Goal: Task Accomplishment & Management: Manage account settings

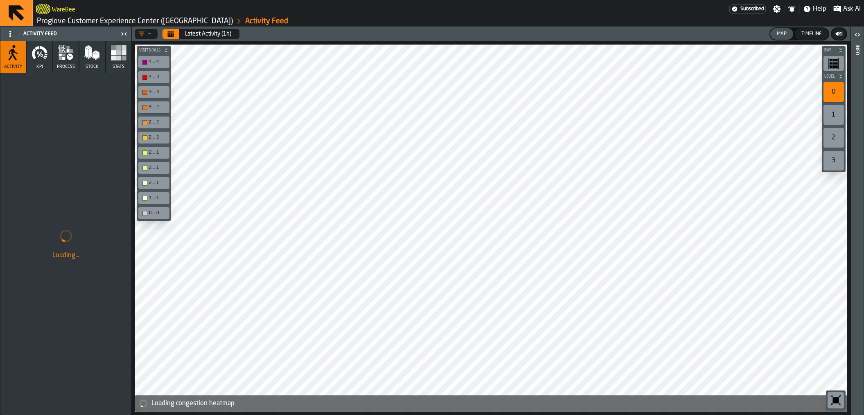
click at [64, 63] on button "process" at bounding box center [65, 57] width 25 height 32
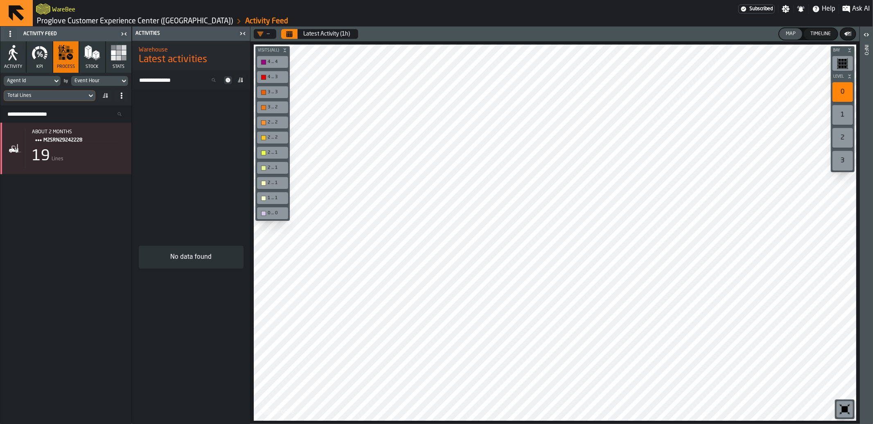
click at [43, 20] on link "Proglove Customer Experience Center ([GEOGRAPHIC_DATA])" at bounding box center [135, 21] width 196 height 9
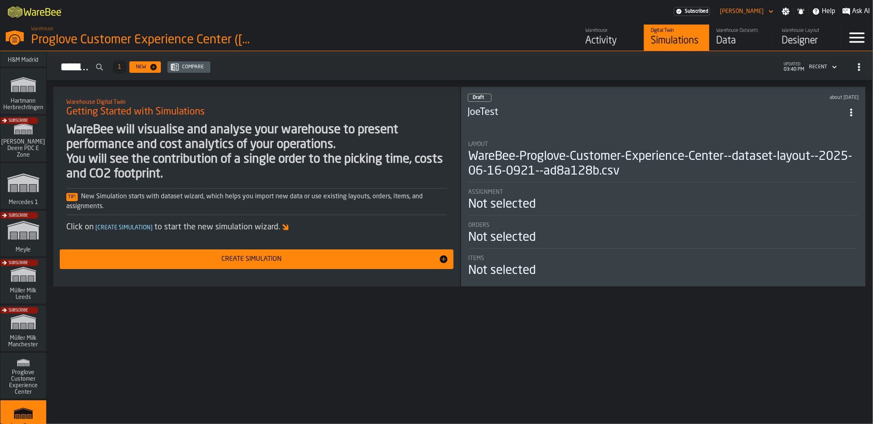
scroll to position [264, 0]
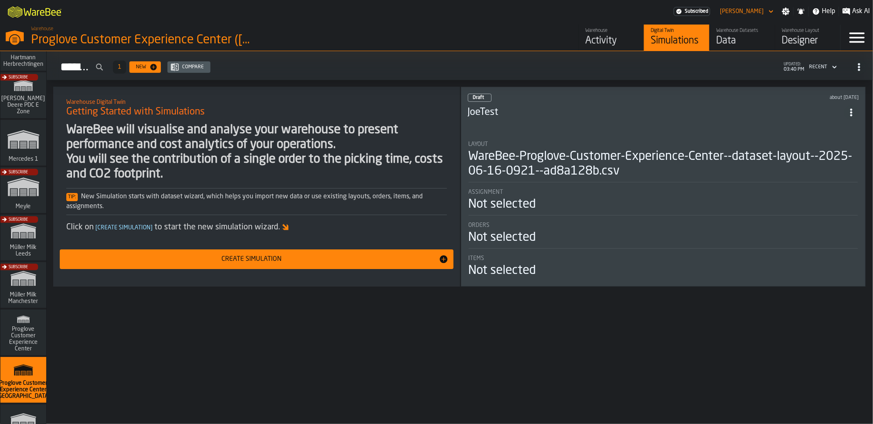
click at [23, 293] on div "Subscribe" at bounding box center [22, 287] width 46 height 47
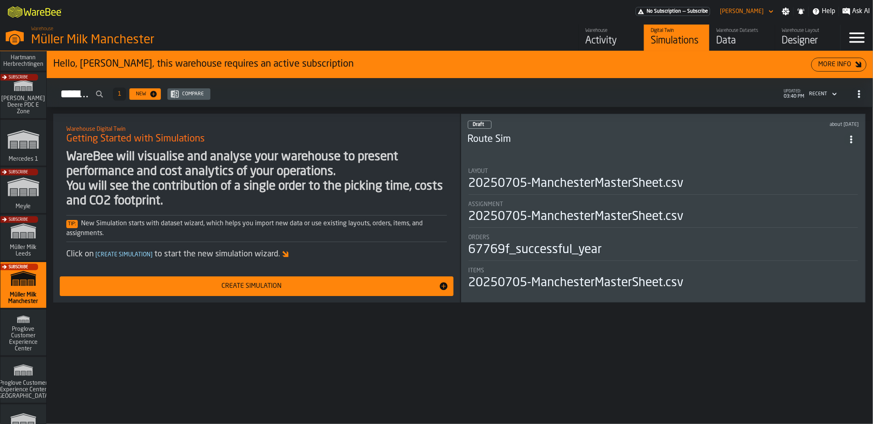
click at [603, 40] on div "Activity" at bounding box center [611, 40] width 52 height 13
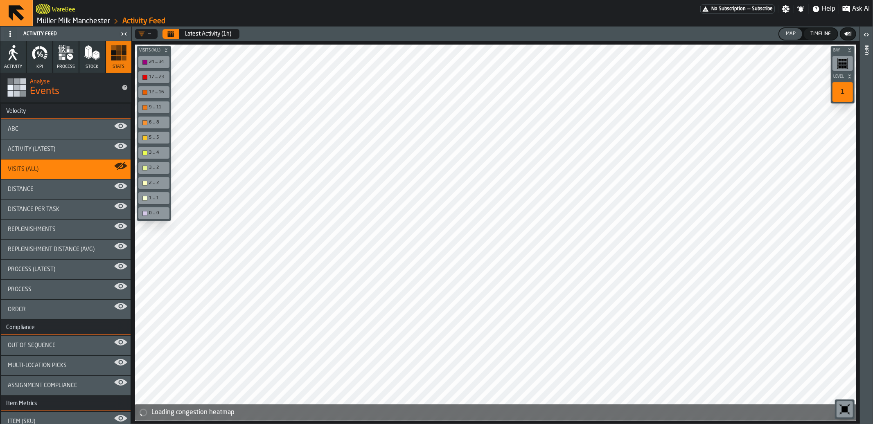
click at [68, 59] on icon "button" at bounding box center [70, 57] width 6 height 6
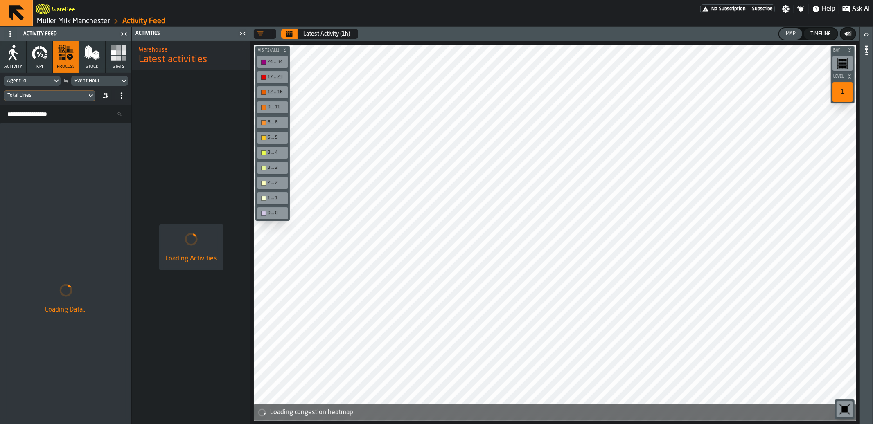
click at [291, 31] on icon "Calendar" at bounding box center [289, 34] width 7 height 7
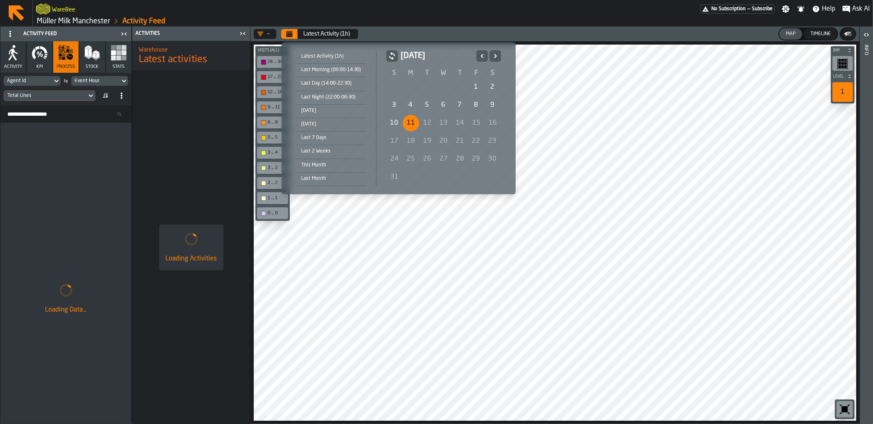
click at [340, 74] on div "Last Morning (06:00-14:30)" at bounding box center [331, 69] width 70 height 9
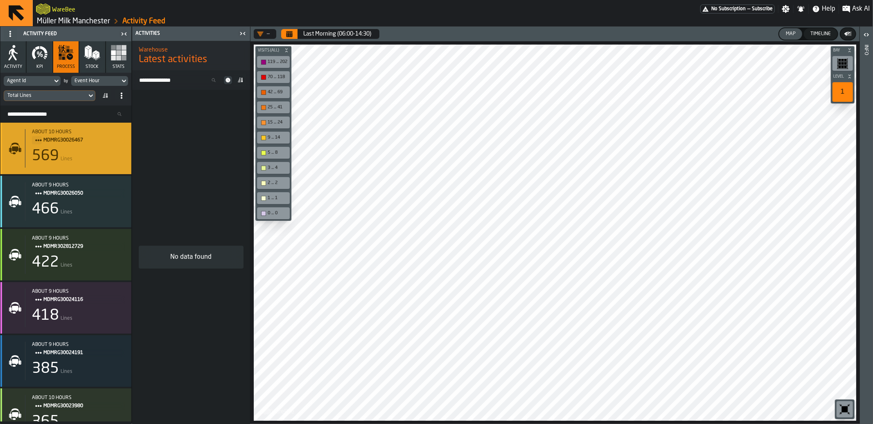
click at [91, 153] on div "569 Lines" at bounding box center [78, 156] width 93 height 16
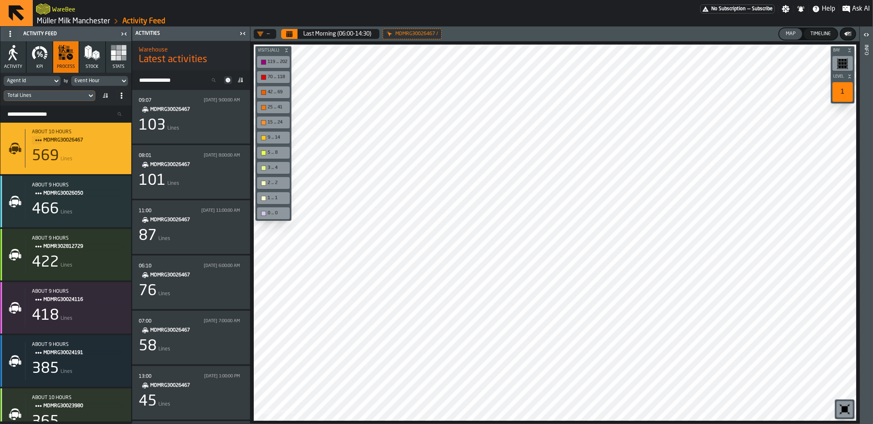
click at [87, 80] on div "Event Hour" at bounding box center [95, 81] width 42 height 6
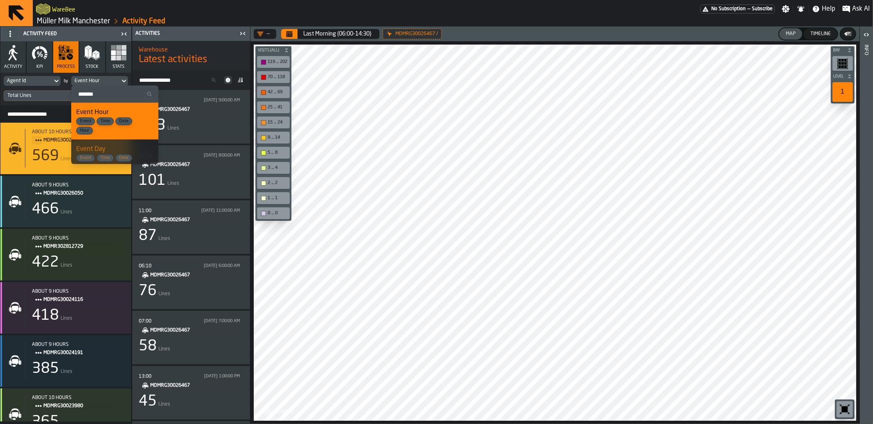
click at [106, 92] on input "Search" at bounding box center [114, 94] width 81 height 11
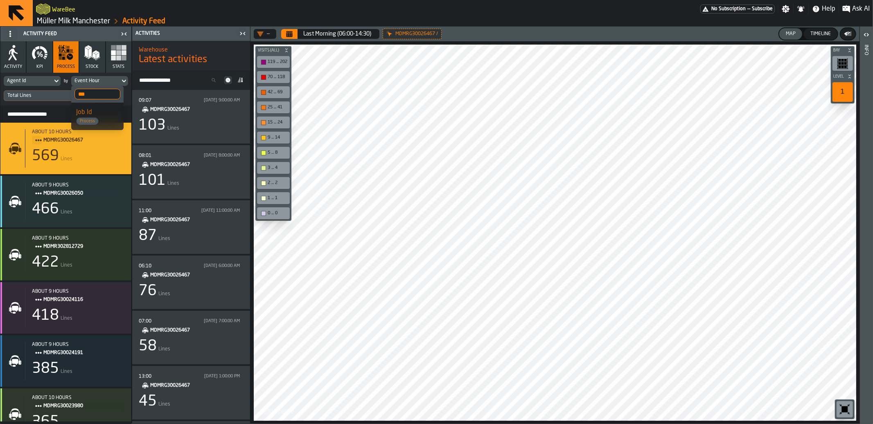
type input "***"
click at [110, 114] on div "Job Id Process" at bounding box center [97, 117] width 43 height 18
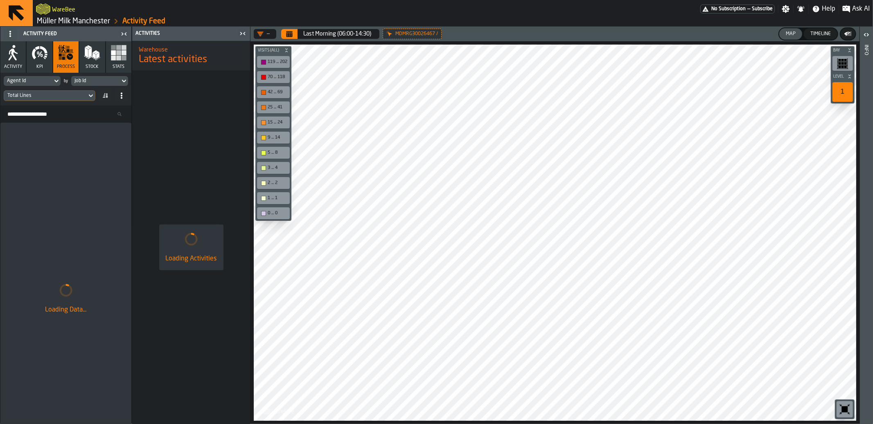
click at [128, 99] on span at bounding box center [121, 95] width 13 height 13
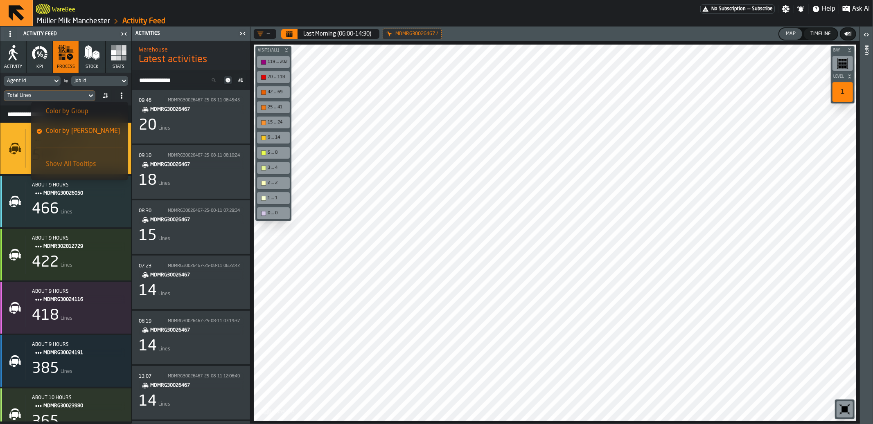
scroll to position [14, 0]
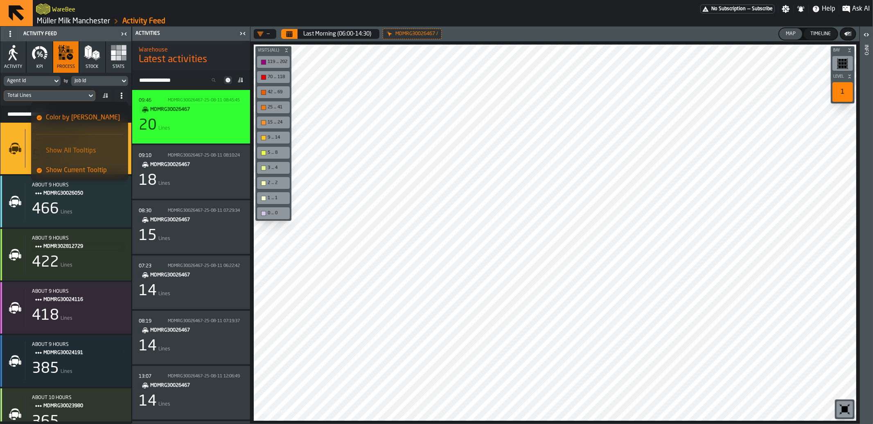
click at [210, 137] on div "09:46 MDMRG30026467-25-08-11 08:45:45 MDMRG30026467 20 Lines" at bounding box center [191, 117] width 105 height 41
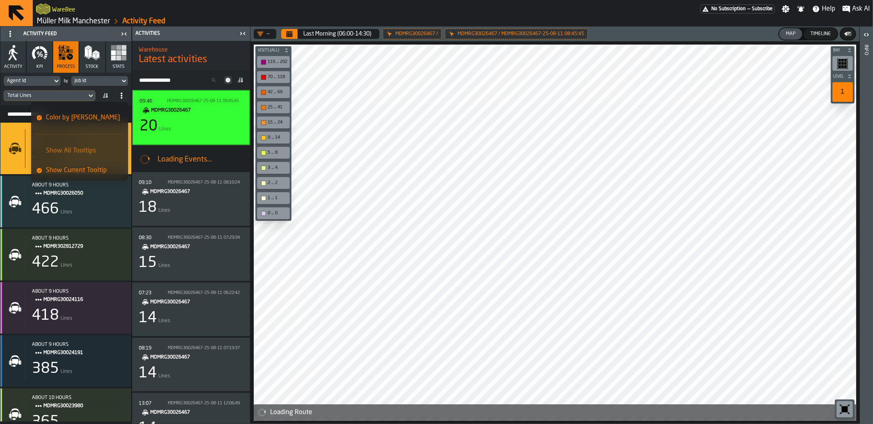
click at [844, 411] on icon "button-toolbar-undefined" at bounding box center [845, 410] width 6 height 6
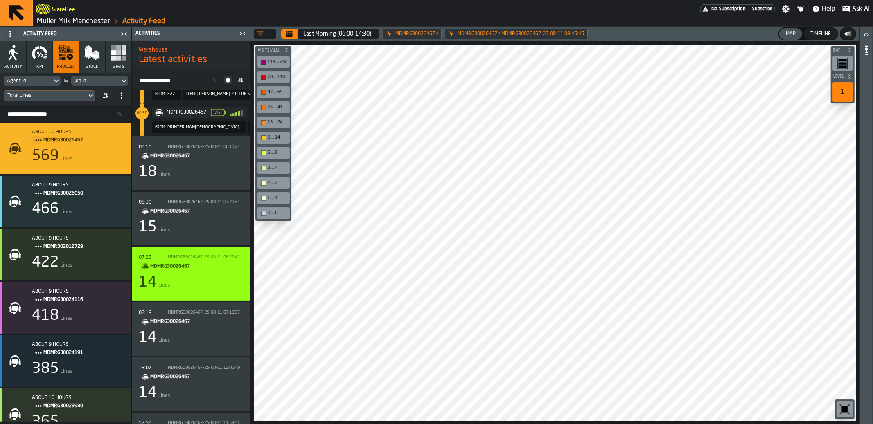
scroll to position [645, 0]
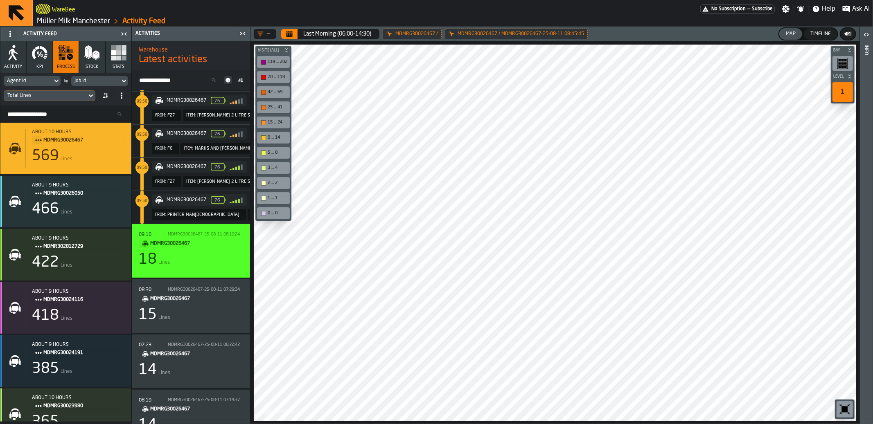
click at [206, 263] on div "18 Lines" at bounding box center [191, 260] width 105 height 16
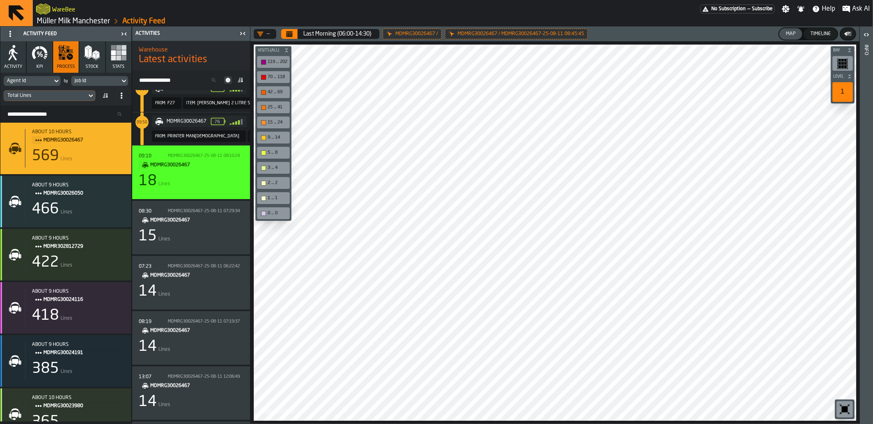
click at [194, 161] on span "MDMRG30026467" at bounding box center [193, 165] width 87 height 9
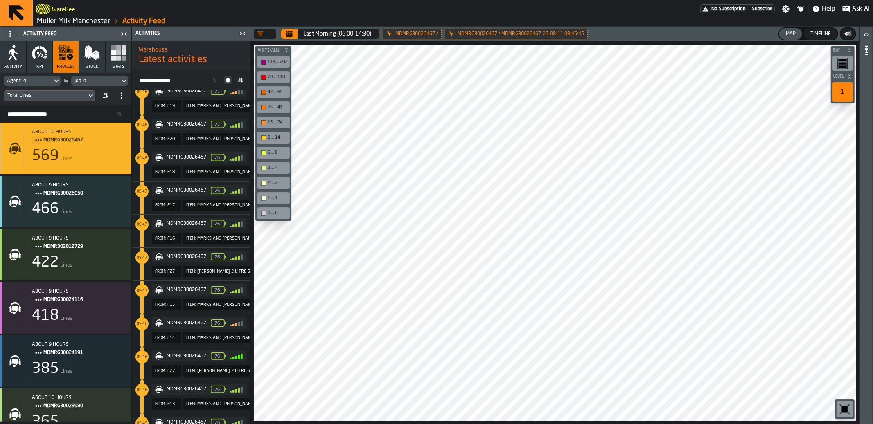
scroll to position [0, 0]
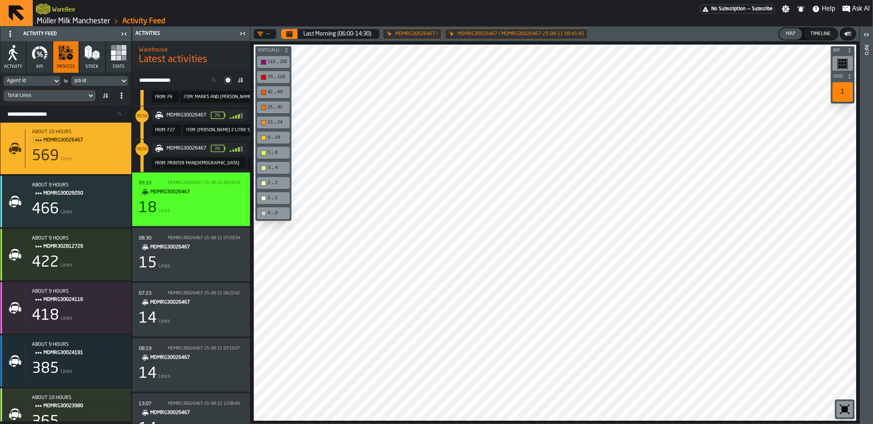
click at [201, 214] on div "18 Lines" at bounding box center [191, 208] width 105 height 16
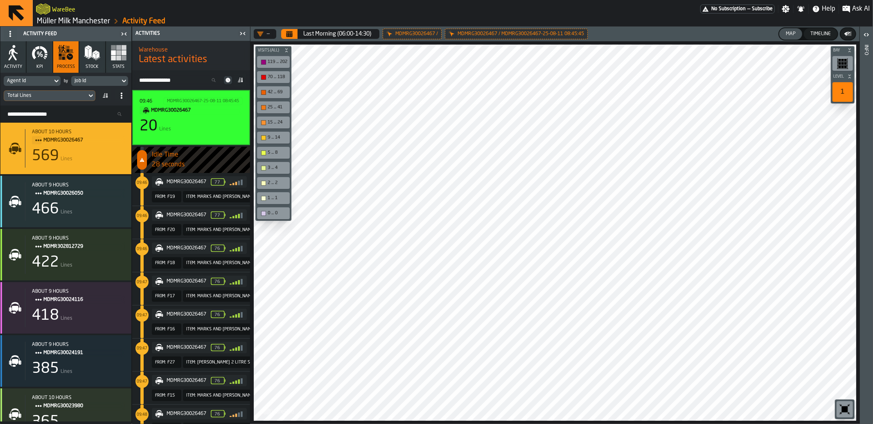
click at [205, 131] on div "20 Lines" at bounding box center [191, 126] width 103 height 16
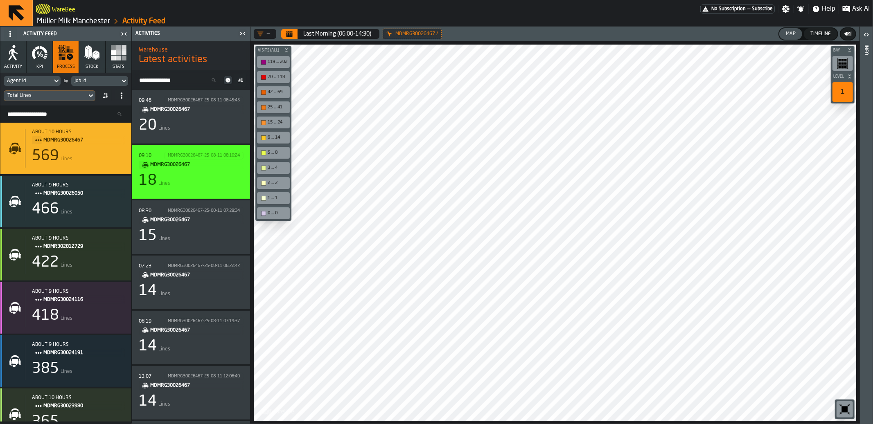
click at [208, 187] on div "18 Lines" at bounding box center [191, 181] width 105 height 16
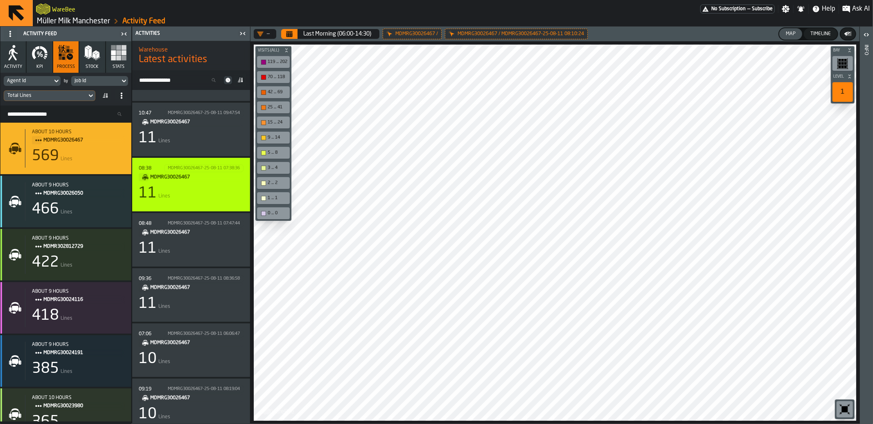
scroll to position [1293, 0]
click at [200, 200] on div "08:38 MDMRG30026467-25-08-11 07:38:36 MDMRG30026467 11 Lines" at bounding box center [191, 182] width 105 height 41
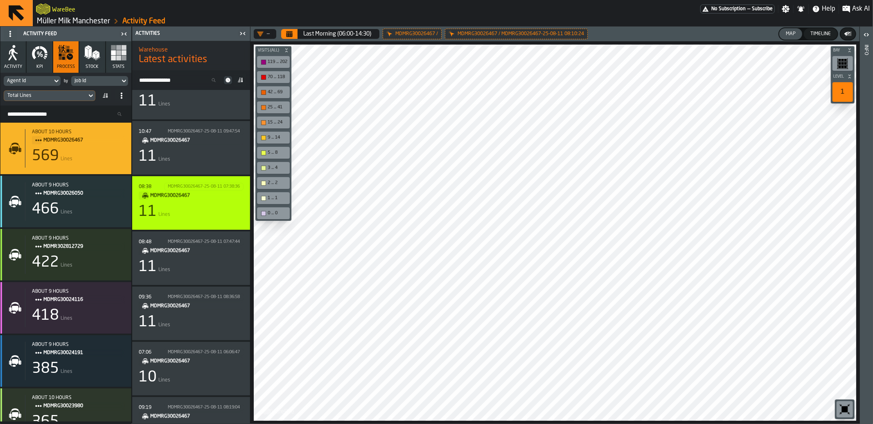
scroll to position [1712, 0]
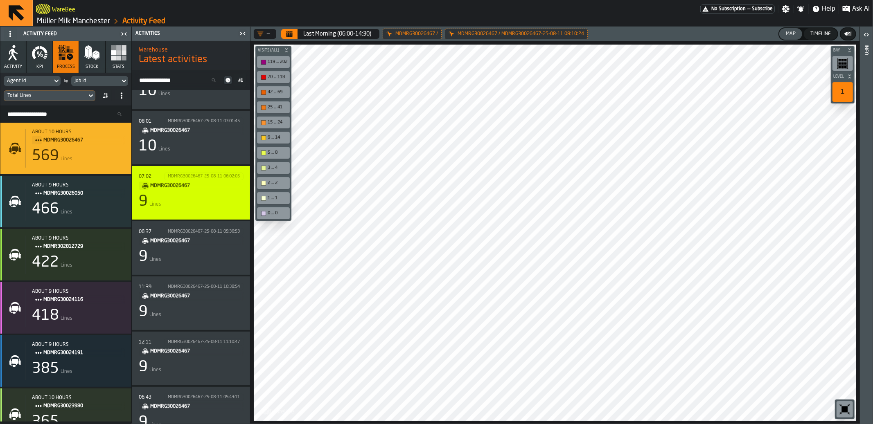
click at [194, 206] on div "9 Lines" at bounding box center [191, 202] width 105 height 16
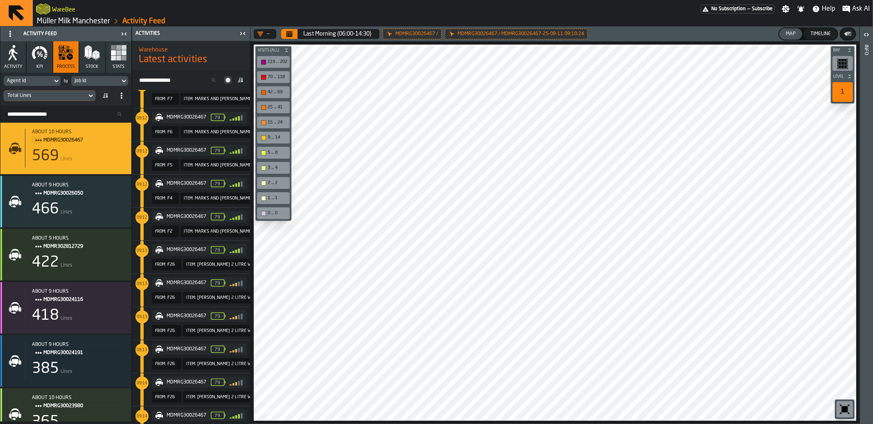
scroll to position [0, 0]
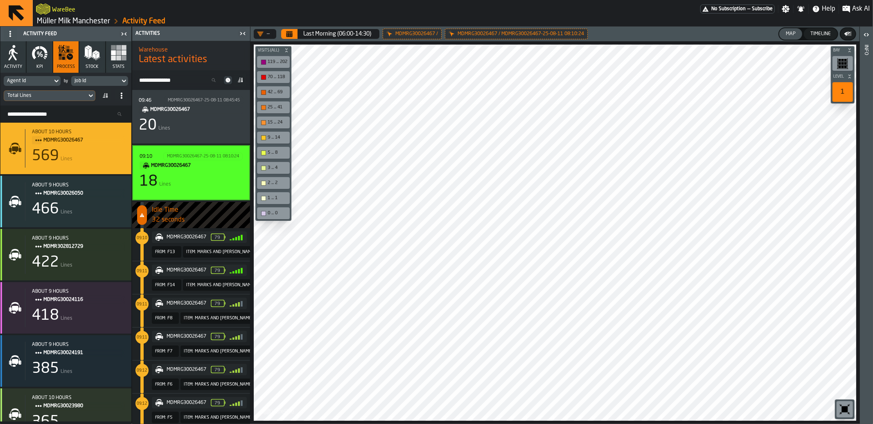
click at [195, 181] on div "18 Lines" at bounding box center [191, 182] width 103 height 16
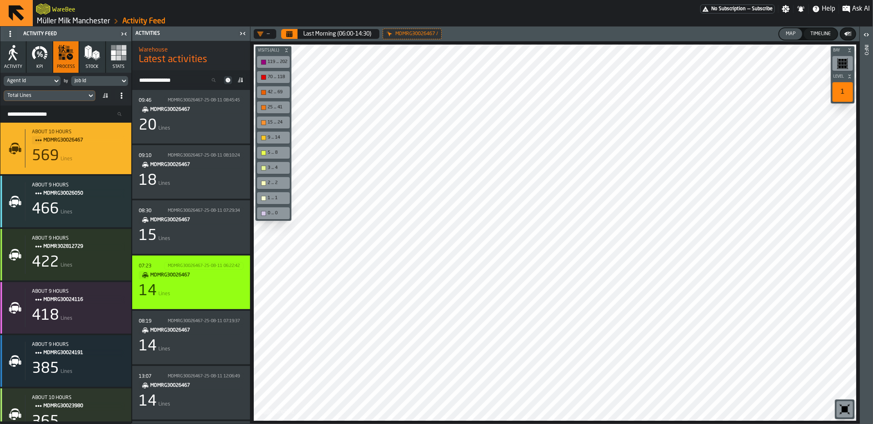
click at [200, 290] on div "14 Lines" at bounding box center [191, 291] width 105 height 16
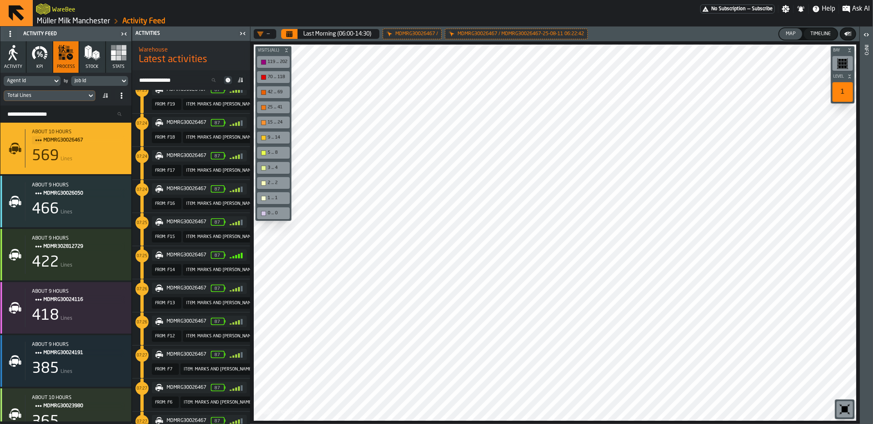
scroll to position [887, 0]
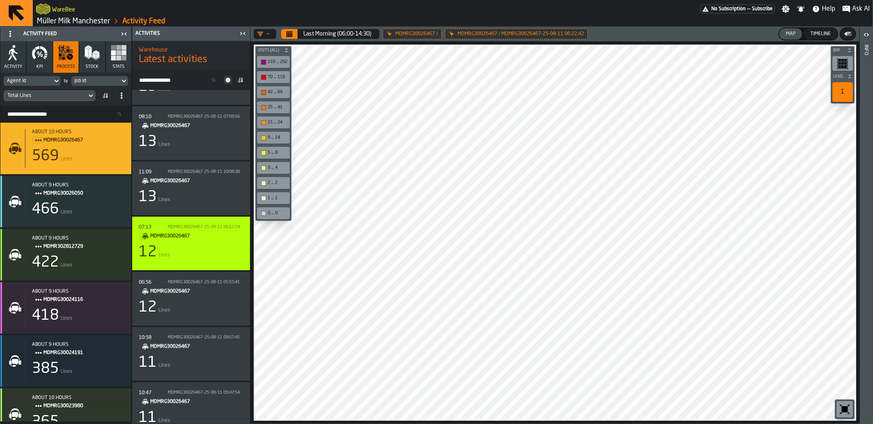
click at [203, 253] on div "12 Lines" at bounding box center [191, 252] width 105 height 16
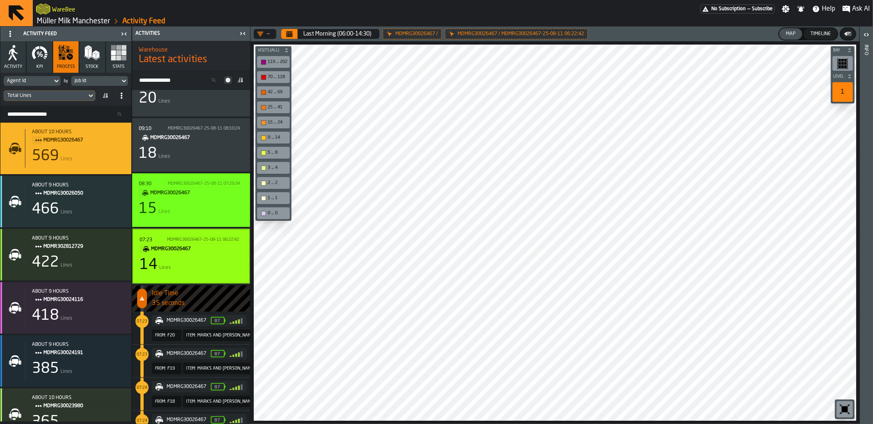
scroll to position [0, 0]
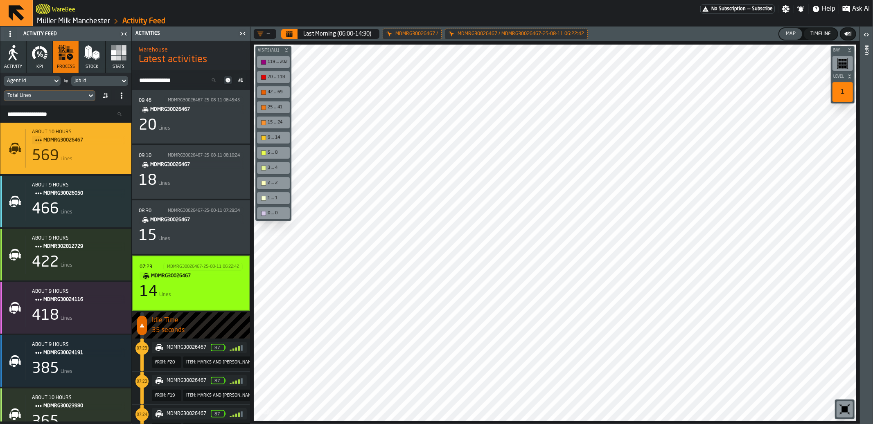
click at [211, 298] on div "14 Lines" at bounding box center [191, 292] width 103 height 16
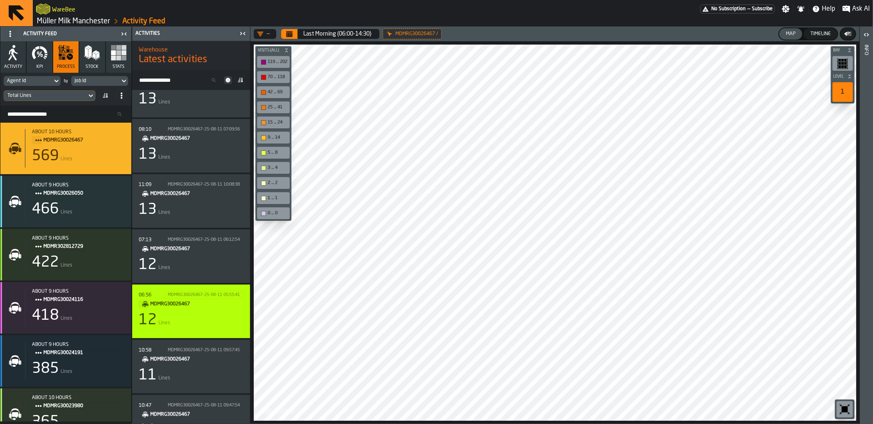
click at [215, 322] on div "12 Lines" at bounding box center [191, 320] width 105 height 16
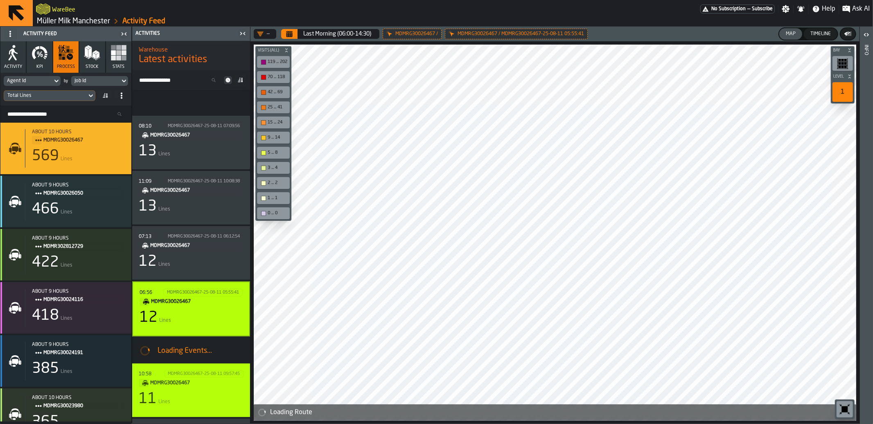
scroll to position [410, 0]
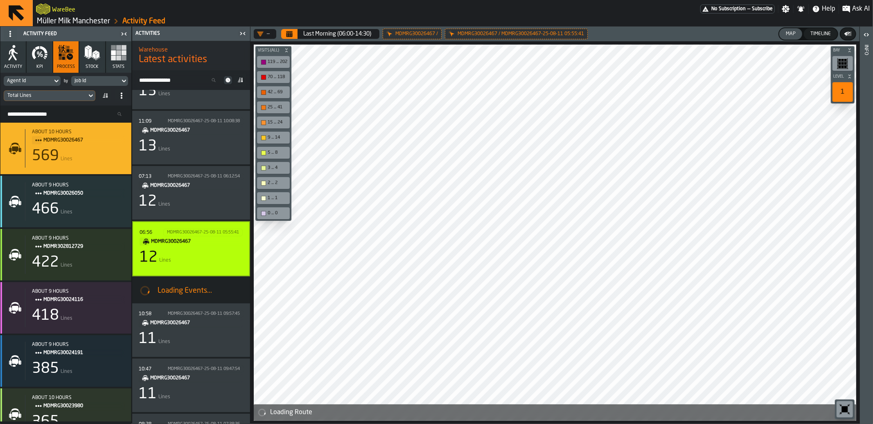
click at [70, 95] on div "Total Lines" at bounding box center [45, 96] width 76 height 6
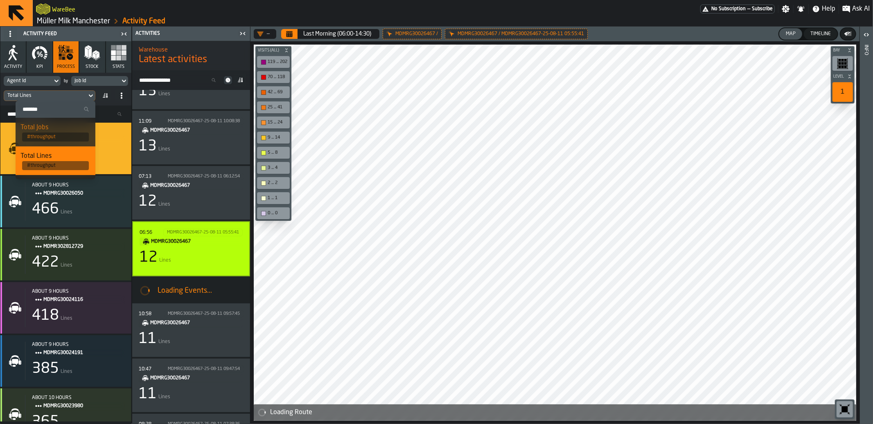
click at [58, 109] on input "Search" at bounding box center [55, 109] width 73 height 11
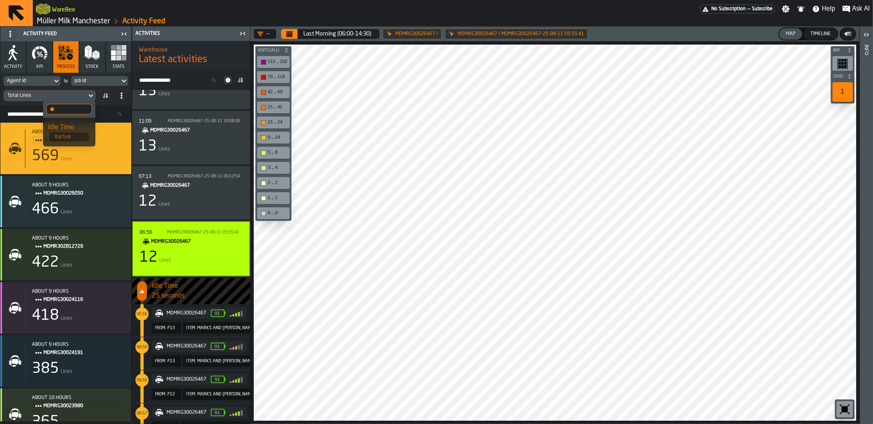
type input "*"
type input "****"
click at [74, 111] on input "****" at bounding box center [69, 109] width 46 height 11
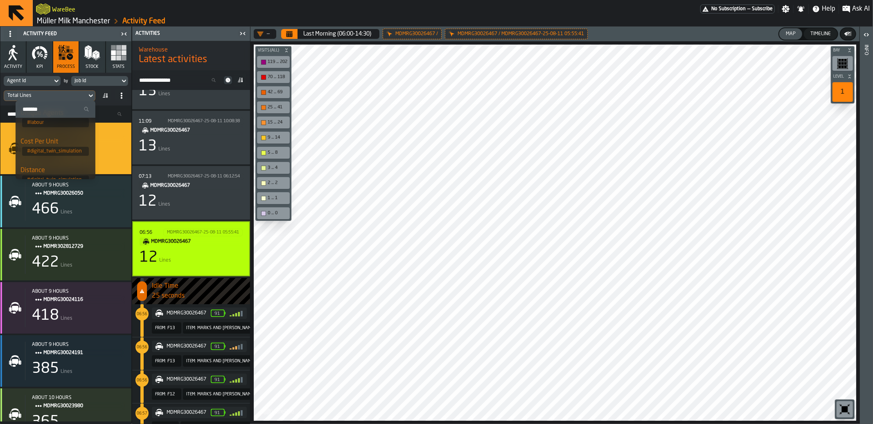
scroll to position [227, 0]
click at [11, 35] on icon at bounding box center [10, 34] width 7 height 7
click at [25, 54] on div "Show Setup" at bounding box center [30, 50] width 43 height 10
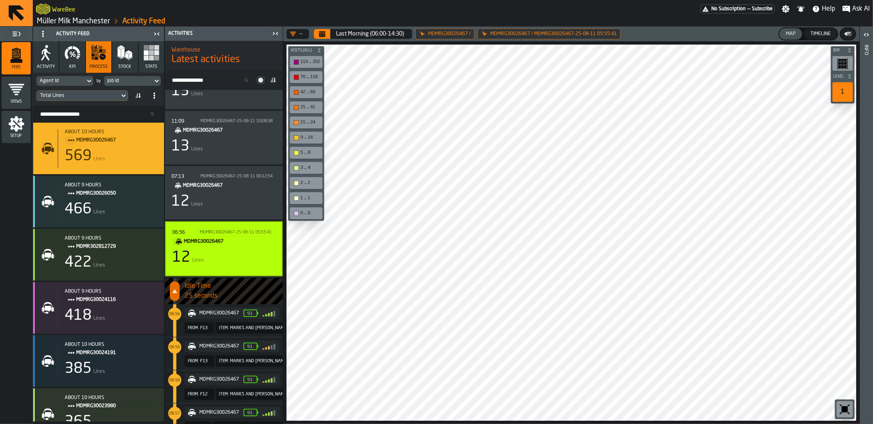
click at [21, 134] on span "Setup" at bounding box center [16, 136] width 29 height 5
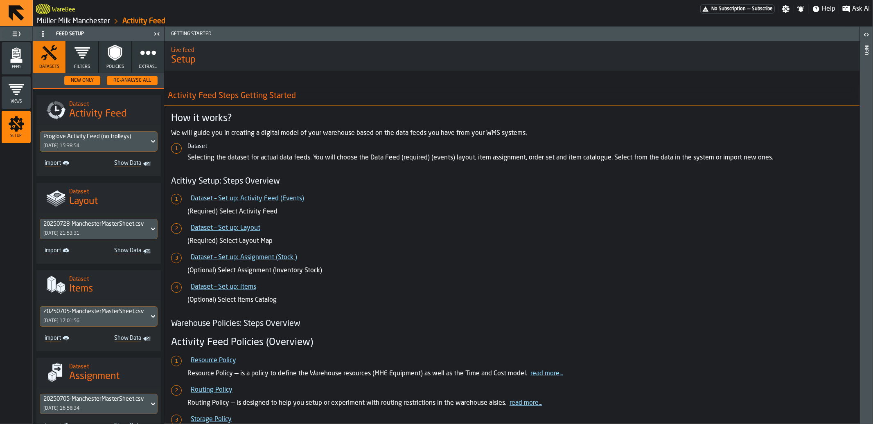
click at [112, 54] on icon "button" at bounding box center [115, 53] width 11 height 13
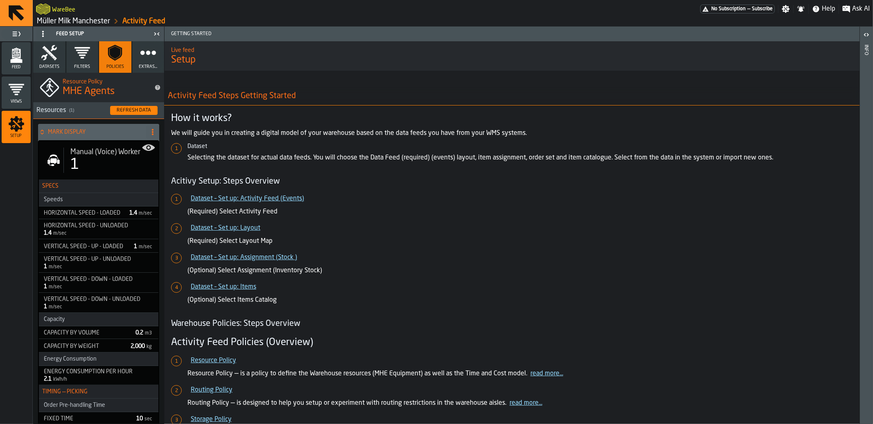
click at [147, 59] on icon "button" at bounding box center [148, 53] width 16 height 16
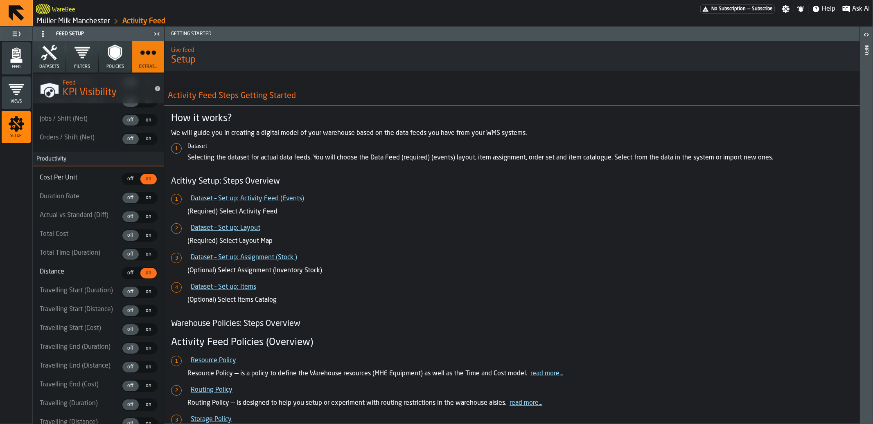
scroll to position [951, 0]
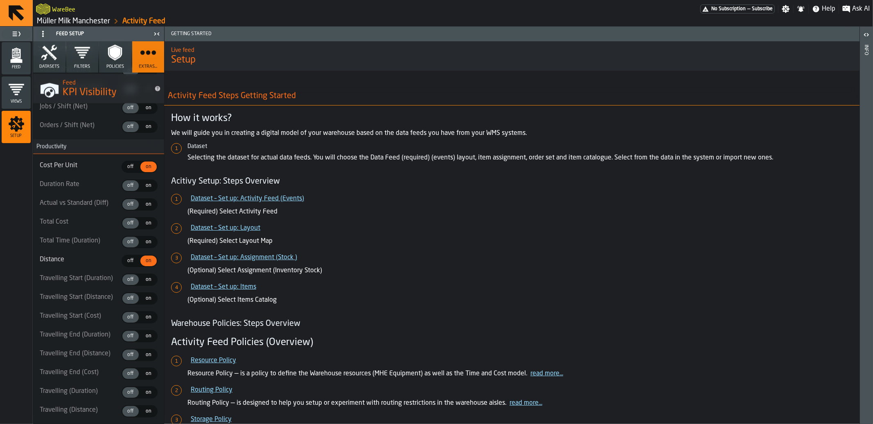
click at [127, 207] on div "off" at bounding box center [130, 204] width 16 height 11
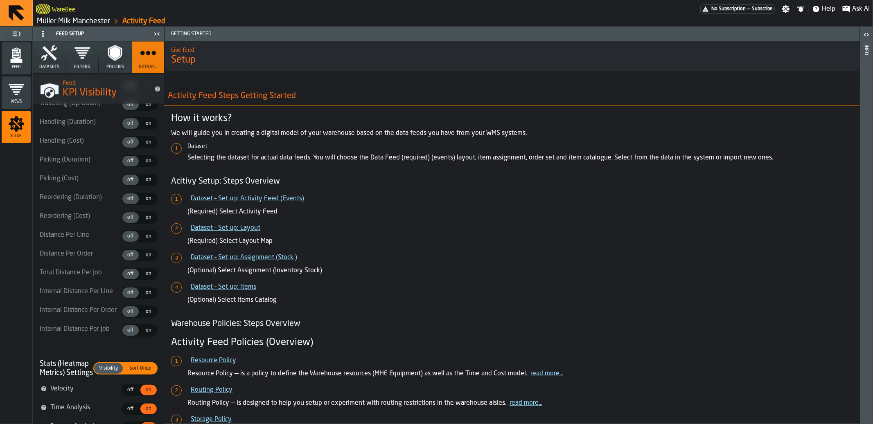
scroll to position [1331, 0]
click at [131, 242] on span "off" at bounding box center [130, 238] width 13 height 7
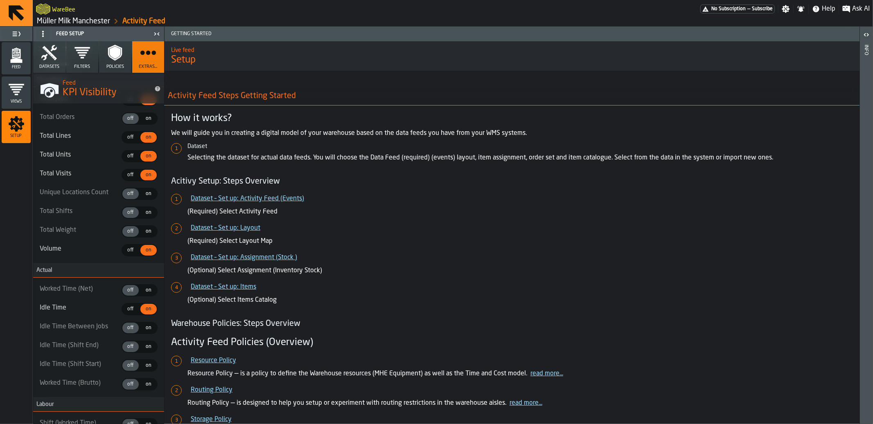
scroll to position [0, 0]
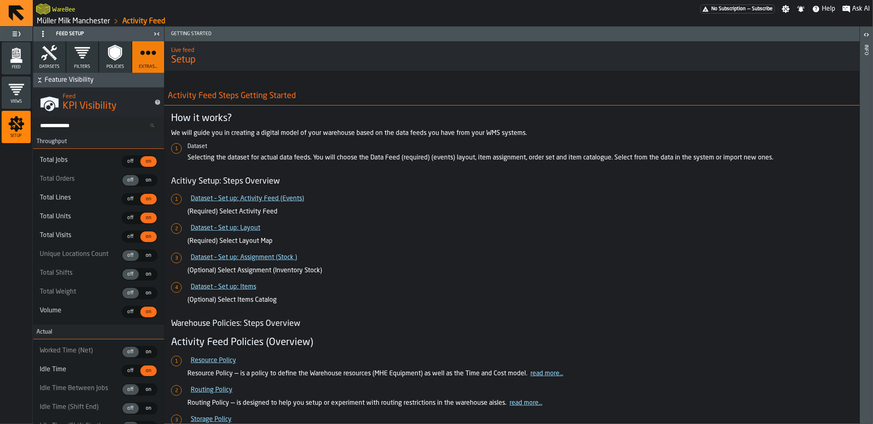
click at [17, 56] on icon "menu Feed" at bounding box center [16, 54] width 9 height 10
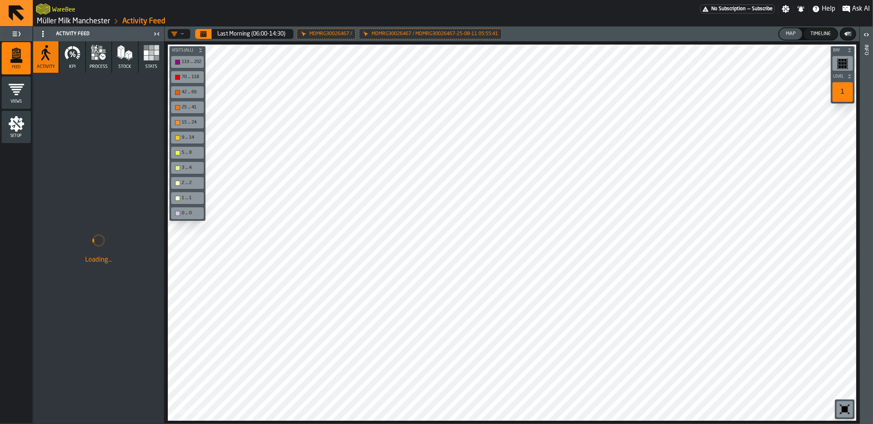
click at [103, 54] on icon "button" at bounding box center [102, 57] width 6 height 6
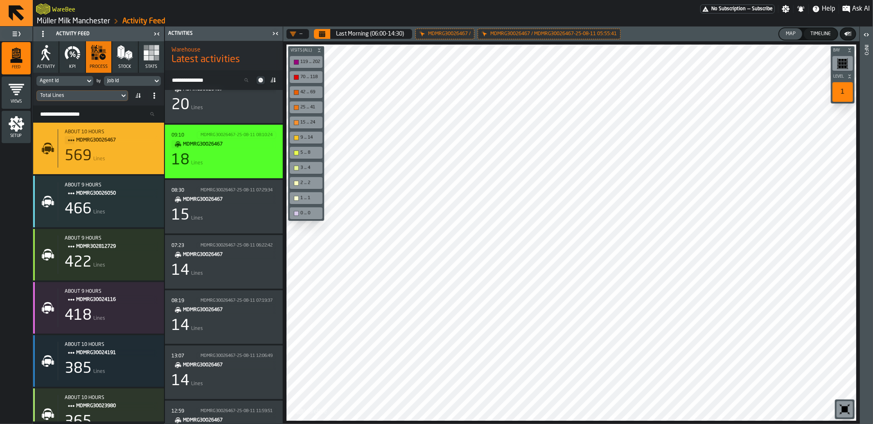
scroll to position [21, 0]
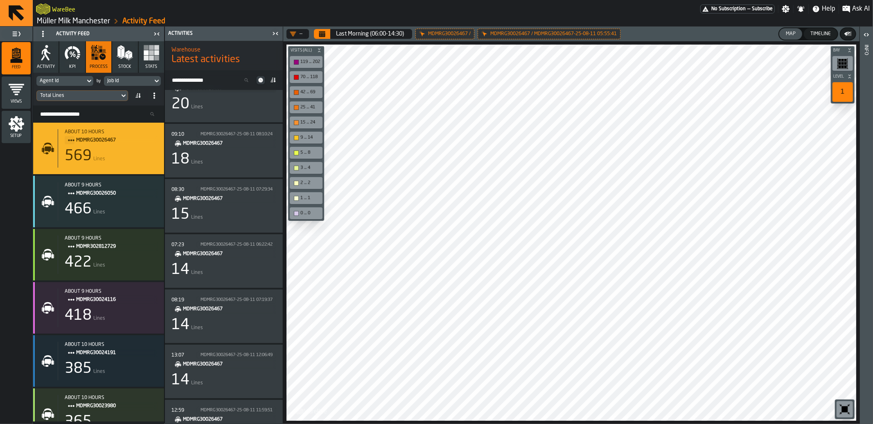
click at [101, 95] on div "Total Lines" at bounding box center [78, 96] width 76 height 6
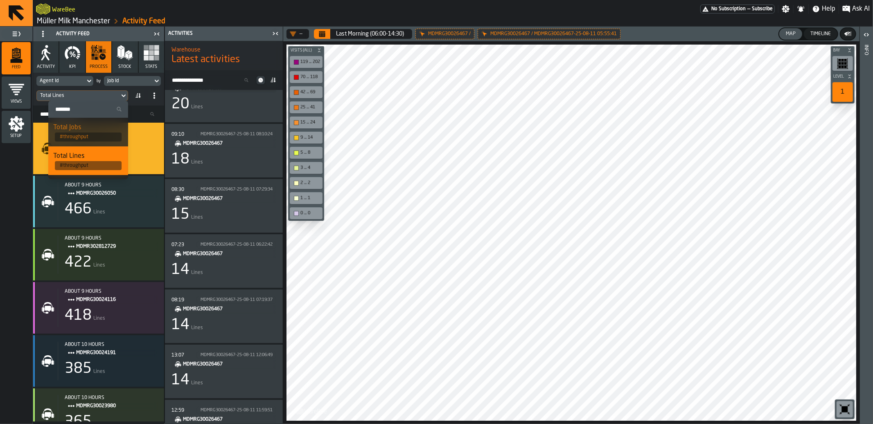
click at [91, 108] on input "Search" at bounding box center [88, 109] width 73 height 11
type input "****"
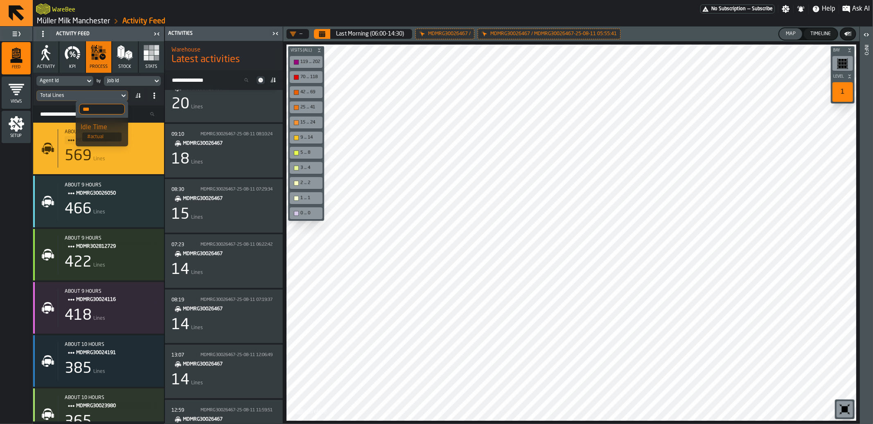
type input "****"
click at [95, 109] on input "****" at bounding box center [89, 109] width 71 height 11
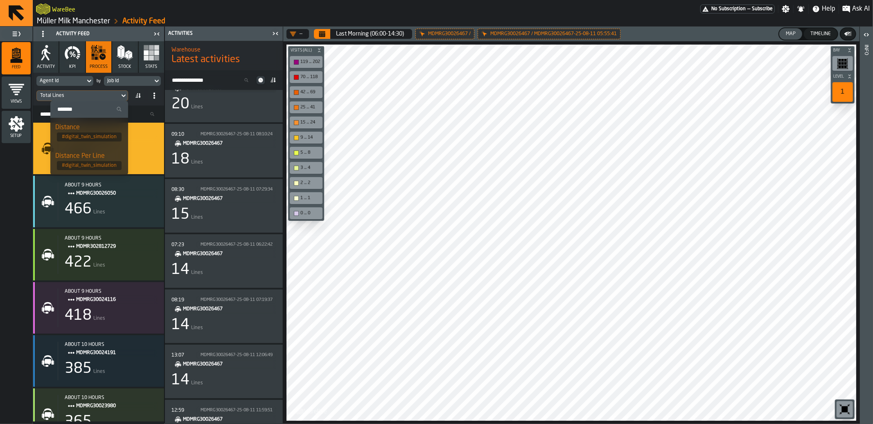
type input "*"
click at [275, 80] on icon at bounding box center [273, 80] width 7 height 7
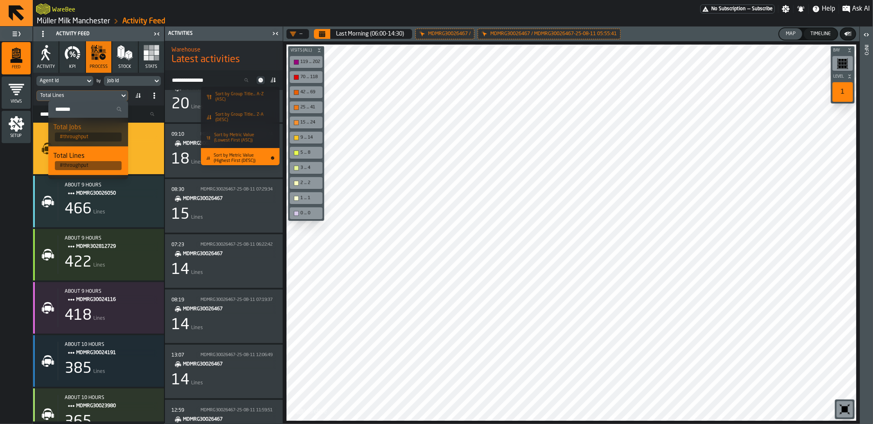
scroll to position [33, 0]
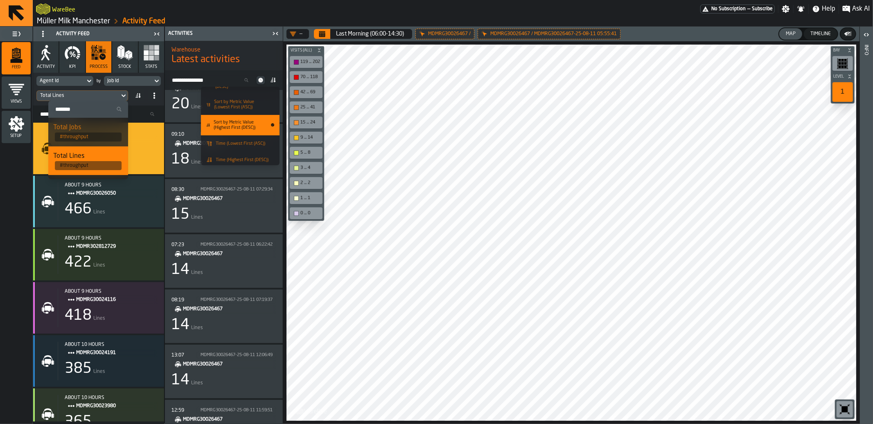
click at [257, 61] on h1 "Latest activities" at bounding box center [224, 59] width 105 height 13
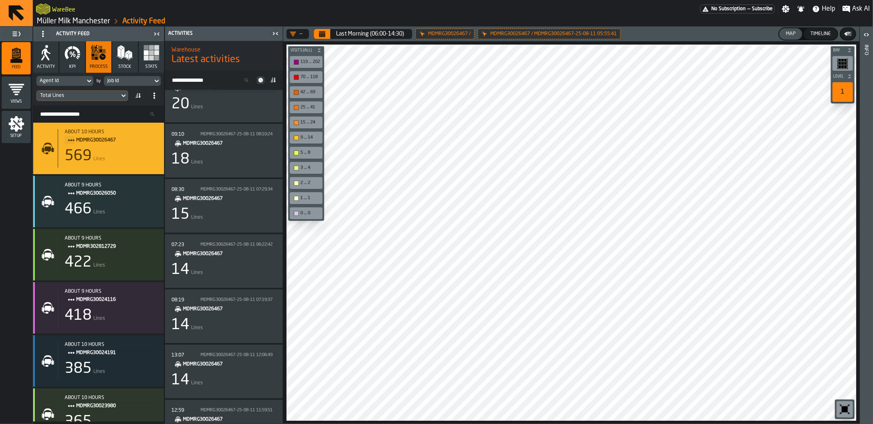
click at [260, 80] on icon at bounding box center [260, 80] width 5 height 5
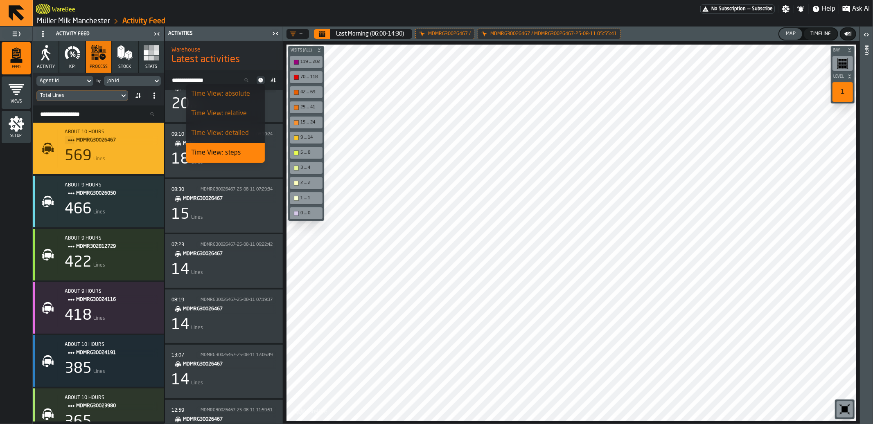
click at [237, 151] on div "Time View: steps" at bounding box center [225, 153] width 69 height 10
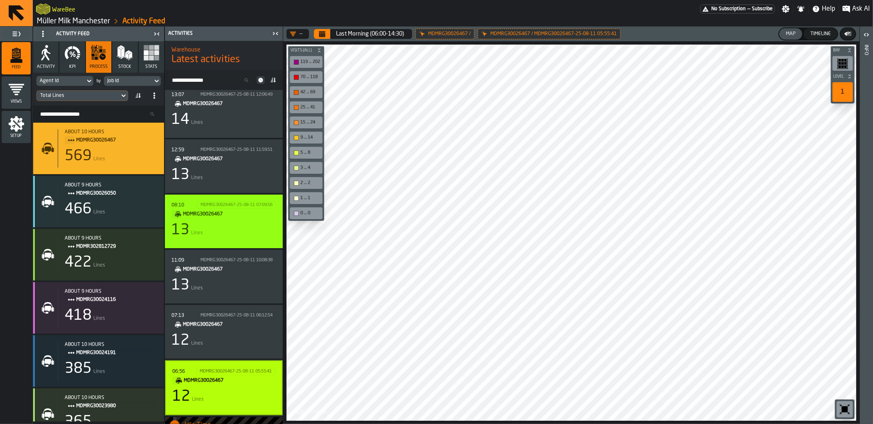
scroll to position [273, 0]
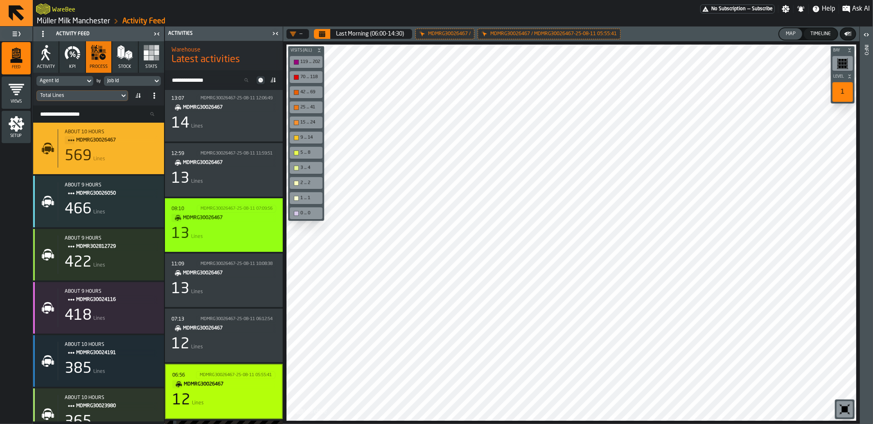
click at [238, 241] on div "13 Lines" at bounding box center [224, 234] width 105 height 16
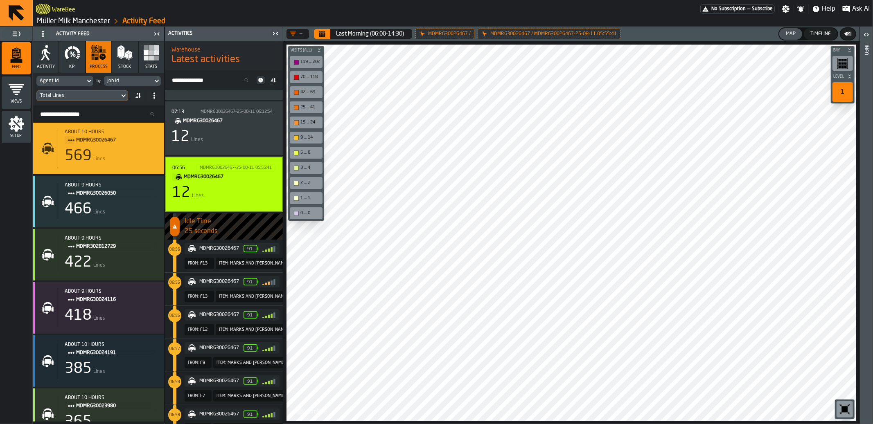
scroll to position [462, 0]
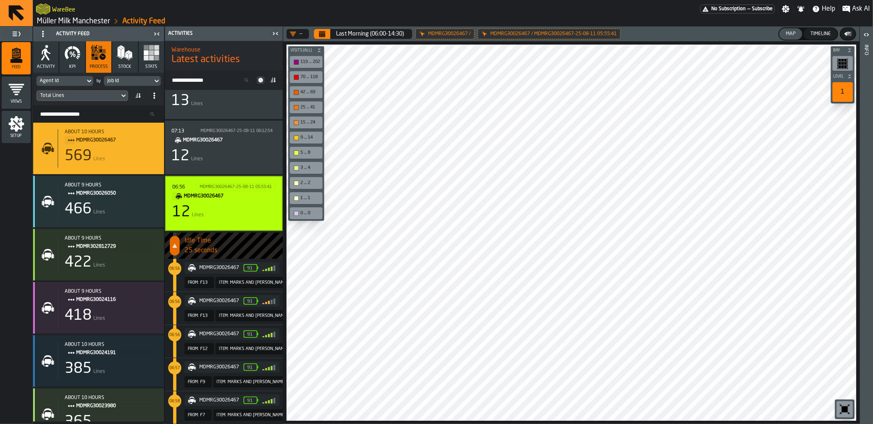
click at [241, 211] on div "12 Lines" at bounding box center [223, 212] width 103 height 16
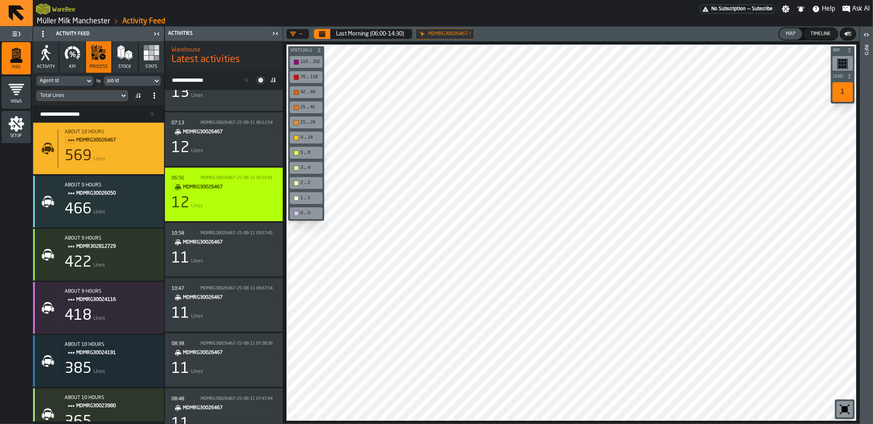
click at [241, 211] on div "12 Lines" at bounding box center [224, 203] width 105 height 16
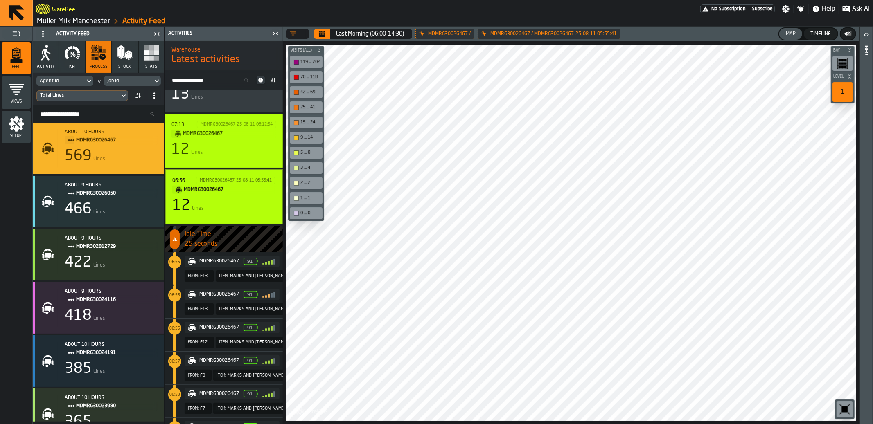
scroll to position [625, 0]
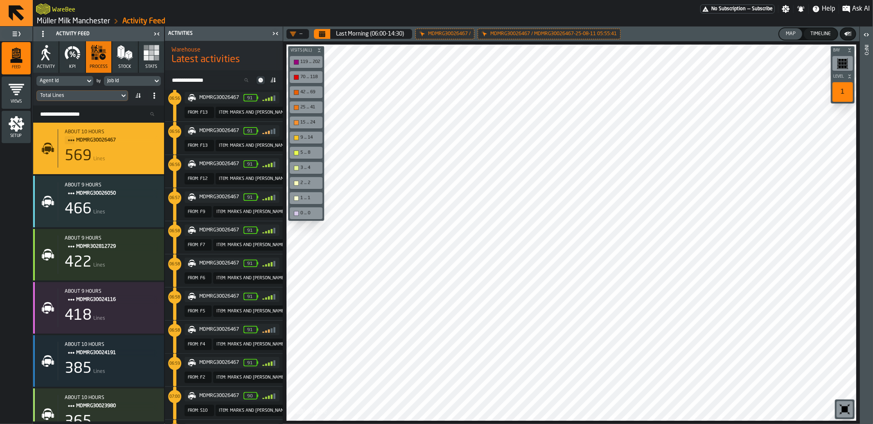
click at [264, 82] on icon at bounding box center [261, 80] width 8 height 8
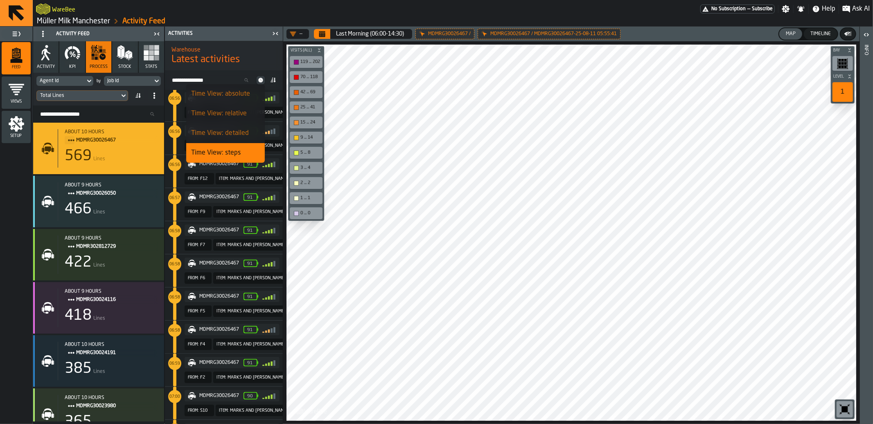
click at [228, 95] on div "Time View: absolute" at bounding box center [225, 94] width 69 height 10
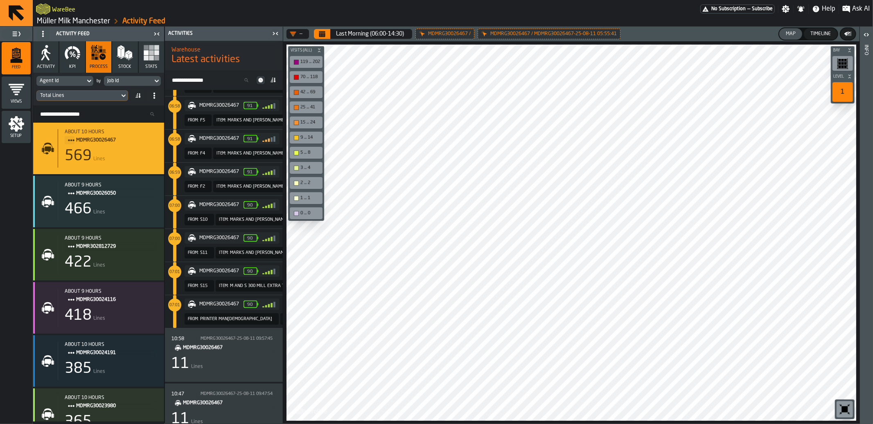
scroll to position [400, 0]
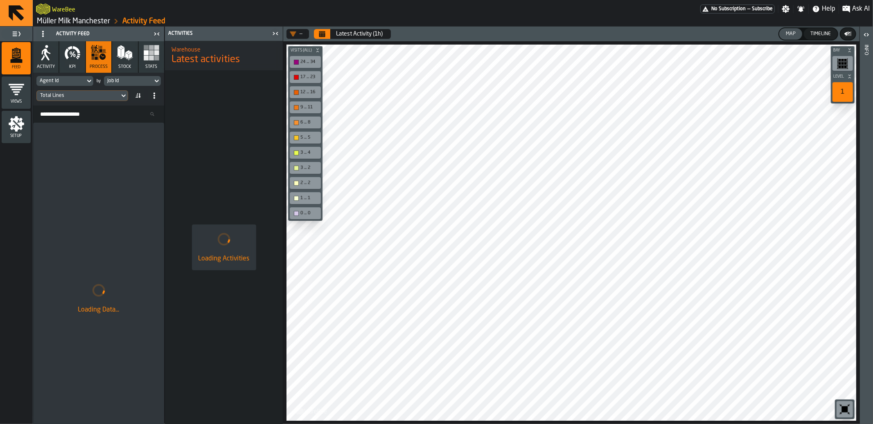
click at [99, 91] on div "Total Lines" at bounding box center [78, 95] width 83 height 9
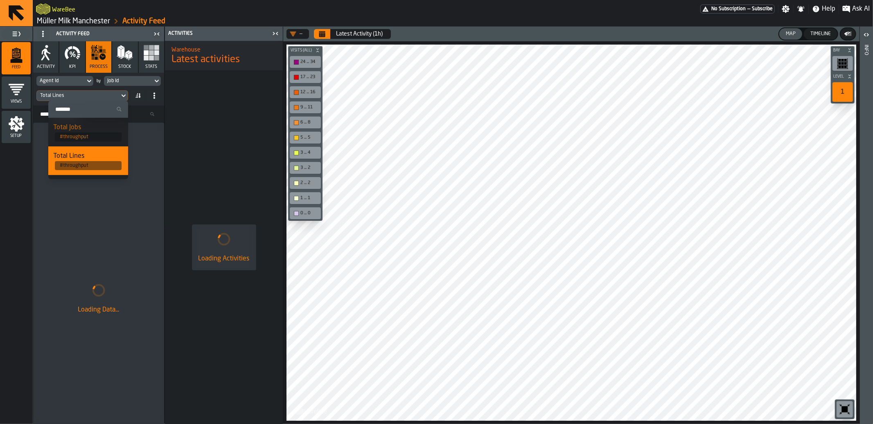
click at [93, 110] on input "Search" at bounding box center [88, 109] width 73 height 11
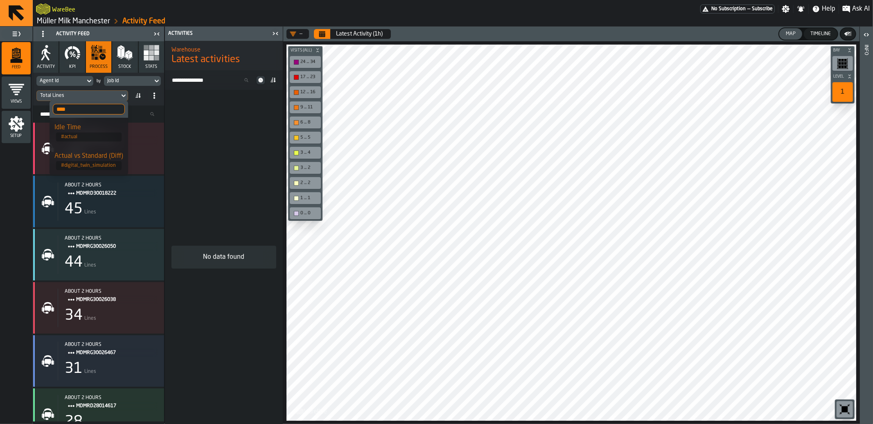
type input "****"
click at [85, 157] on div "Actual vs Standard (Diff)" at bounding box center [88, 156] width 69 height 10
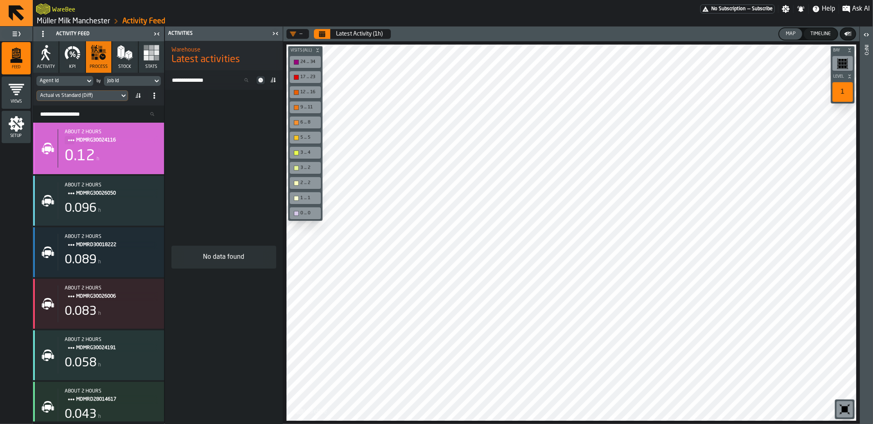
click at [129, 149] on div "0.12 h" at bounding box center [111, 156] width 93 height 16
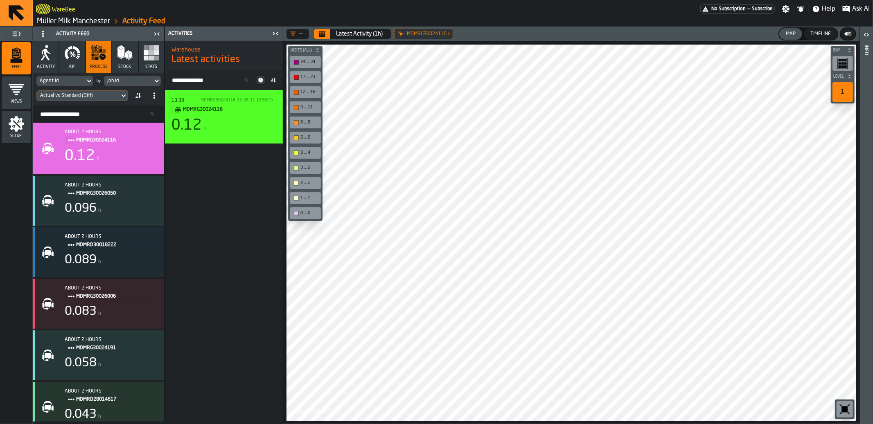
click at [233, 120] on div "0.12 h" at bounding box center [224, 125] width 105 height 16
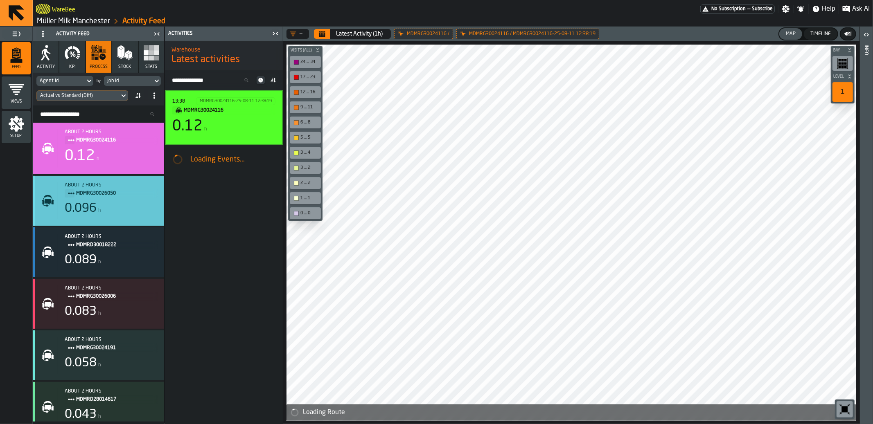
click at [120, 214] on div "0.096 h" at bounding box center [111, 208] width 93 height 15
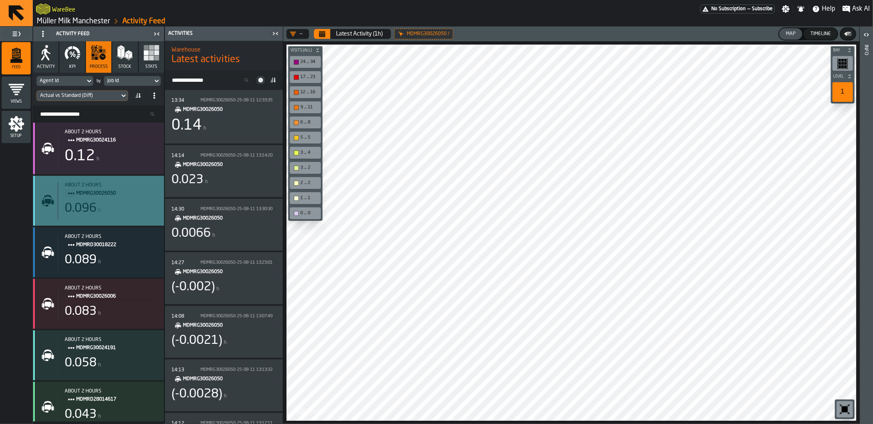
scroll to position [27, 0]
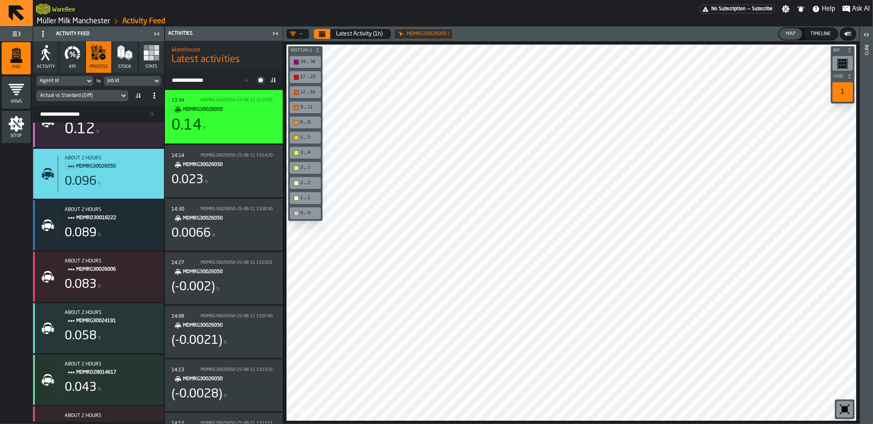
click at [245, 135] on div "13:34 MDMRG30026050-25-08-11 12:33:35 MDMRG30026050 0.14 h" at bounding box center [224, 117] width 105 height 41
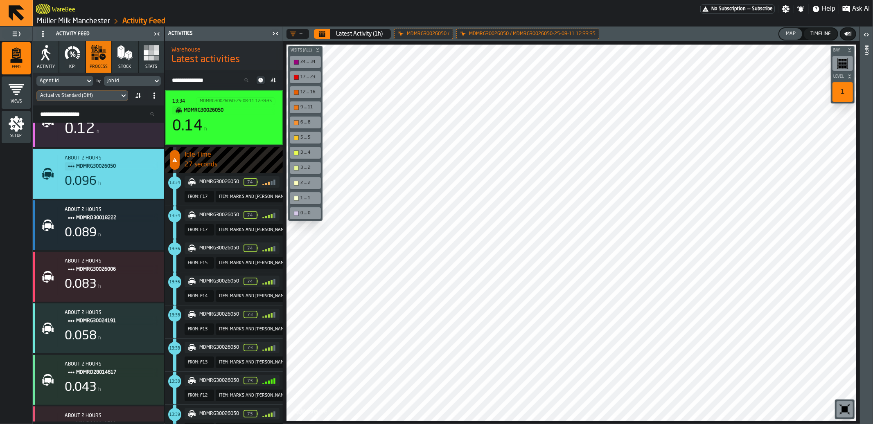
click at [258, 77] on icon at bounding box center [261, 80] width 8 height 8
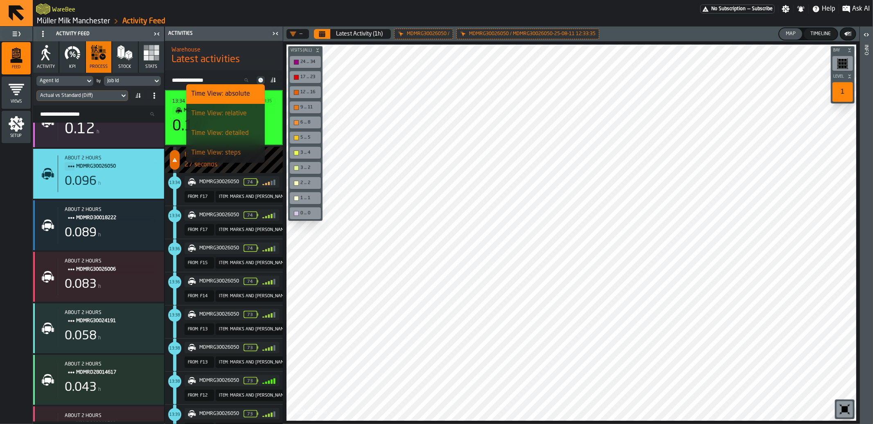
click at [230, 153] on div "Time View: steps" at bounding box center [225, 153] width 69 height 10
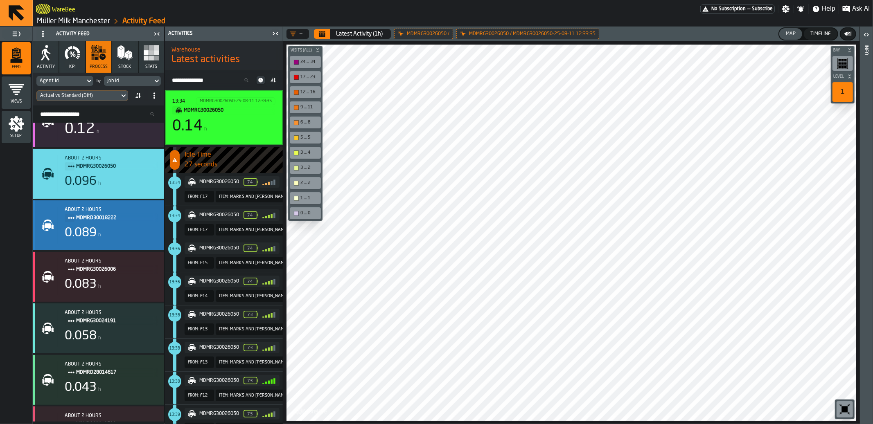
click at [132, 227] on div "0.089 h" at bounding box center [111, 233] width 93 height 15
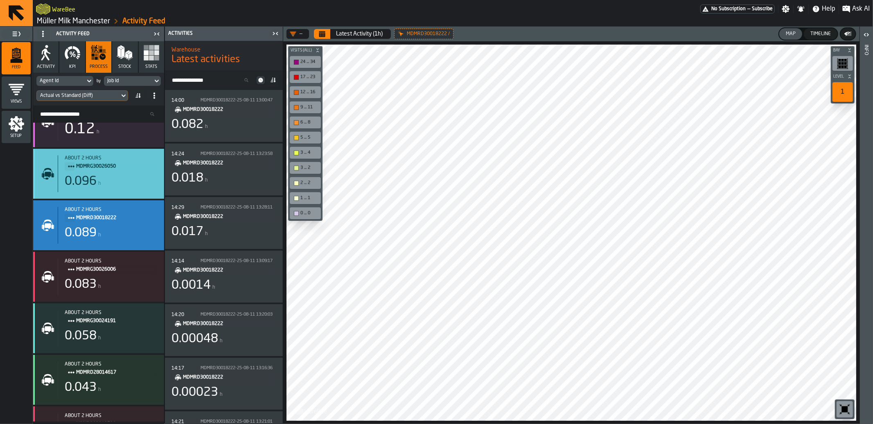
click at [123, 179] on div "0.096 h" at bounding box center [111, 181] width 93 height 15
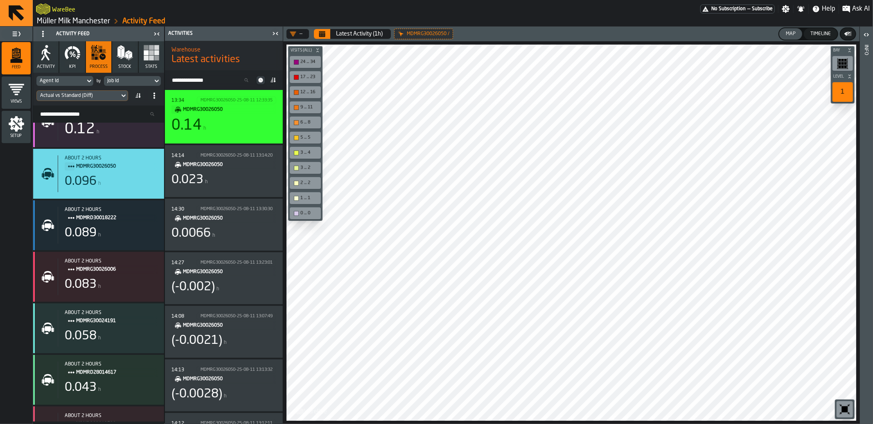
click at [223, 139] on div "13:34 MDMRG30026050-25-08-11 12:33:35 MDMRG30026050 0.14 h" at bounding box center [224, 117] width 118 height 54
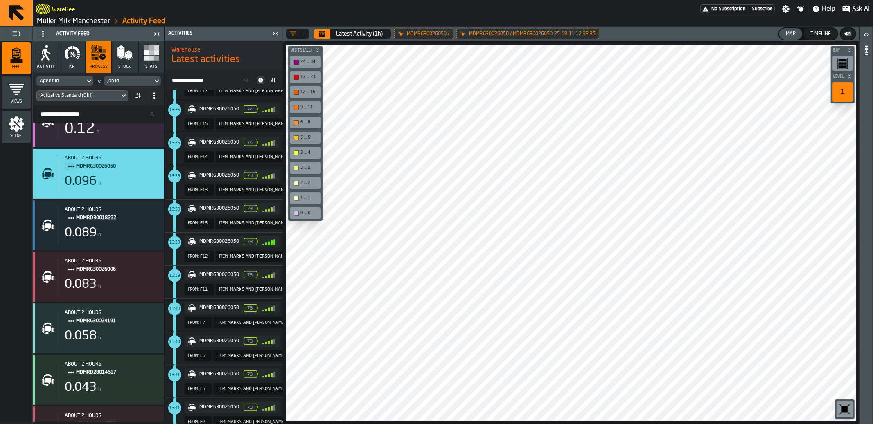
scroll to position [0, 0]
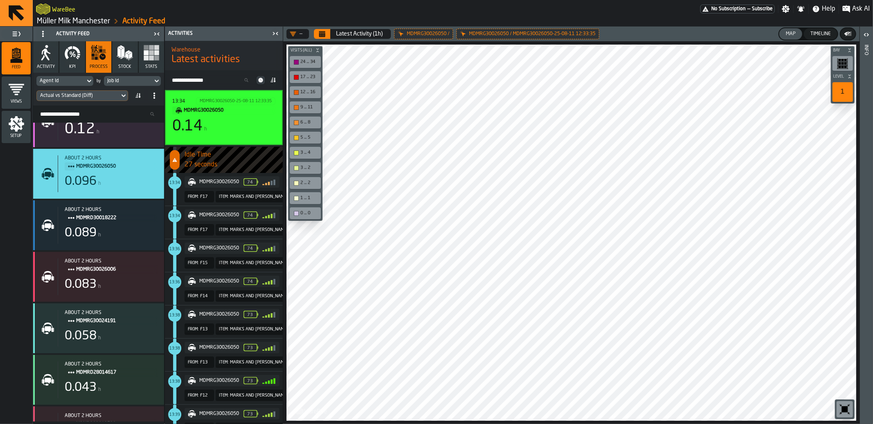
click at [76, 93] on div "Actual vs Standard (Diff)" at bounding box center [78, 96] width 76 height 6
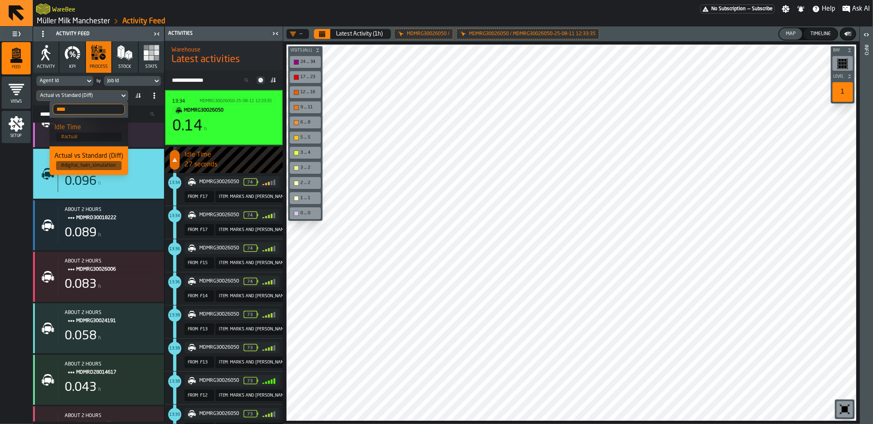
click at [89, 106] on input "****" at bounding box center [89, 109] width 72 height 11
type input "*****"
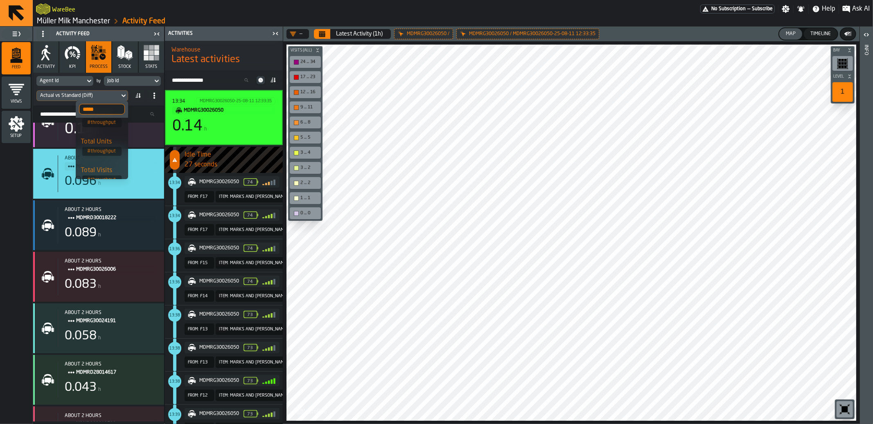
scroll to position [54, 0]
click at [149, 101] on span at bounding box center [154, 95] width 13 height 13
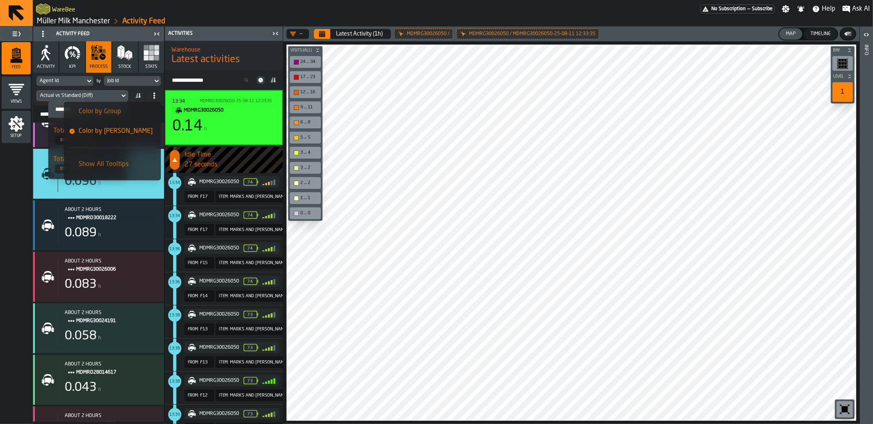
click at [214, 65] on span "Latest activities" at bounding box center [206, 59] width 68 height 13
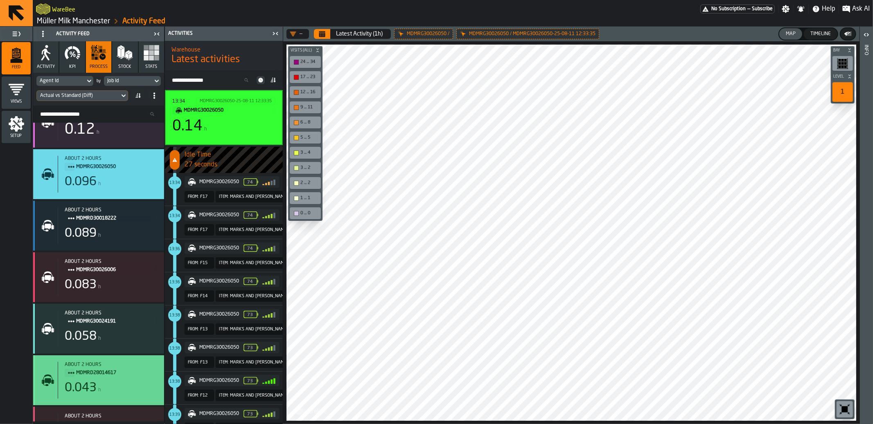
scroll to position [0, 0]
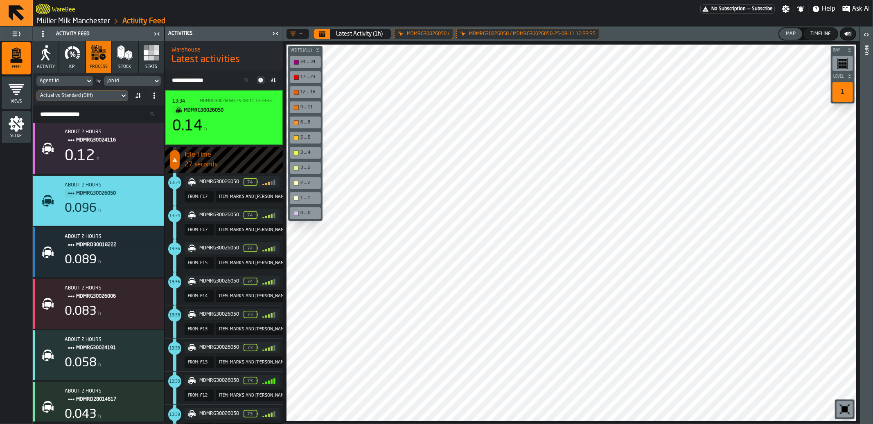
click at [14, 134] on span "Setup" at bounding box center [16, 136] width 29 height 5
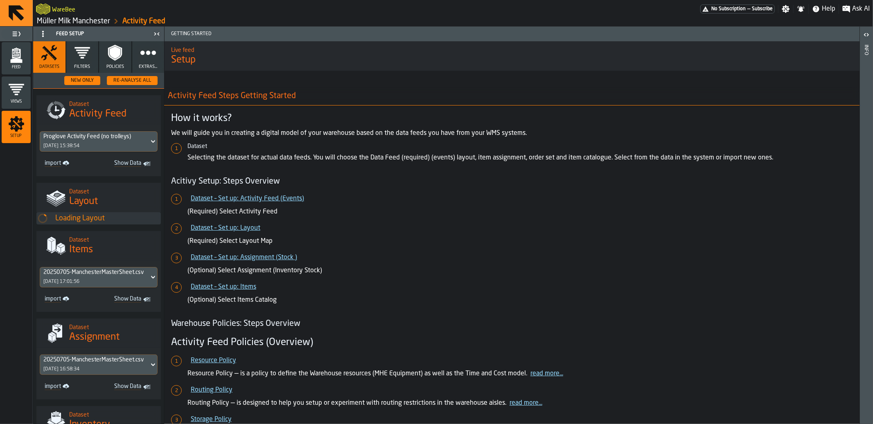
click at [148, 49] on icon "button" at bounding box center [148, 53] width 16 height 16
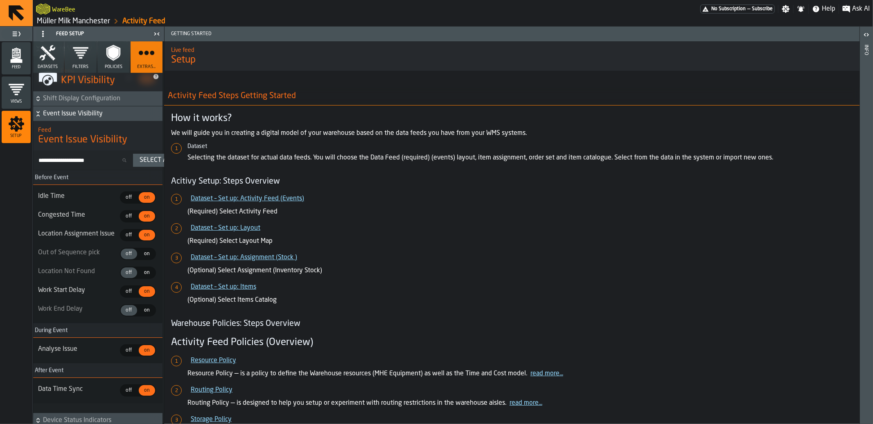
scroll to position [1884, 2]
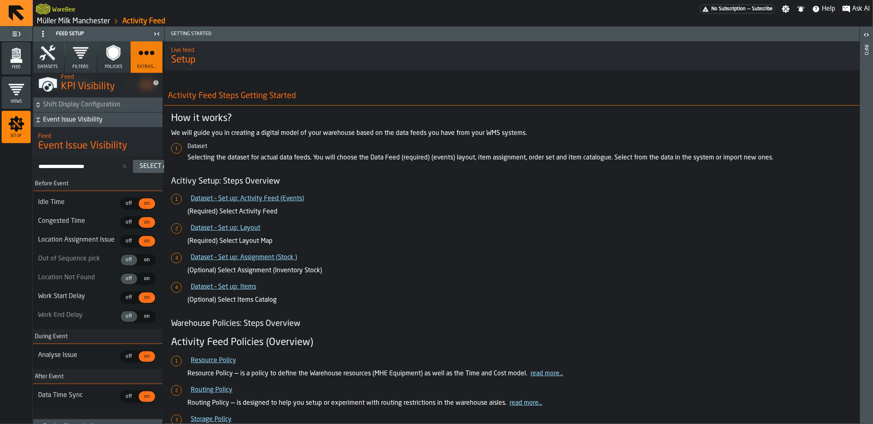
click at [140, 208] on span "on" at bounding box center [146, 203] width 13 height 7
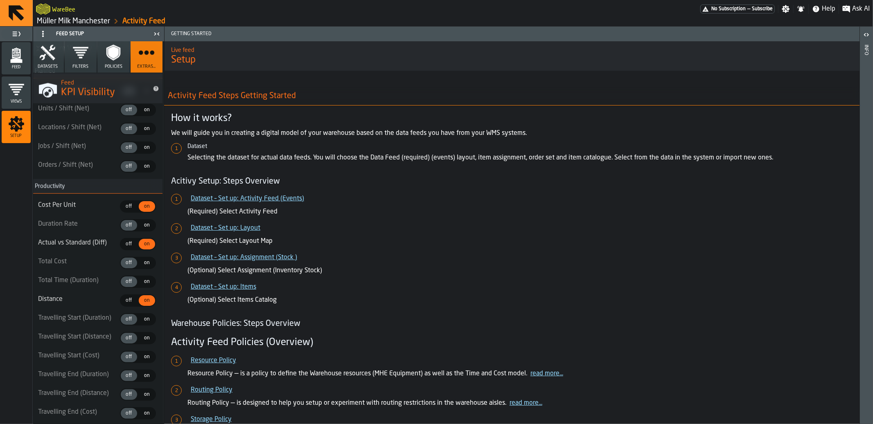
scroll to position [933, 2]
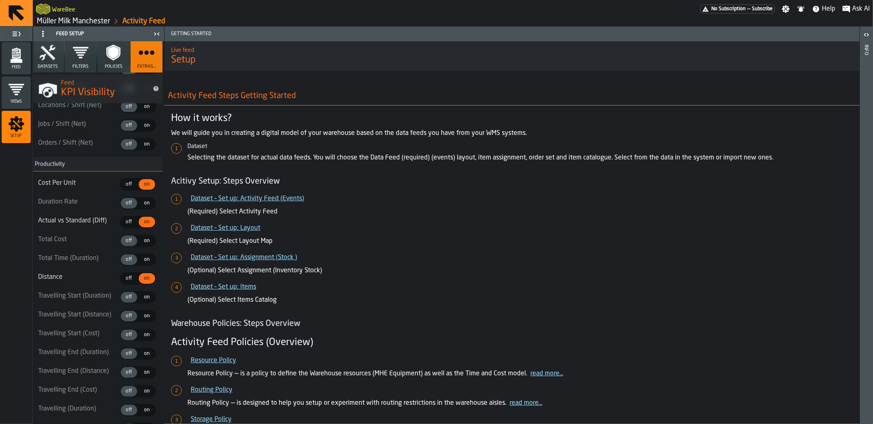
click at [122, 264] on span "off" at bounding box center [128, 259] width 13 height 7
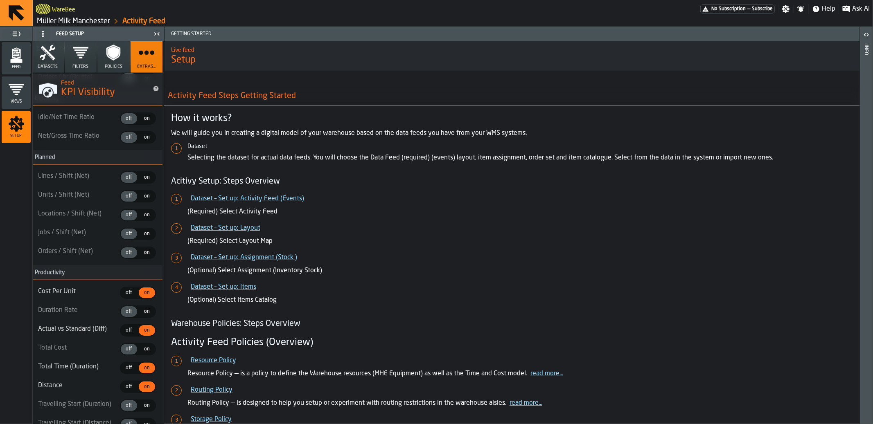
scroll to position [797, 2]
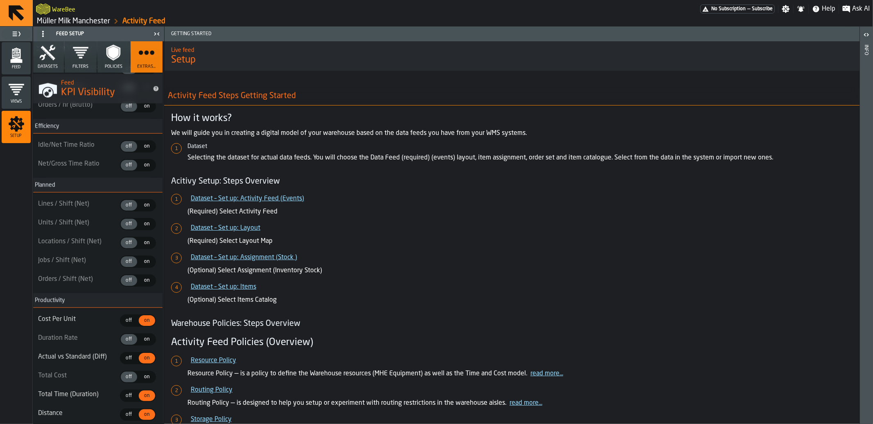
click at [14, 50] on icon "menu Feed" at bounding box center [16, 55] width 16 height 16
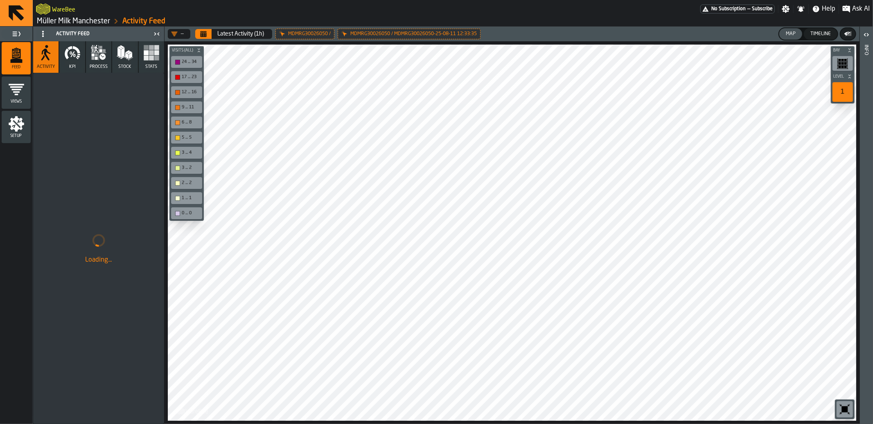
click at [96, 52] on icon "button" at bounding box center [98, 53] width 16 height 16
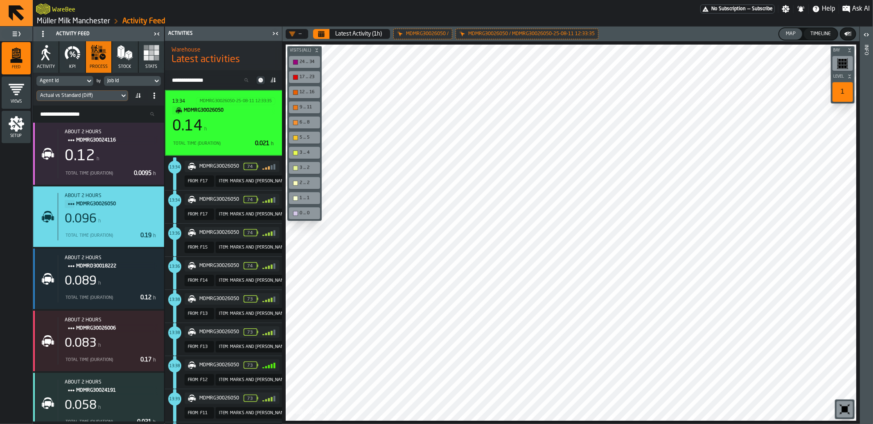
scroll to position [131, 0]
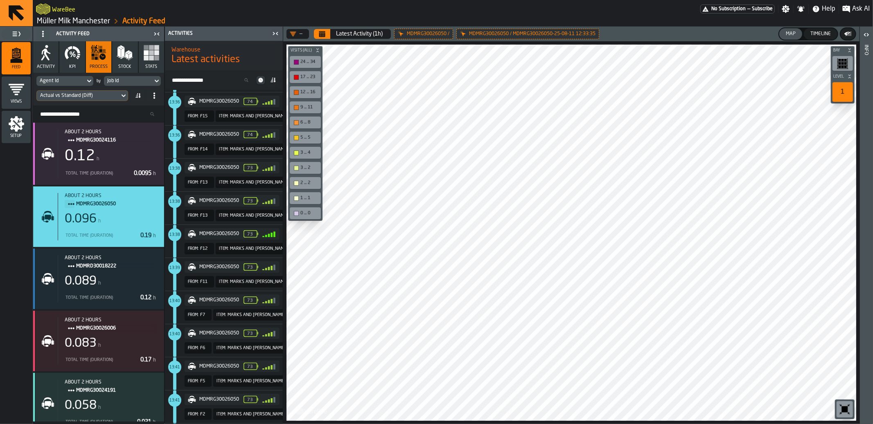
click at [98, 94] on div "Actual vs Standard (Diff)" at bounding box center [78, 96] width 76 height 6
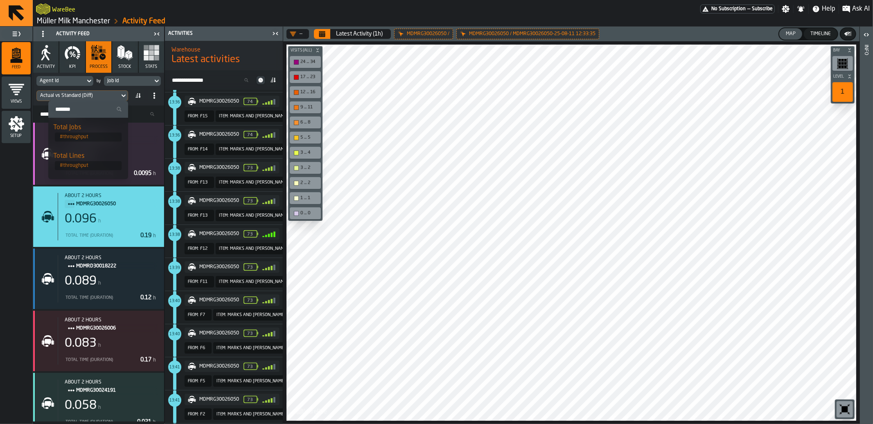
click at [80, 96] on div "Actual vs Standard (Diff)" at bounding box center [78, 96] width 76 height 6
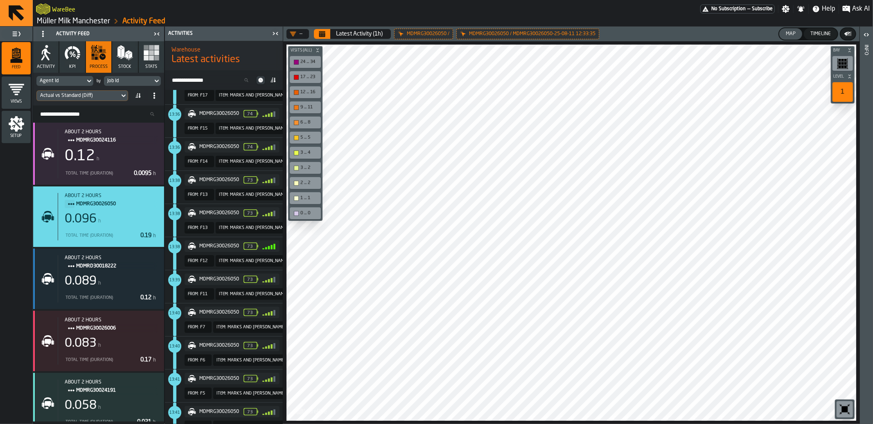
scroll to position [0, 0]
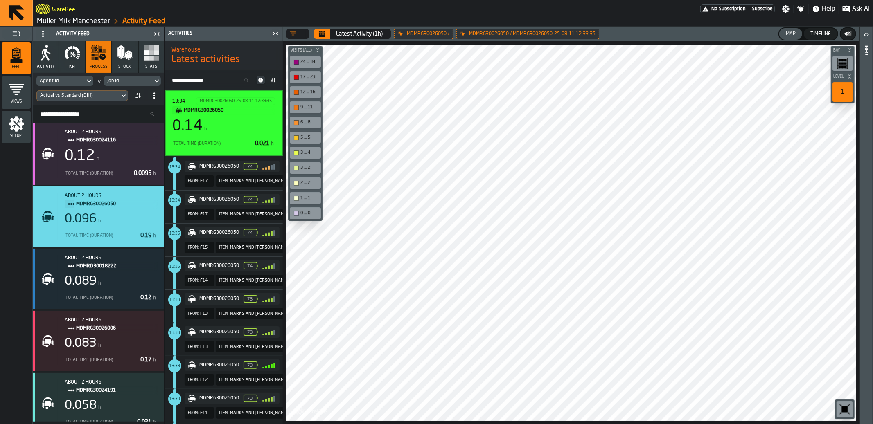
click at [241, 130] on div "0.14 h" at bounding box center [223, 126] width 103 height 16
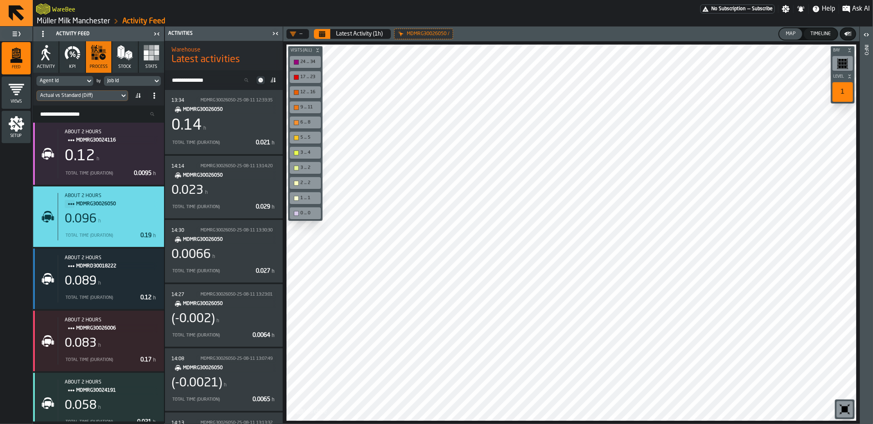
click at [17, 134] on span "Setup" at bounding box center [16, 136] width 29 height 5
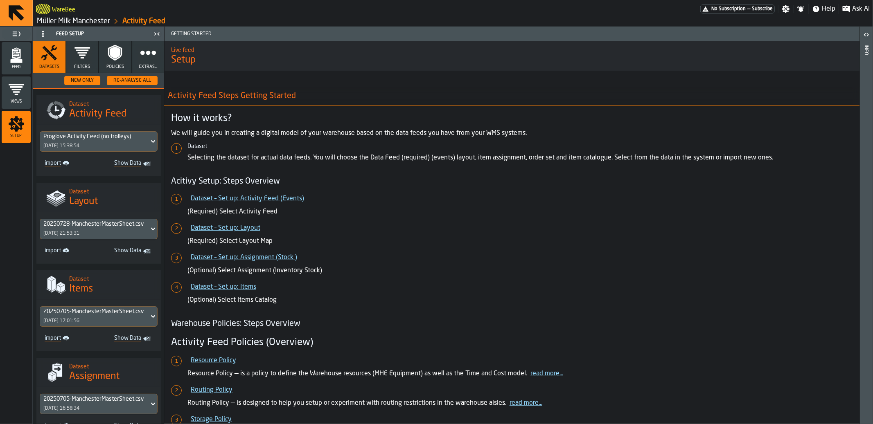
click at [146, 63] on button "Extras..." at bounding box center [148, 57] width 32 height 32
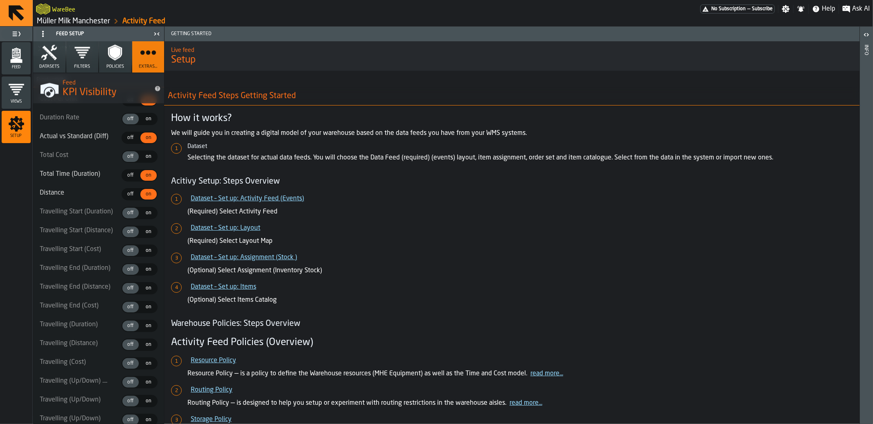
scroll to position [1018, 0]
click at [129, 160] on span "off" at bounding box center [130, 155] width 13 height 7
click at [132, 122] on span "off" at bounding box center [130, 118] width 13 height 7
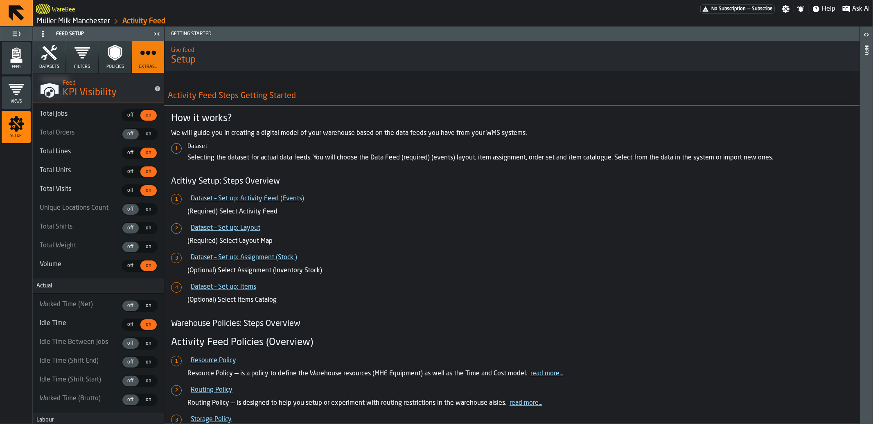
scroll to position [20, 0]
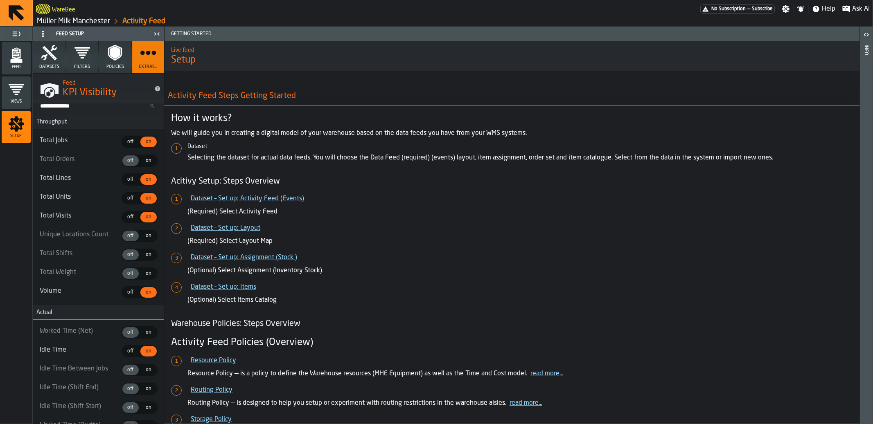
click at [17, 58] on polygon "menu Feed" at bounding box center [16, 60] width 12 height 5
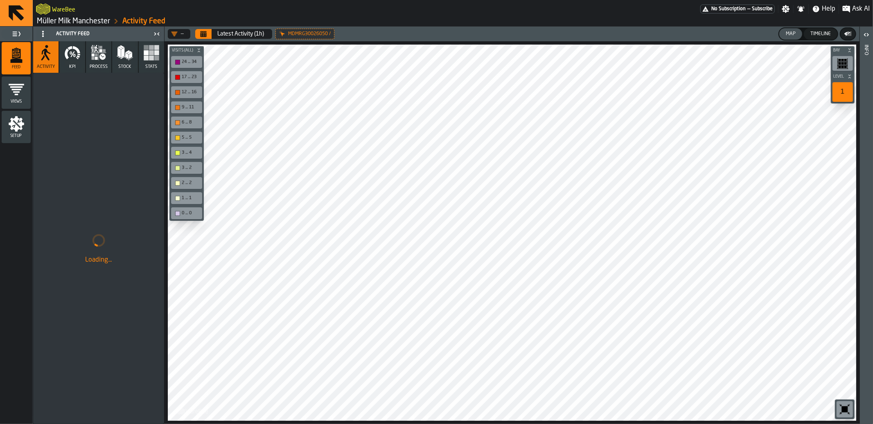
click at [99, 59] on icon "button" at bounding box center [98, 53] width 16 height 16
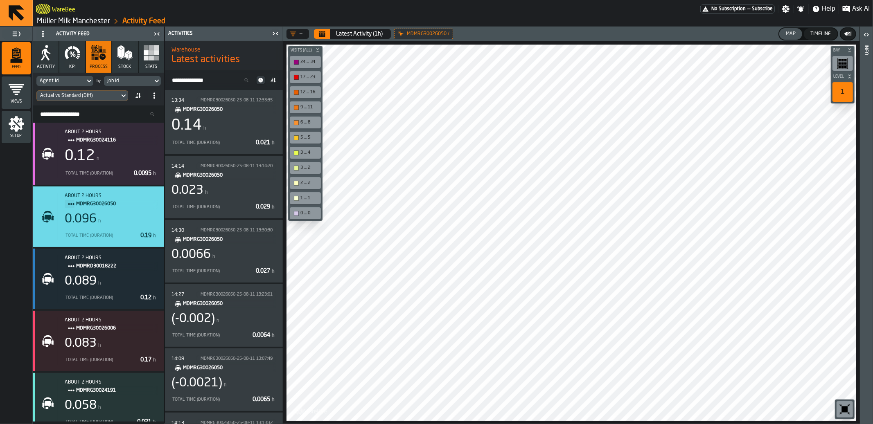
click at [81, 90] on div "Actual vs Standard (Diff)" at bounding box center [82, 95] width 92 height 11
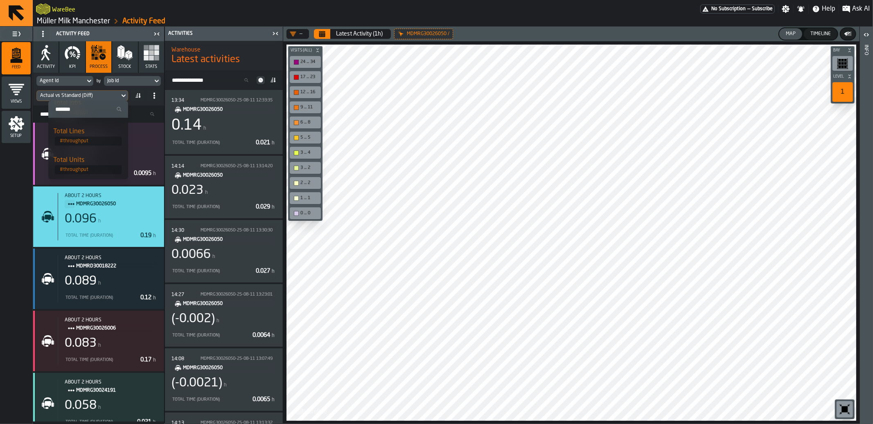
scroll to position [31, 0]
click at [85, 133] on span "# throughput" at bounding box center [88, 134] width 67 height 9
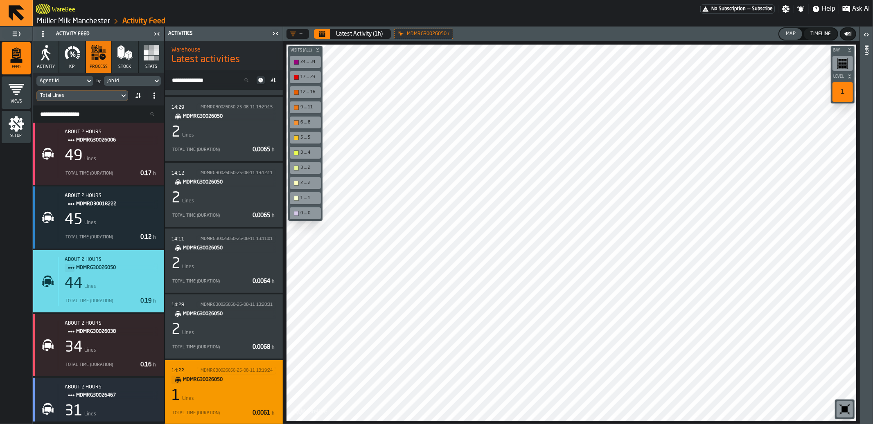
scroll to position [0, 0]
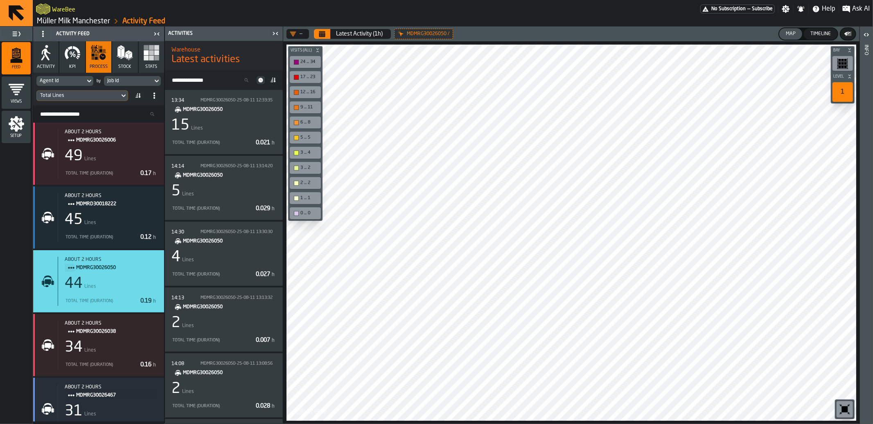
click at [88, 94] on div "Total Lines" at bounding box center [78, 96] width 76 height 6
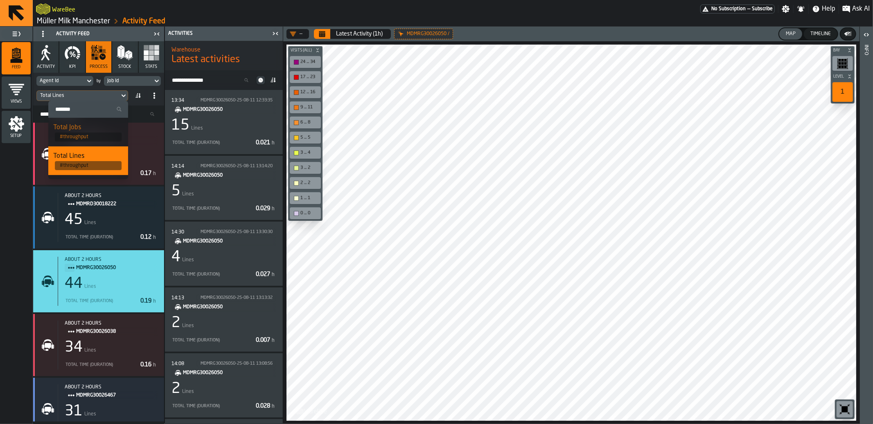
click at [221, 65] on span "Latest activities" at bounding box center [206, 59] width 68 height 13
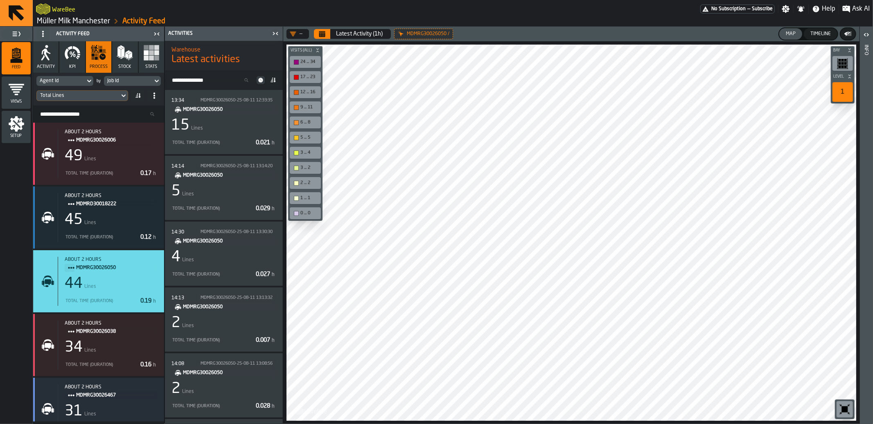
click at [41, 32] on icon at bounding box center [43, 34] width 7 height 7
click at [40, 32] on icon at bounding box center [43, 34] width 7 height 7
click at [43, 35] on circle at bounding box center [43, 36] width 2 height 2
click at [55, 53] on div "Hide Setup" at bounding box center [62, 50] width 43 height 10
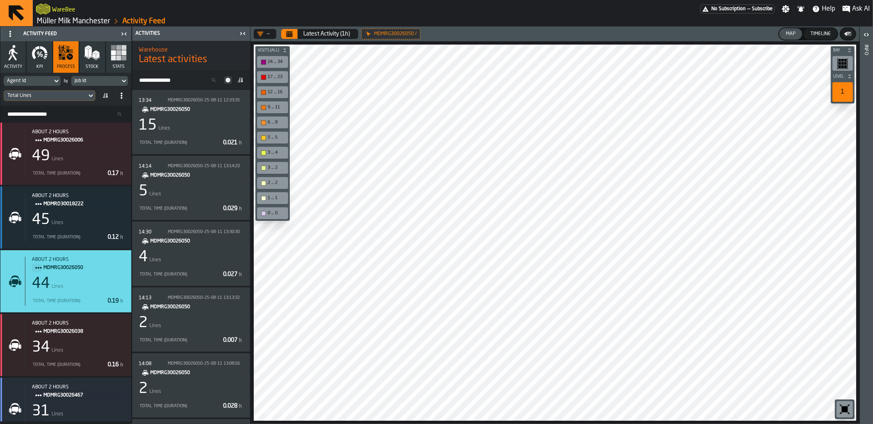
click at [43, 55] on icon "button" at bounding box center [40, 53] width 16 height 16
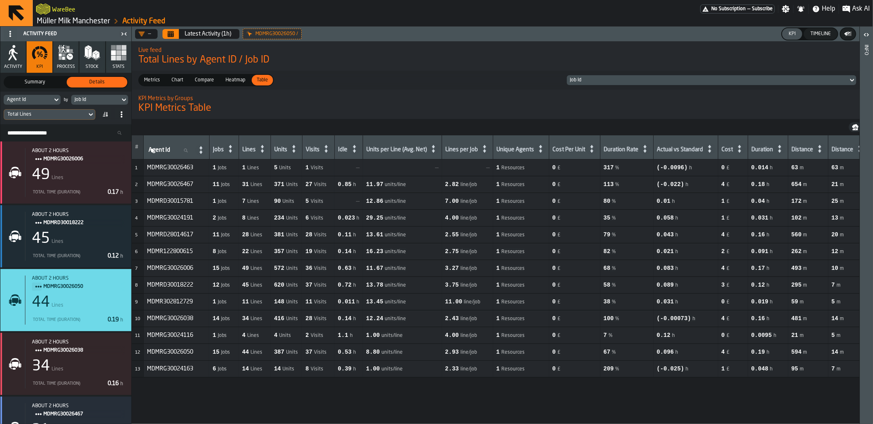
click at [74, 42] on button "process" at bounding box center [65, 57] width 25 height 32
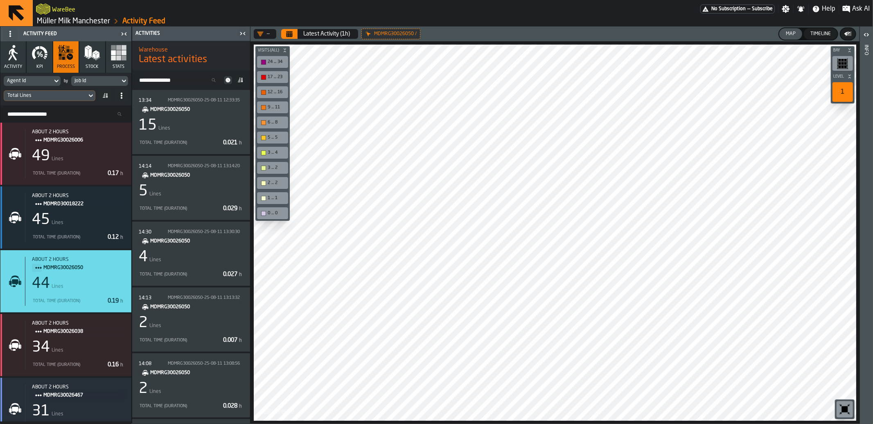
click at [44, 83] on div "Agent Id" at bounding box center [28, 81] width 49 height 9
click at [39, 95] on input "Search" at bounding box center [47, 94] width 81 height 11
type input "*****"
click at [40, 108] on div "Consignee Event Item Client" at bounding box center [37, 117] width 57 height 18
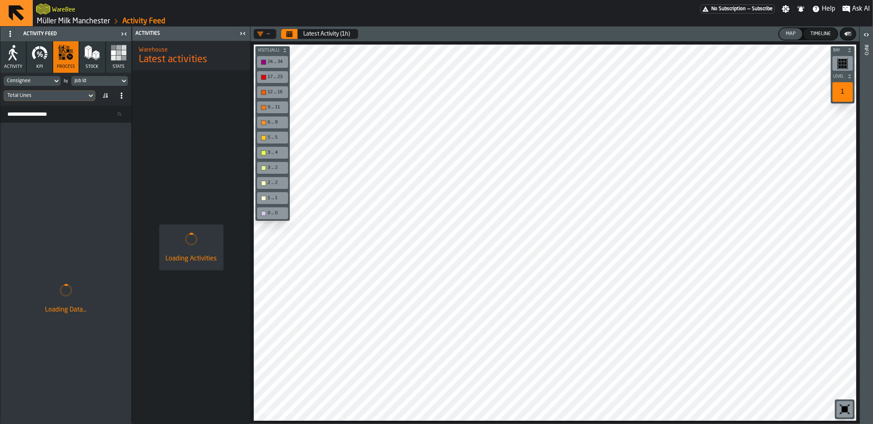
click at [112, 78] on div "Job Id" at bounding box center [95, 81] width 42 height 6
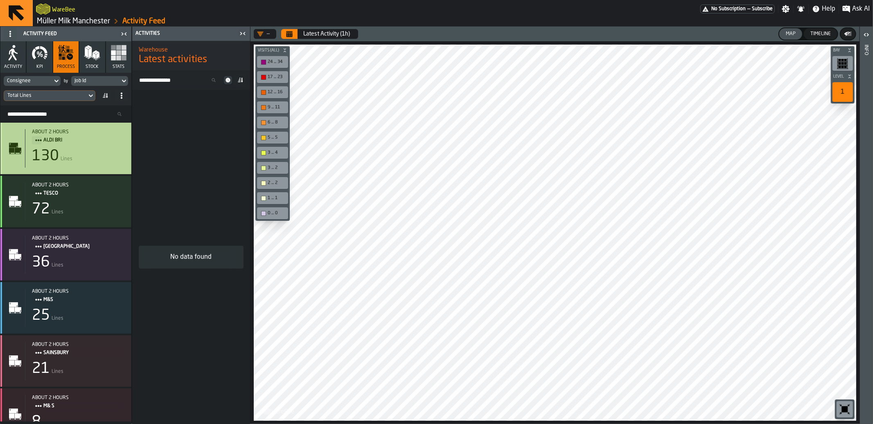
click at [109, 145] on div "about 2 hours ALDI BRI 130 Lines" at bounding box center [75, 148] width 100 height 38
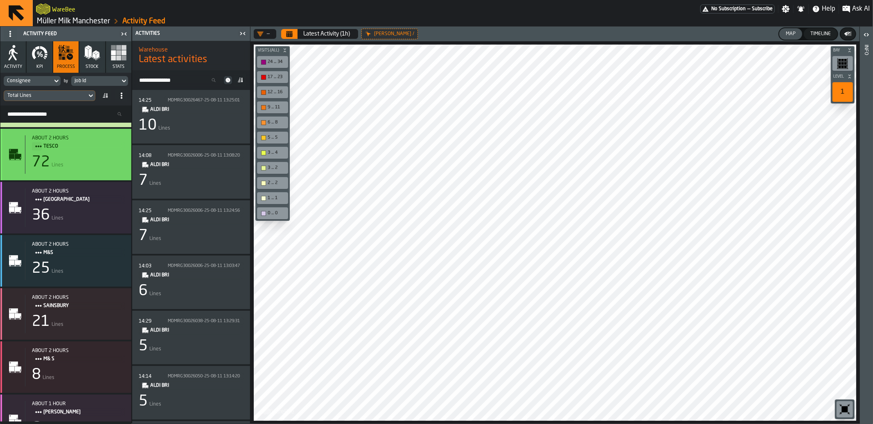
scroll to position [72, 0]
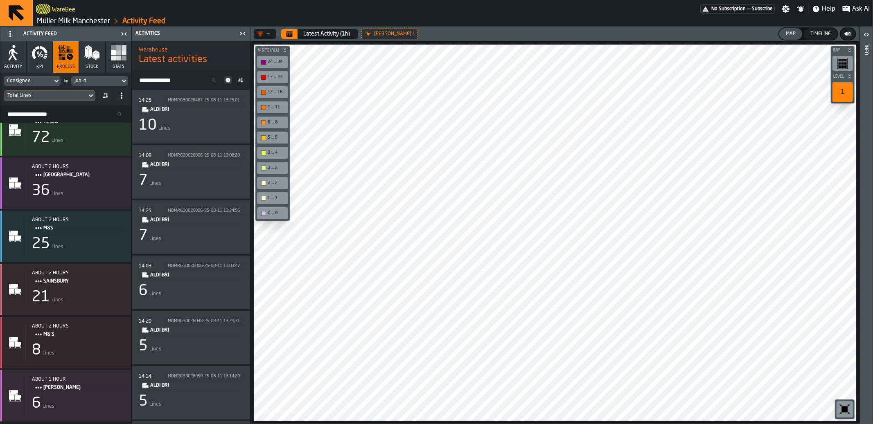
click at [47, 79] on div "Consignee" at bounding box center [28, 81] width 42 height 6
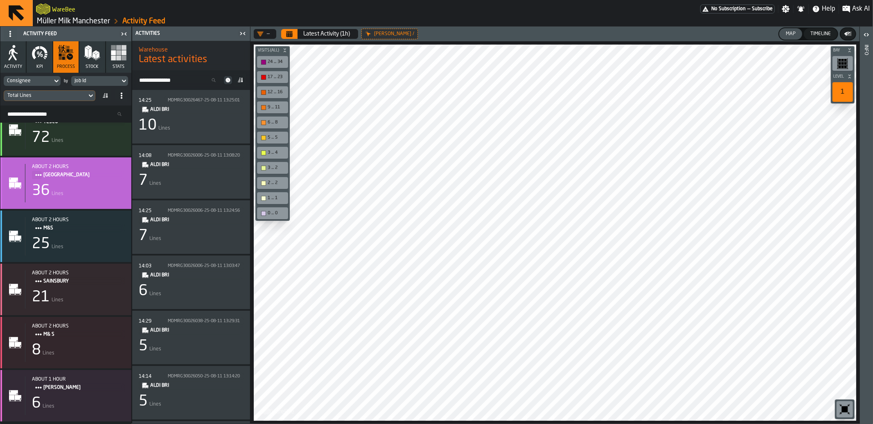
click at [94, 194] on div "36 Lines" at bounding box center [78, 191] width 93 height 16
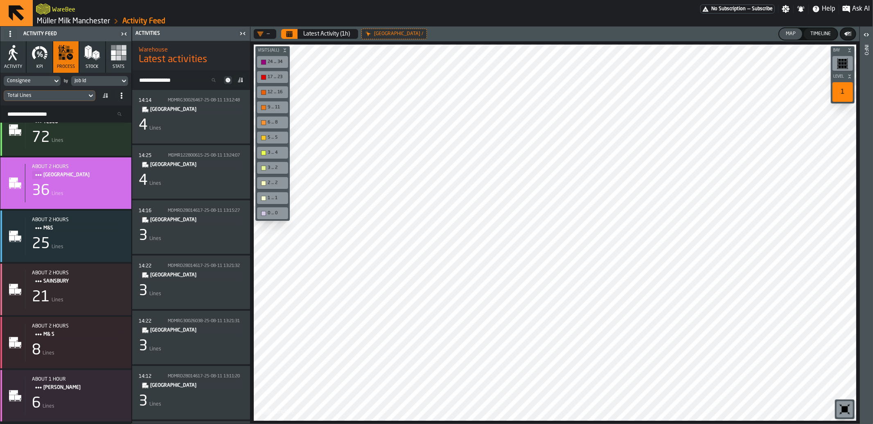
click at [89, 77] on div "Job Id" at bounding box center [95, 81] width 49 height 9
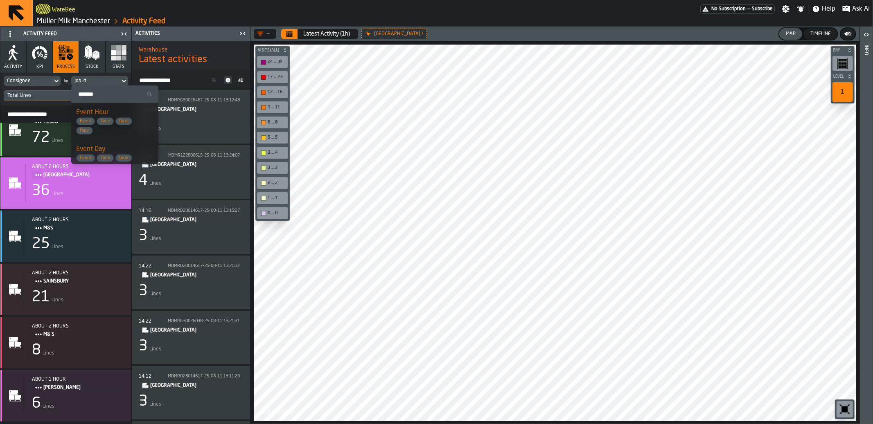
click at [140, 132] on span "Event Time Date Hour" at bounding box center [108, 125] width 65 height 17
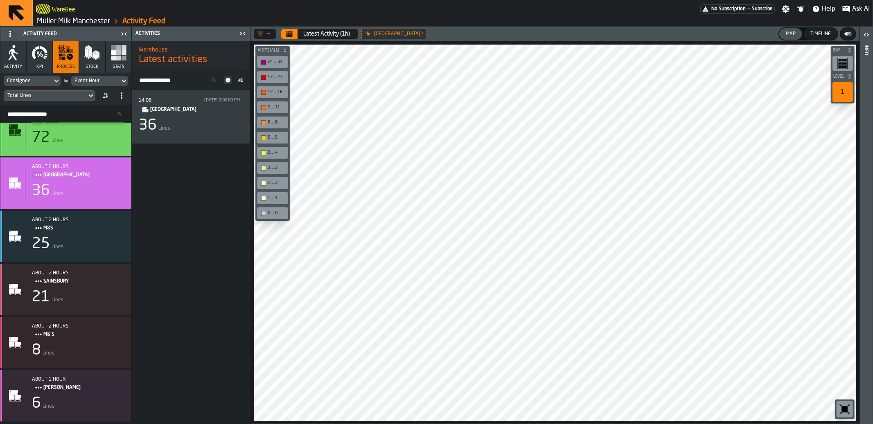
scroll to position [0, 0]
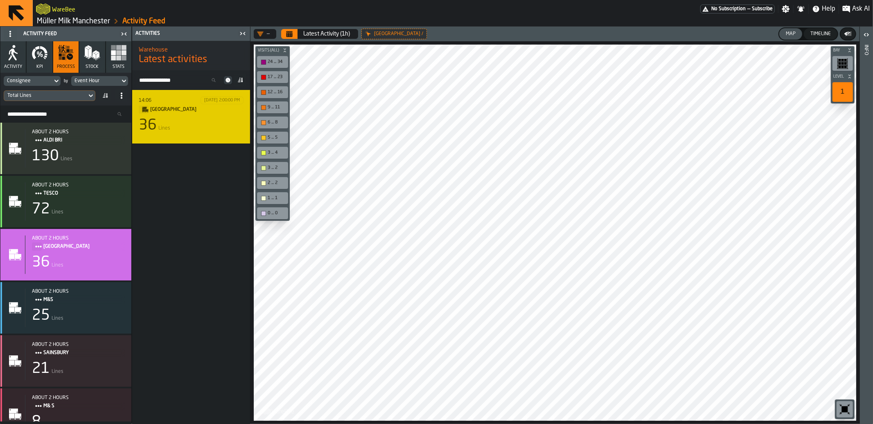
click at [203, 117] on div "14:06 [DATE] 2:00:00 PM ICELAND 36 Lines" at bounding box center [191, 117] width 105 height 41
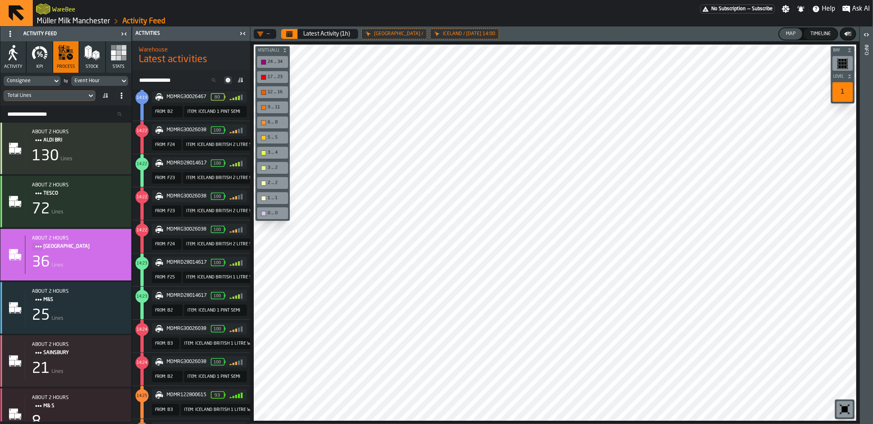
scroll to position [915, 0]
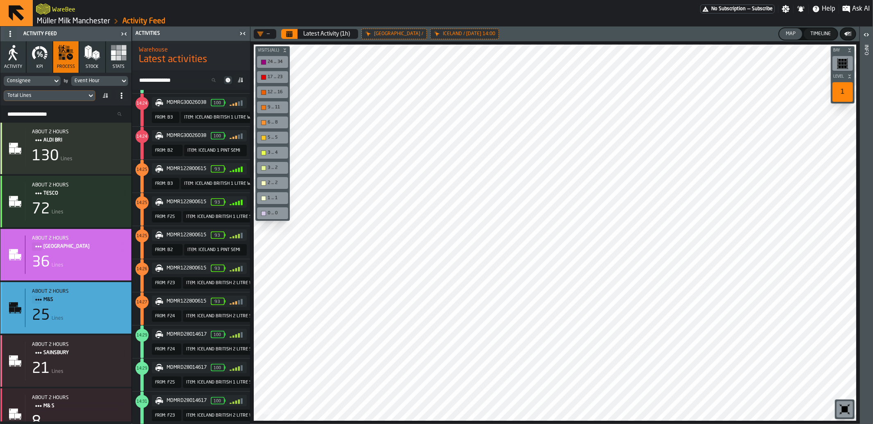
click at [85, 309] on div "25 Lines" at bounding box center [78, 316] width 93 height 16
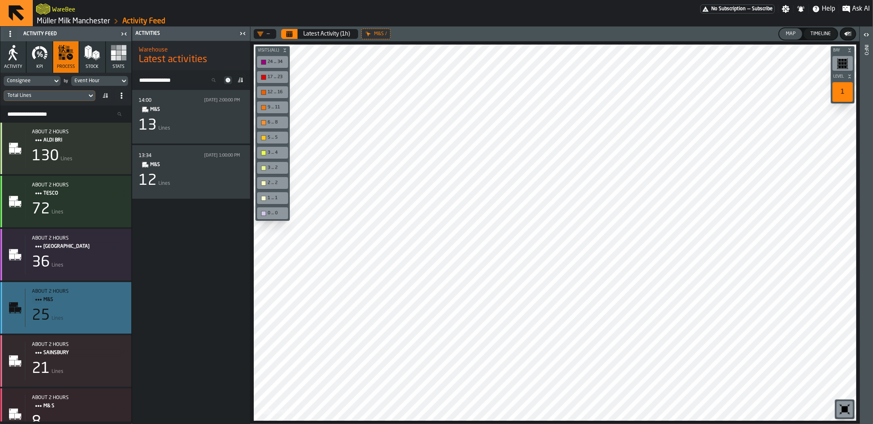
scroll to position [0, 0]
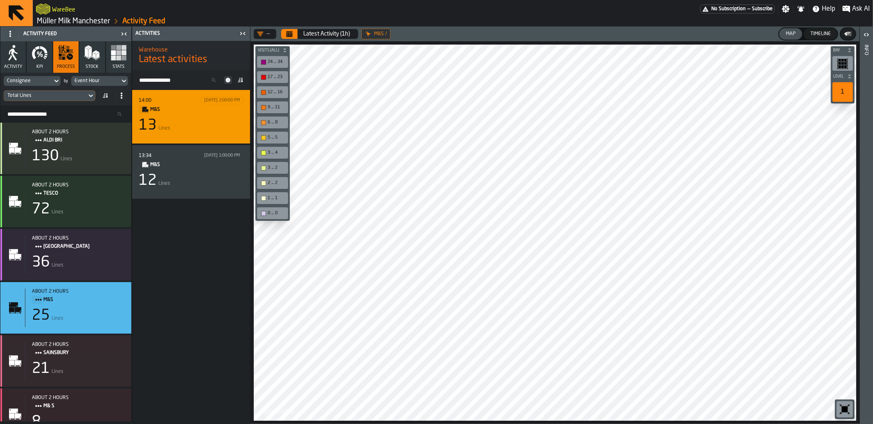
click at [210, 121] on div "13 Lines" at bounding box center [191, 125] width 105 height 16
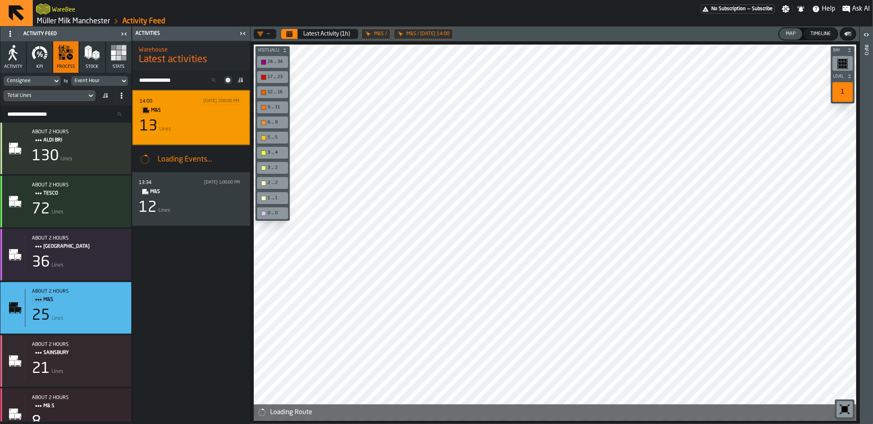
click at [72, 98] on div "Total Lines" at bounding box center [45, 95] width 83 height 9
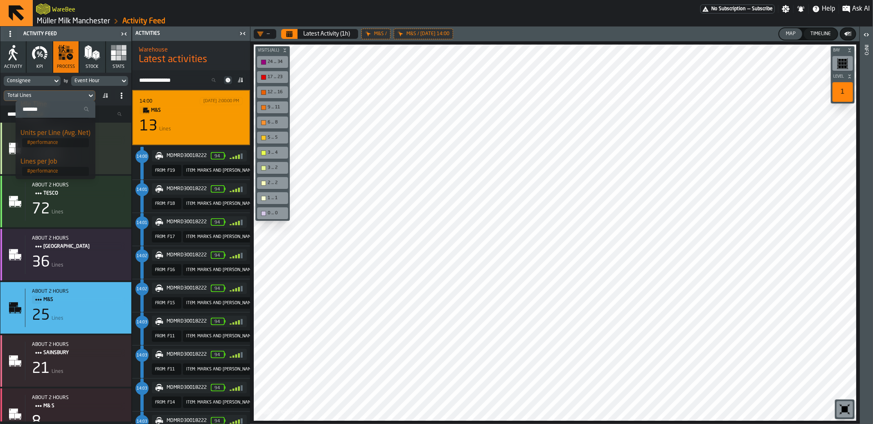
scroll to position [133, 0]
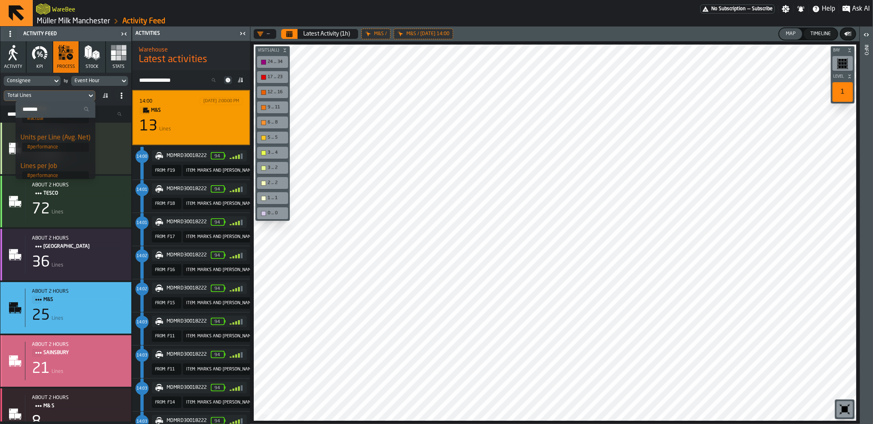
click at [79, 367] on div "21 Lines" at bounding box center [78, 369] width 93 height 16
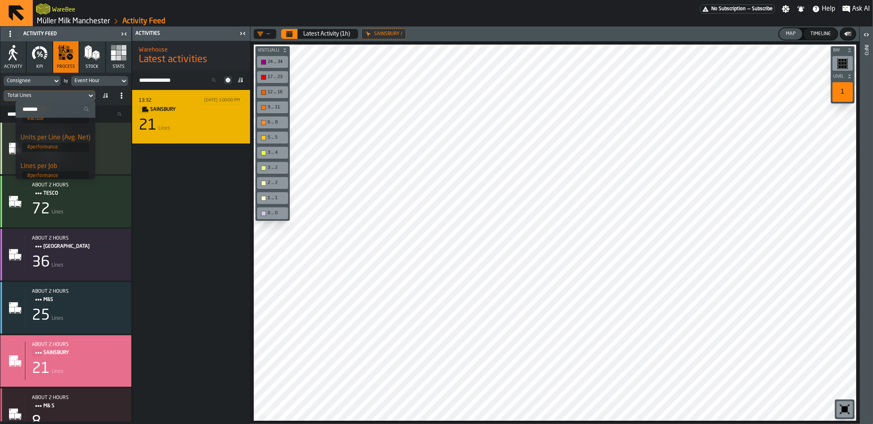
click at [221, 119] on div "21 Lines" at bounding box center [191, 125] width 105 height 16
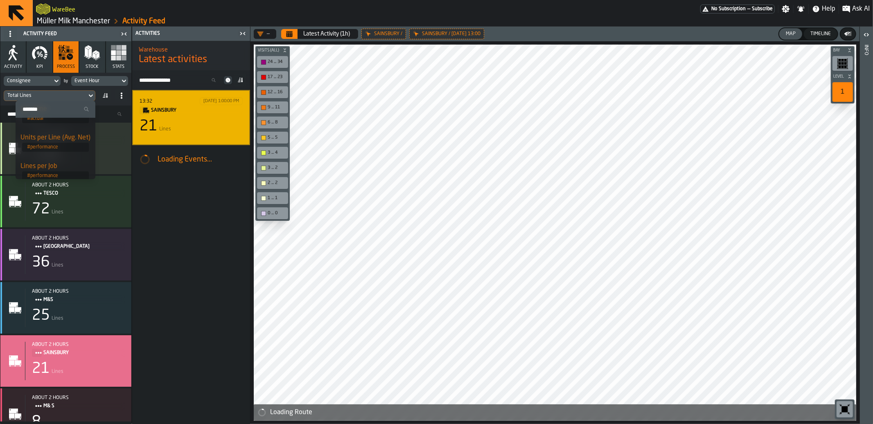
click at [52, 94] on div "Total Lines" at bounding box center [45, 96] width 76 height 6
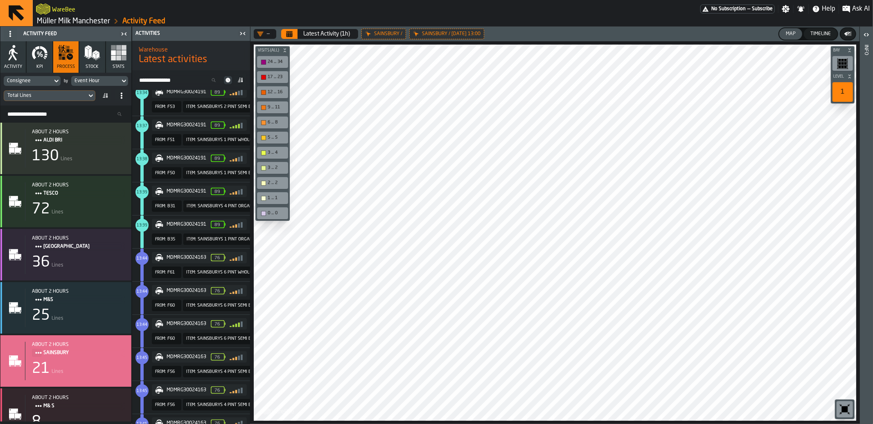
scroll to position [418, 0]
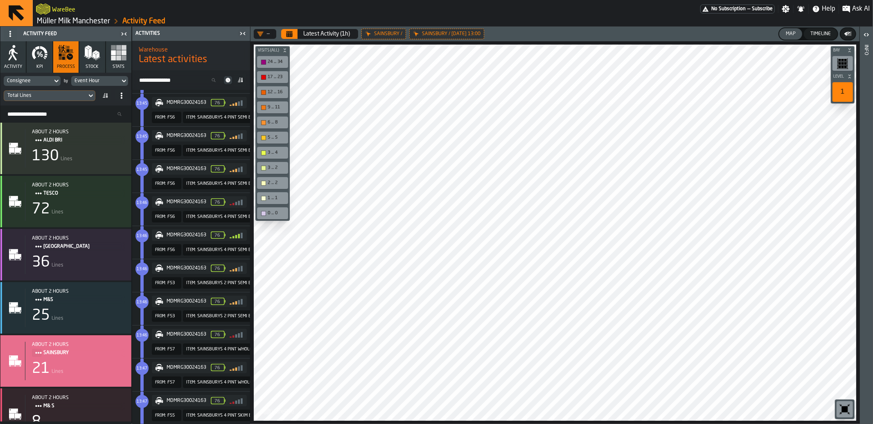
click at [58, 93] on div "Total Lines" at bounding box center [45, 96] width 76 height 6
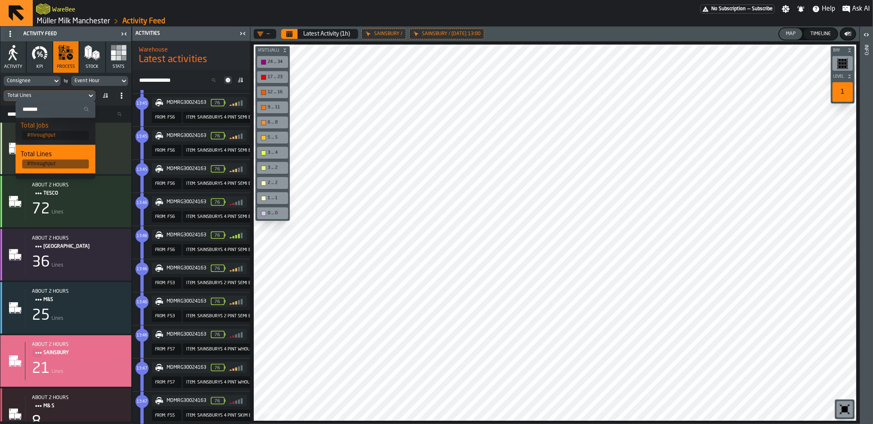
scroll to position [0, 0]
click at [52, 111] on input "Search" at bounding box center [55, 109] width 73 height 11
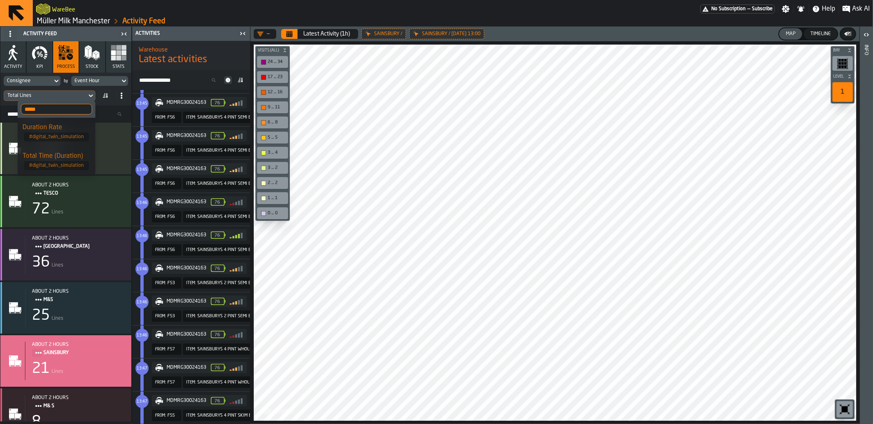
type input "*****"
click at [75, 152] on div "Total Time (Duration)" at bounding box center [57, 156] width 68 height 10
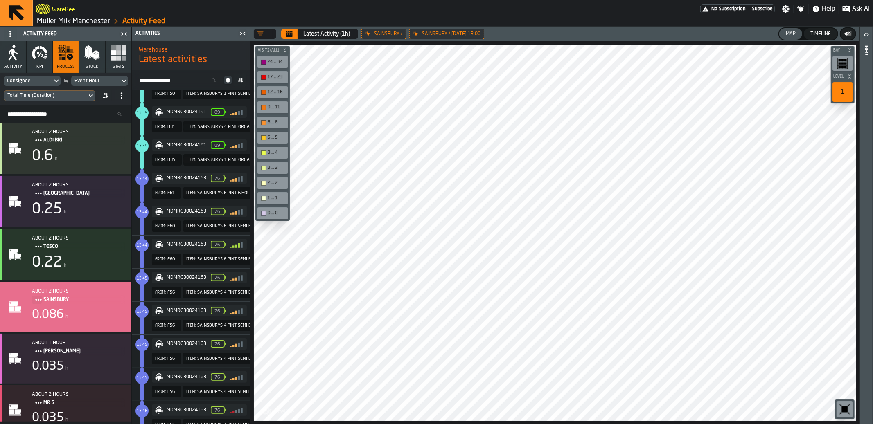
click at [58, 94] on div "Total Time (Duration)" at bounding box center [45, 96] width 76 height 6
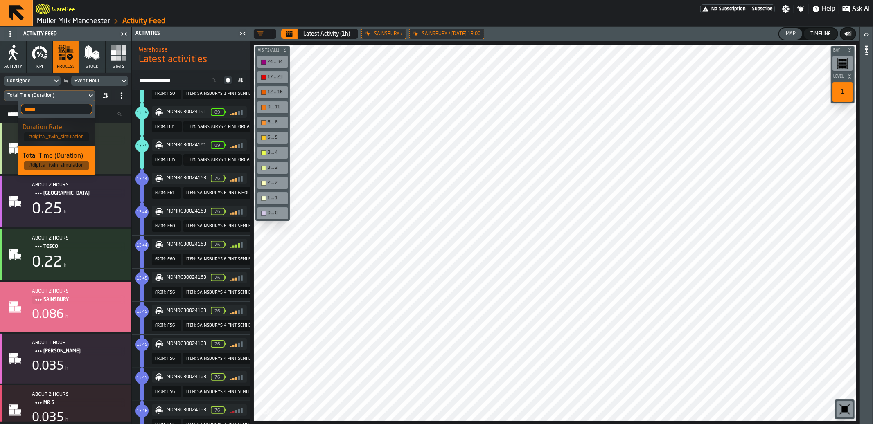
click at [68, 126] on div "Duration Rate" at bounding box center [57, 128] width 68 height 10
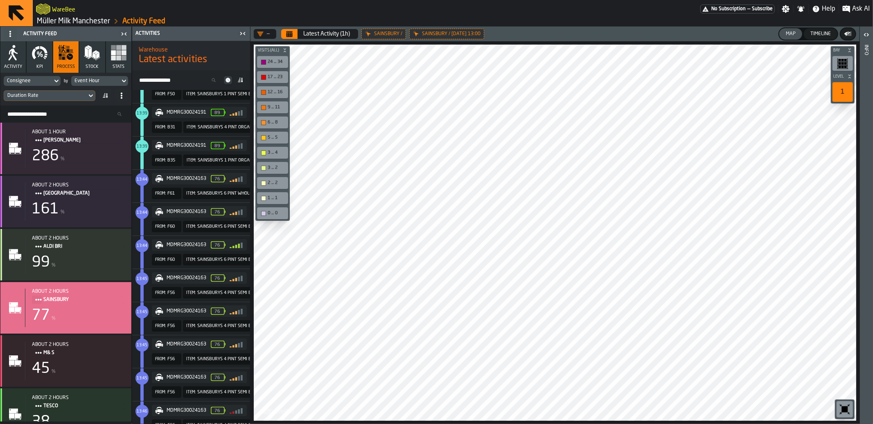
click at [53, 100] on div "Duration Rate" at bounding box center [45, 95] width 83 height 9
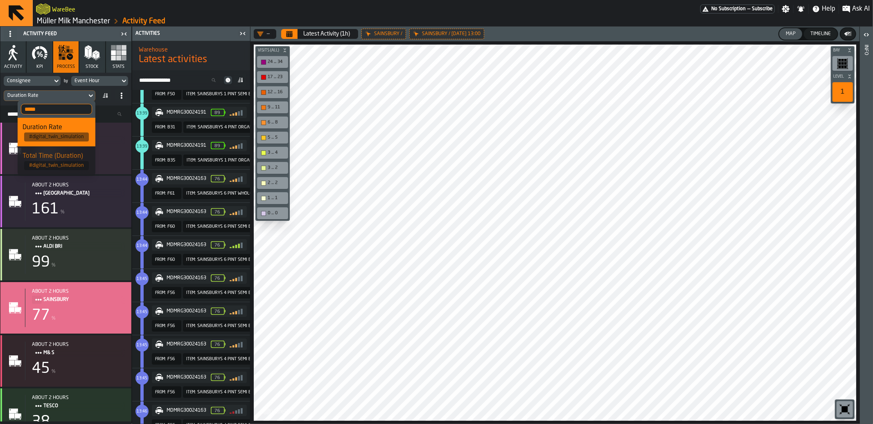
click at [54, 97] on div "Duration Rate" at bounding box center [45, 96] width 76 height 6
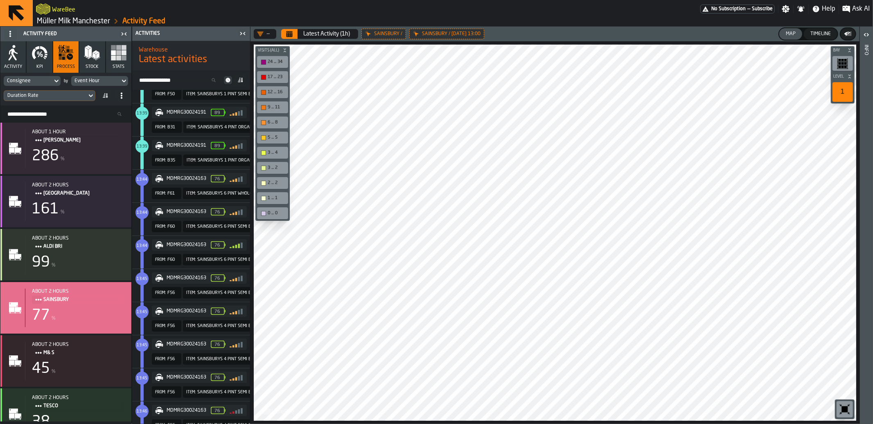
click at [8, 37] on span at bounding box center [10, 33] width 13 height 13
click at [22, 45] on li "Show Setup" at bounding box center [30, 50] width 52 height 20
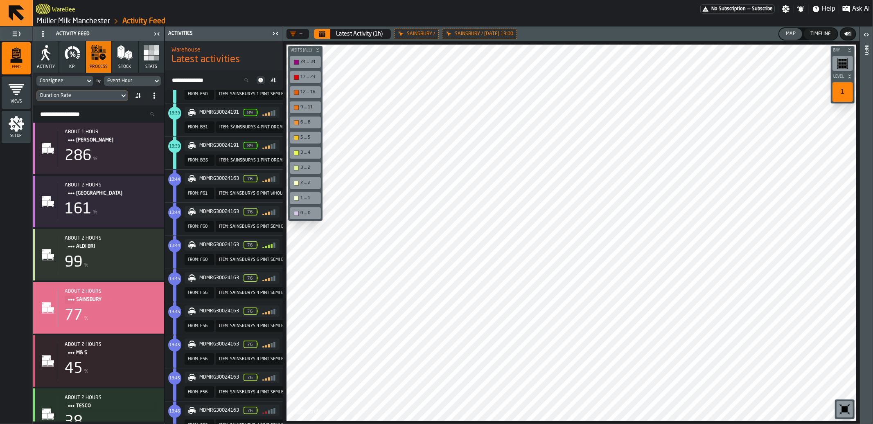
click at [18, 131] on icon "menu Setup" at bounding box center [16, 124] width 16 height 16
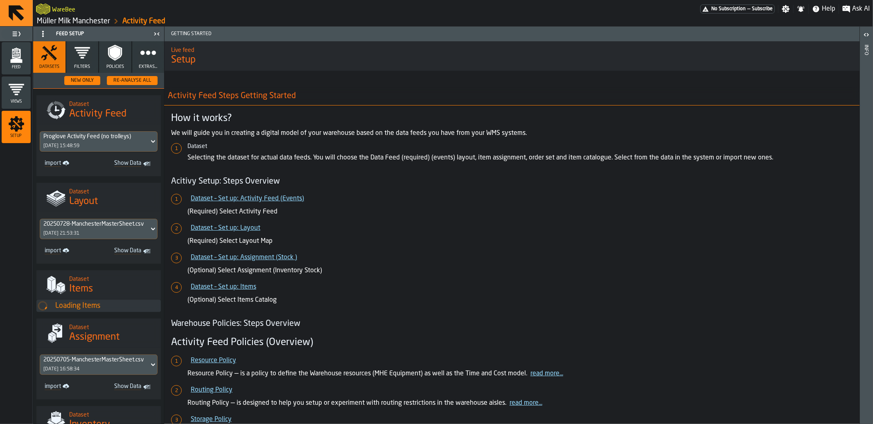
click at [141, 56] on icon "button" at bounding box center [148, 53] width 16 height 16
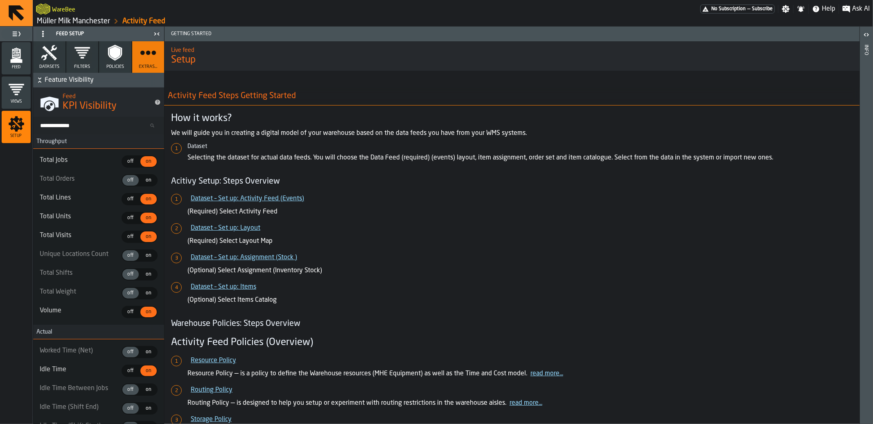
click at [97, 126] on input "Search KPIs..." at bounding box center [98, 125] width 124 height 11
type input "********"
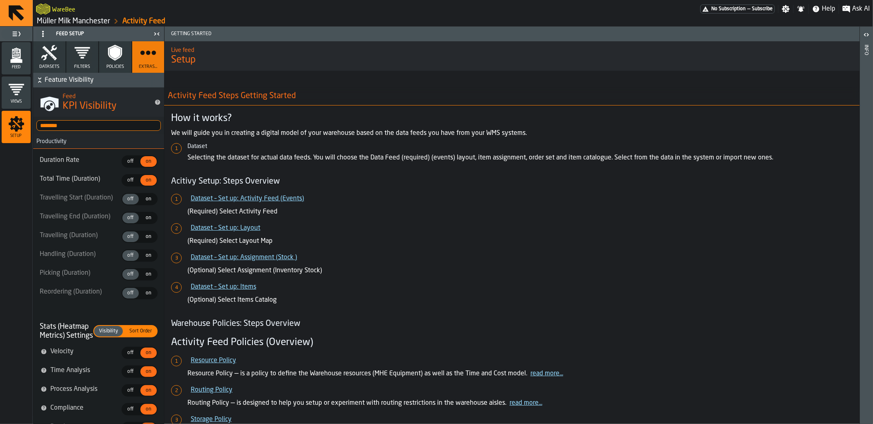
click at [148, 123] on input "********" at bounding box center [98, 125] width 124 height 11
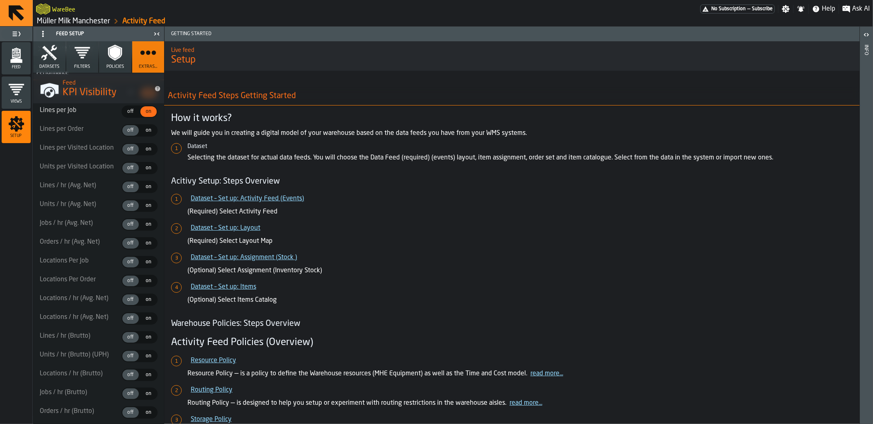
scroll to position [486, 0]
click at [130, 307] on span "off" at bounding box center [130, 303] width 13 height 7
click at [131, 308] on span "off" at bounding box center [130, 303] width 13 height 7
click at [140, 193] on div "on" at bounding box center [148, 191] width 16 height 11
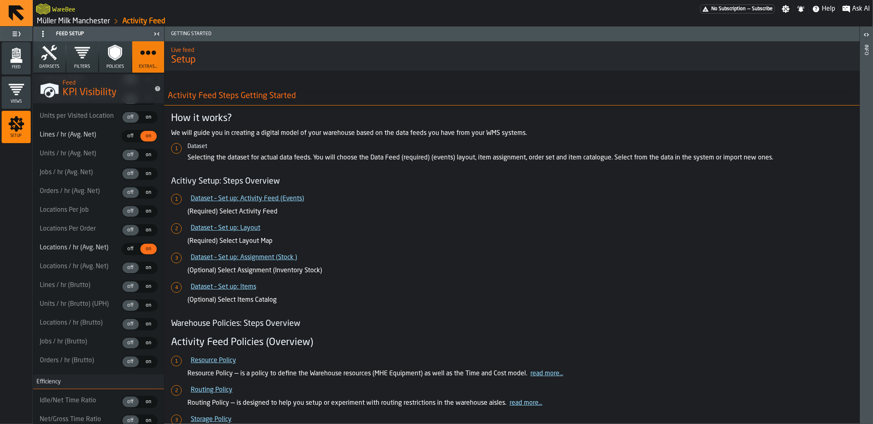
scroll to position [542, 0]
click at [134, 287] on label "off off" at bounding box center [131, 286] width 18 height 12
click at [8, 59] on icon "menu Feed" at bounding box center [16, 55] width 16 height 16
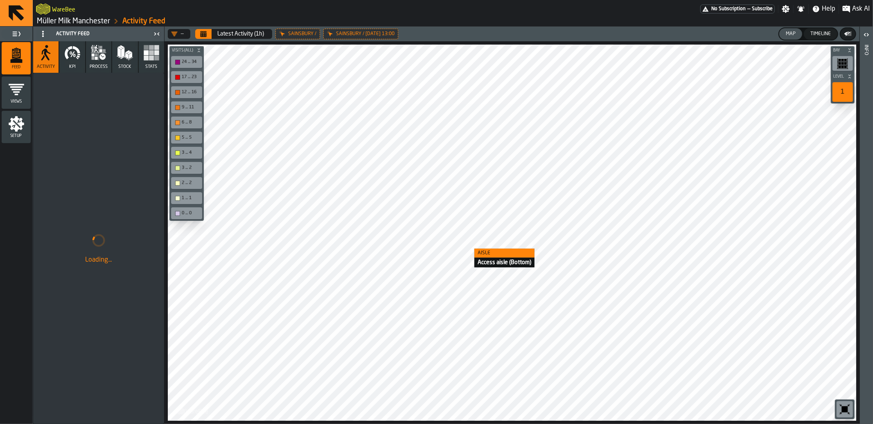
click at [465, 249] on div at bounding box center [512, 233] width 688 height 377
click at [90, 50] on icon "button" at bounding box center [98, 53] width 16 height 16
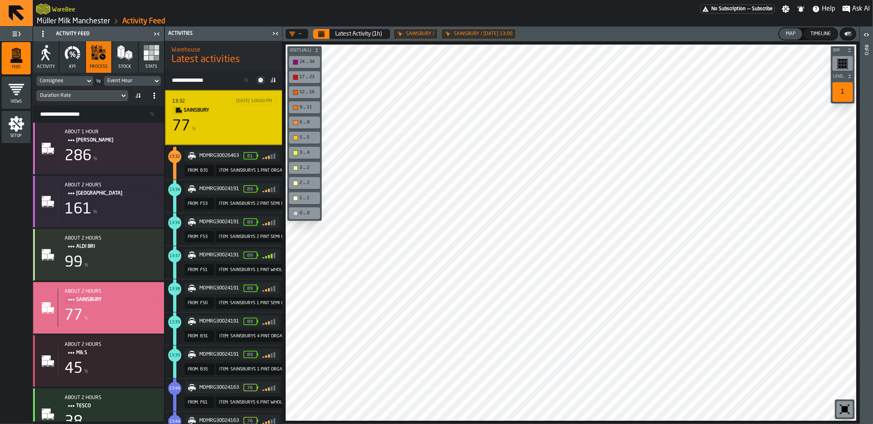
scroll to position [209, 0]
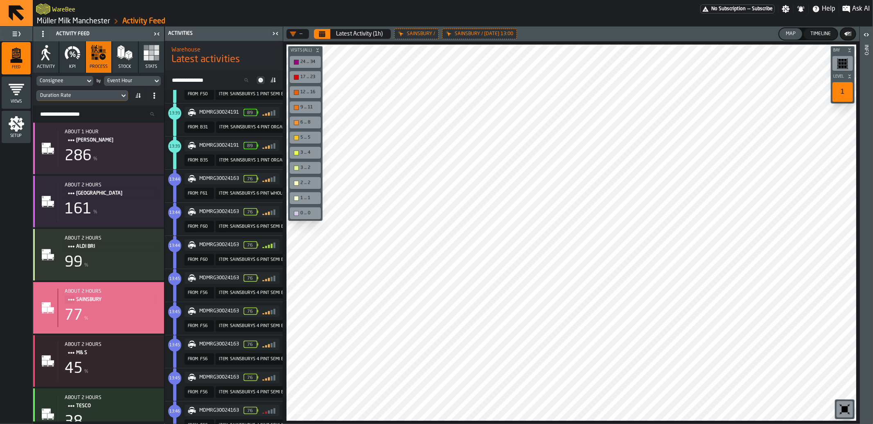
click at [91, 94] on div "Duration Rate" at bounding box center [78, 96] width 76 height 6
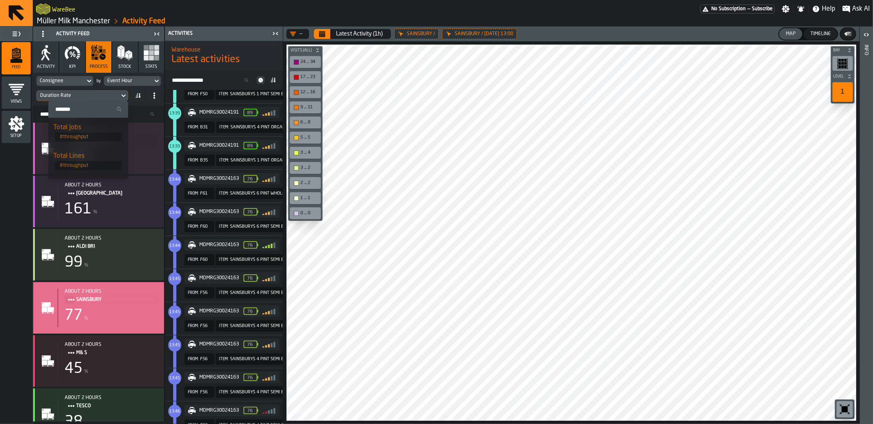
click at [91, 94] on div "Duration Rate" at bounding box center [78, 96] width 76 height 6
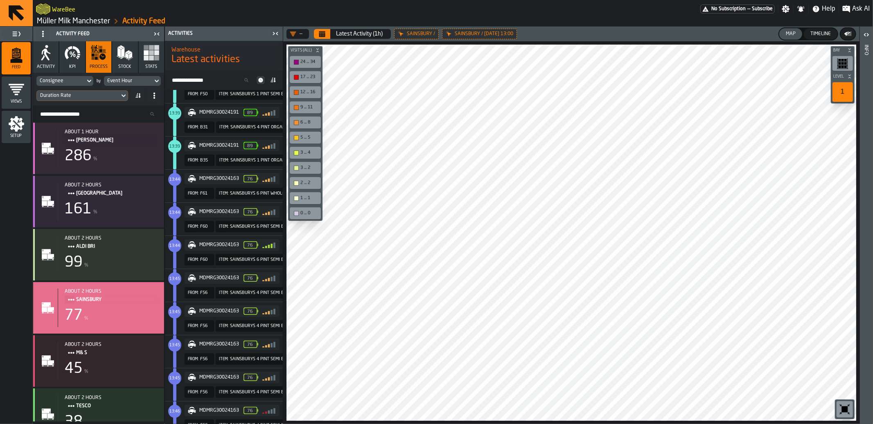
click at [81, 96] on div "Duration Rate" at bounding box center [78, 96] width 76 height 6
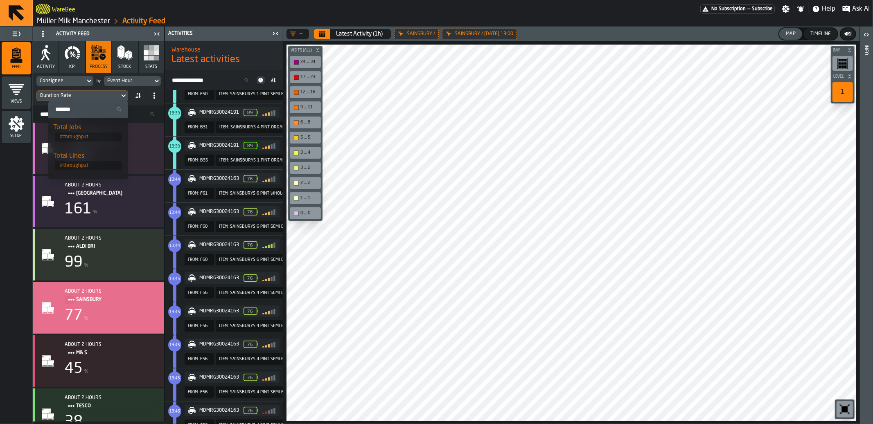
click at [117, 109] on icon "dropdown-menu" at bounding box center [119, 109] width 5 height 5
click at [114, 109] on input "Search" at bounding box center [88, 109] width 73 height 11
click at [97, 109] on input "Search" at bounding box center [88, 109] width 73 height 11
type input "***"
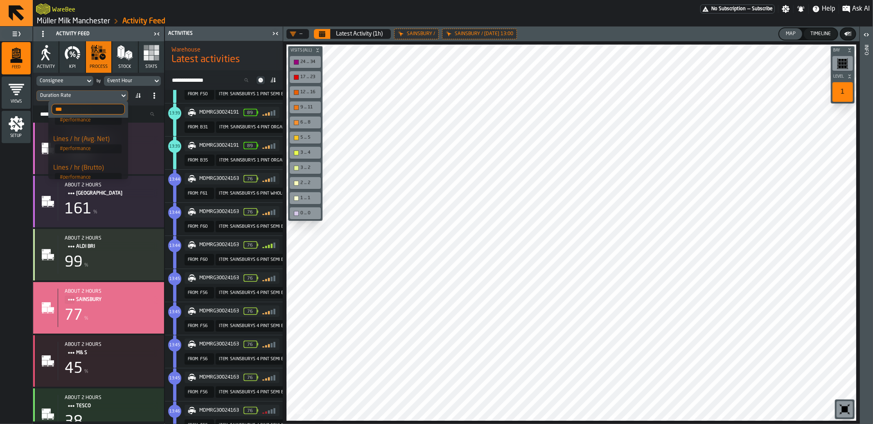
click at [102, 143] on div "Lines / hr (Avg. Net)" at bounding box center [88, 140] width 70 height 10
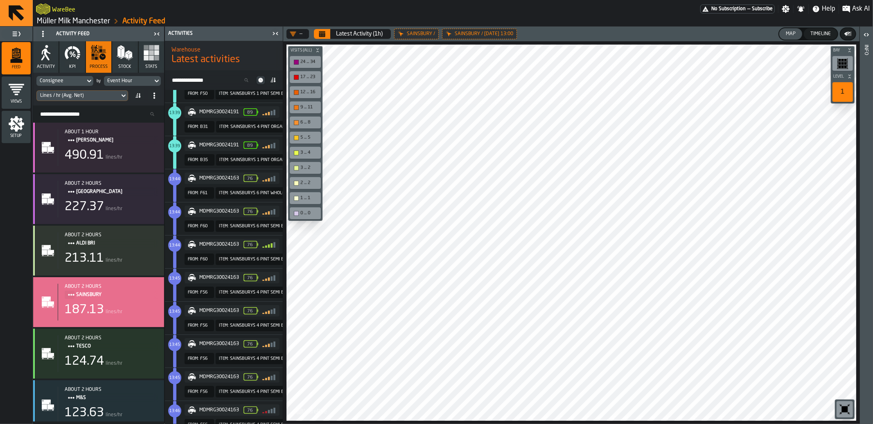
scroll to position [0, 0]
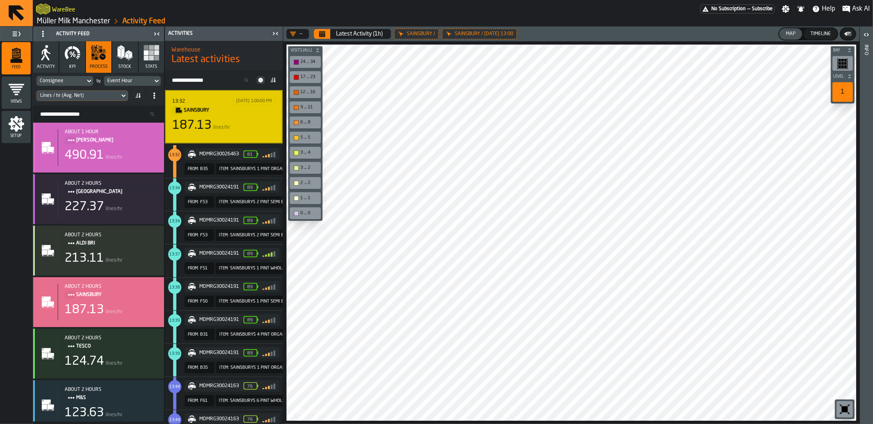
click at [115, 139] on span "[PERSON_NAME]" at bounding box center [113, 140] width 75 height 9
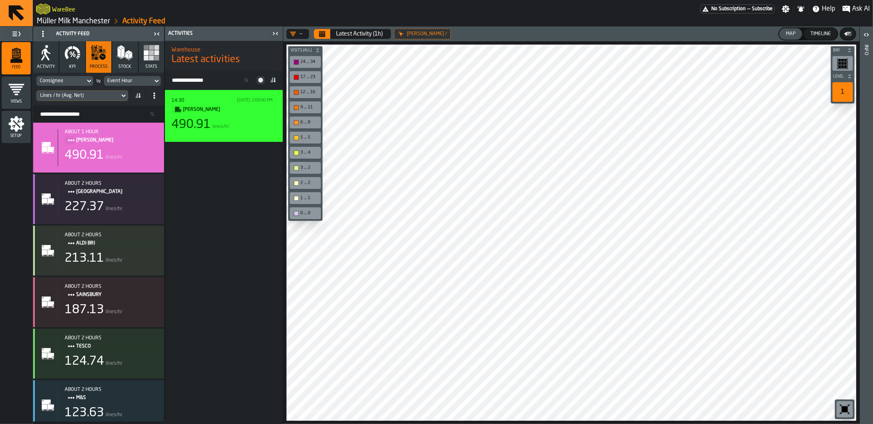
click at [273, 84] on span at bounding box center [272, 80] width 13 height 13
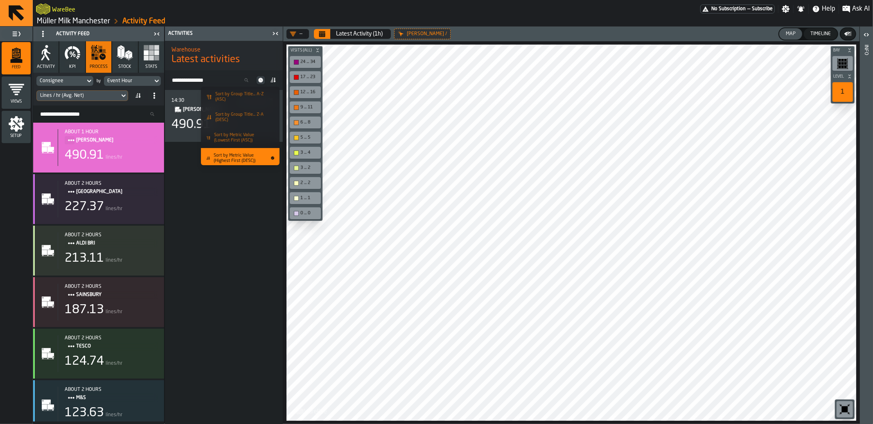
click at [262, 49] on h2 "Warehouse" at bounding box center [224, 49] width 105 height 8
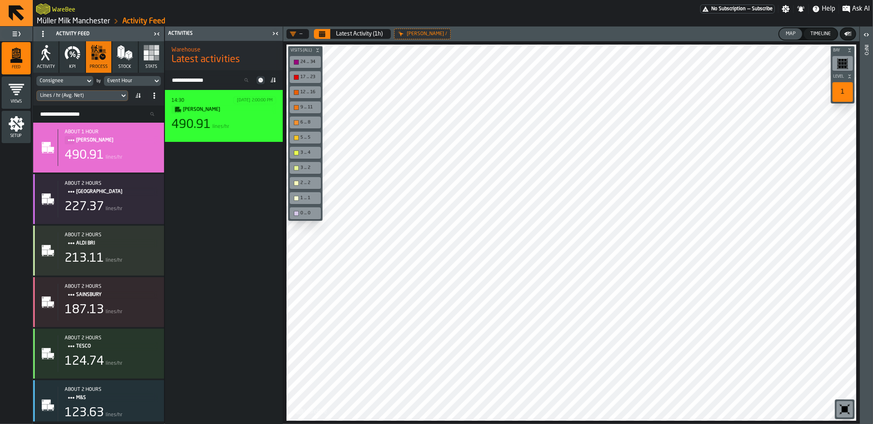
click at [250, 141] on div "14:30 [DATE] 2:00:00 PM [PERSON_NAME] 490.91 lines/hr" at bounding box center [224, 116] width 118 height 52
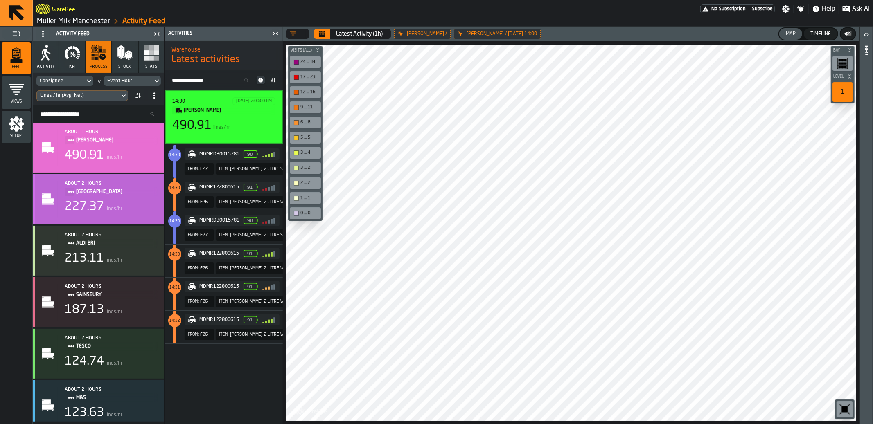
click at [140, 215] on div "about 2 hours ICELAND 227.37 lines/hr" at bounding box center [108, 199] width 100 height 37
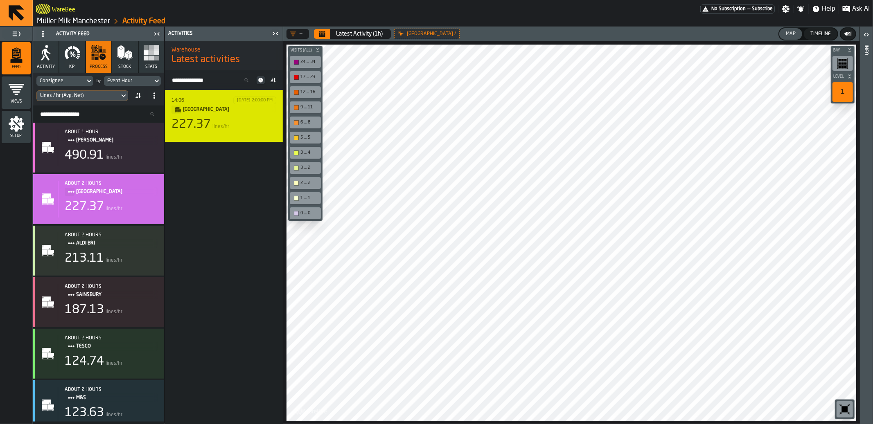
click at [265, 119] on div "227.37 lines/hr" at bounding box center [224, 124] width 105 height 15
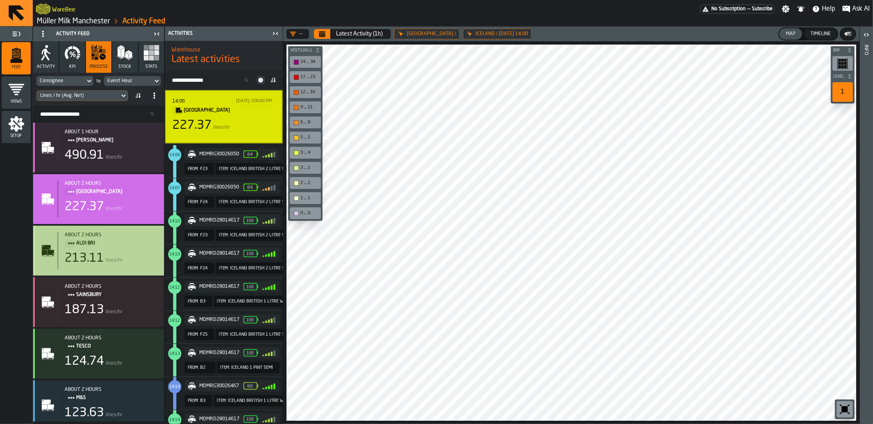
scroll to position [60, 0]
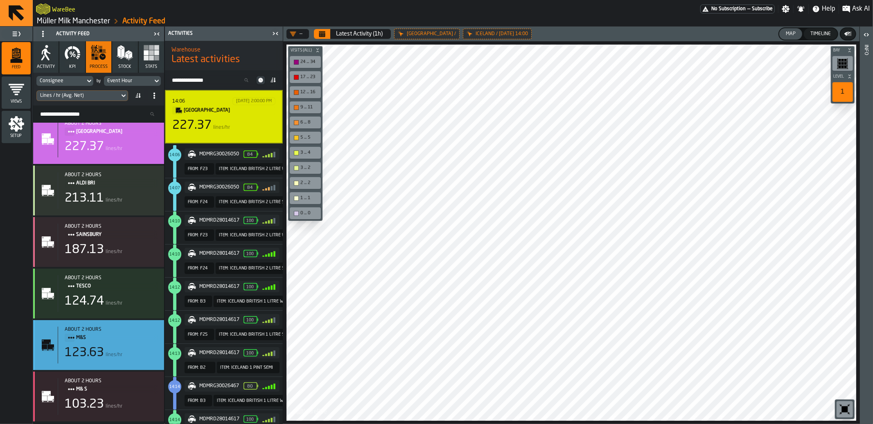
click at [141, 350] on div "123.63 lines/hr" at bounding box center [111, 353] width 93 height 15
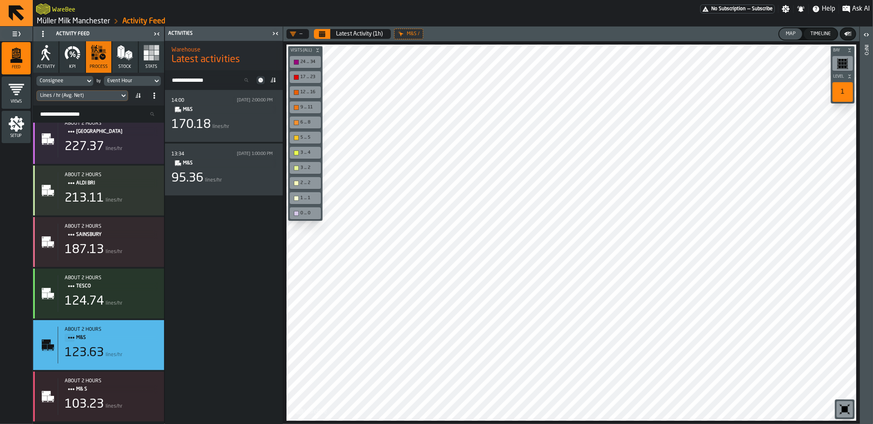
click at [70, 22] on link "Müller Milk Manchester" at bounding box center [73, 21] width 73 height 9
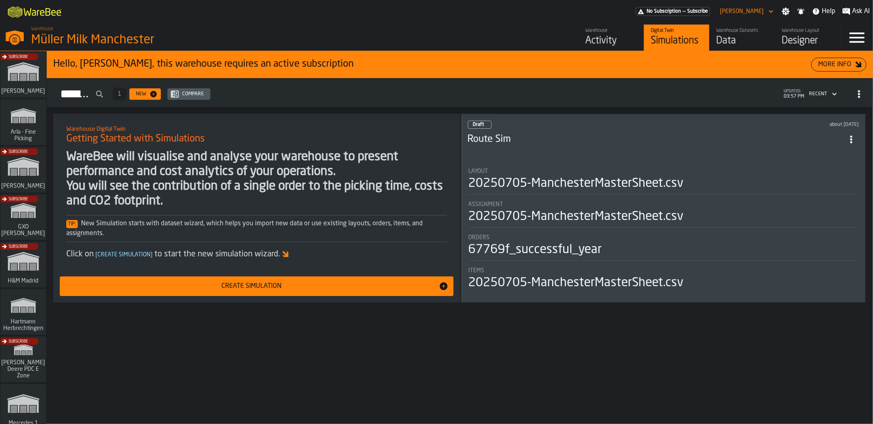
click at [806, 41] on div "Designer" at bounding box center [808, 40] width 52 height 13
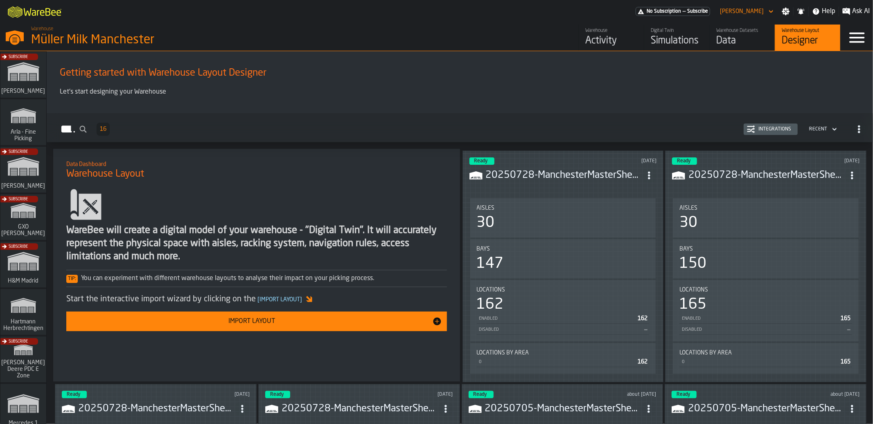
click at [732, 36] on div "Data" at bounding box center [742, 40] width 52 height 13
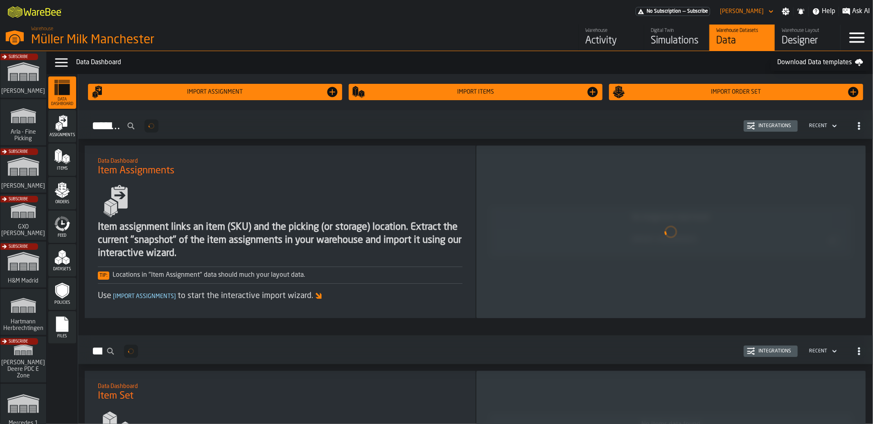
click at [316, 177] on h1 "Item Assignments" at bounding box center [280, 171] width 365 height 13
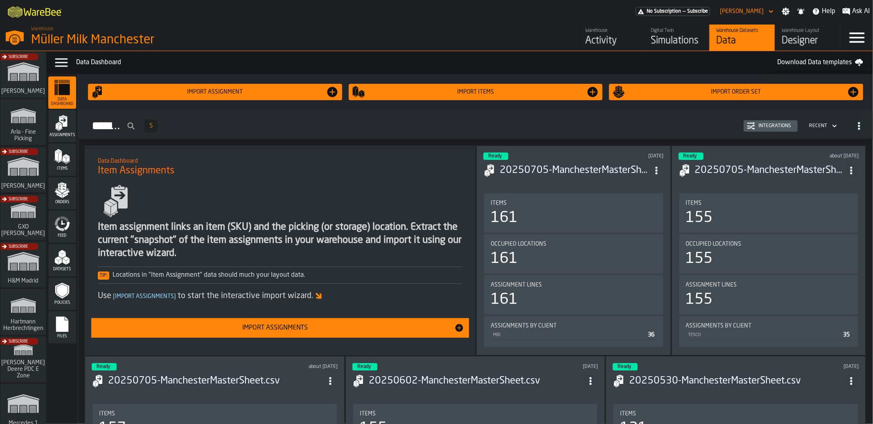
click at [316, 326] on div "Import Assignments" at bounding box center [275, 328] width 358 height 10
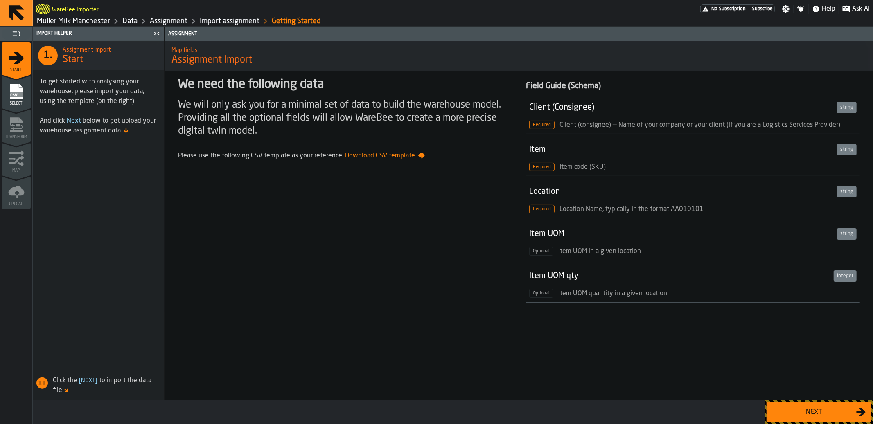
click at [848, 417] on button "Next" at bounding box center [819, 412] width 105 height 20
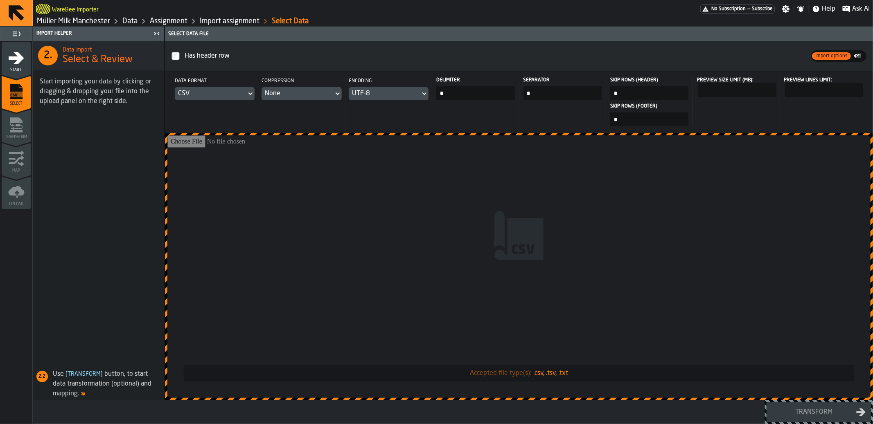
click at [629, 222] on input "Accepted file type(s): .csv, .tsv, .txt" at bounding box center [518, 266] width 703 height 263
type input "**********"
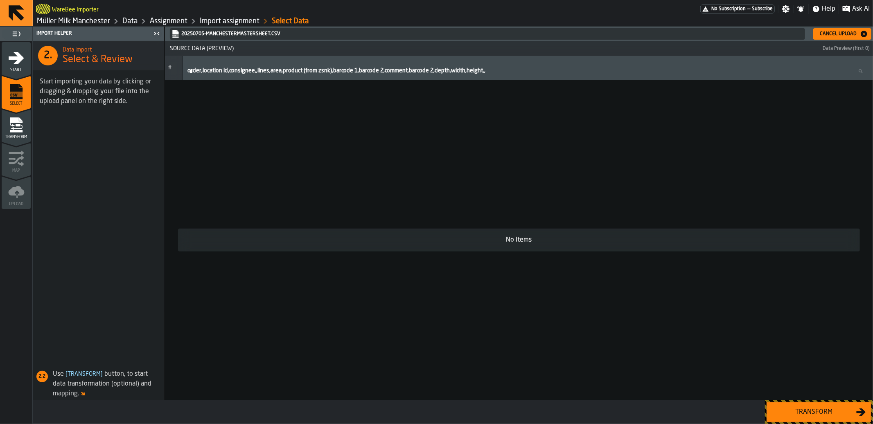
click at [234, 19] on link "Import assignment" at bounding box center [230, 21] width 60 height 9
click at [20, 67] on div "Start" at bounding box center [16, 61] width 29 height 23
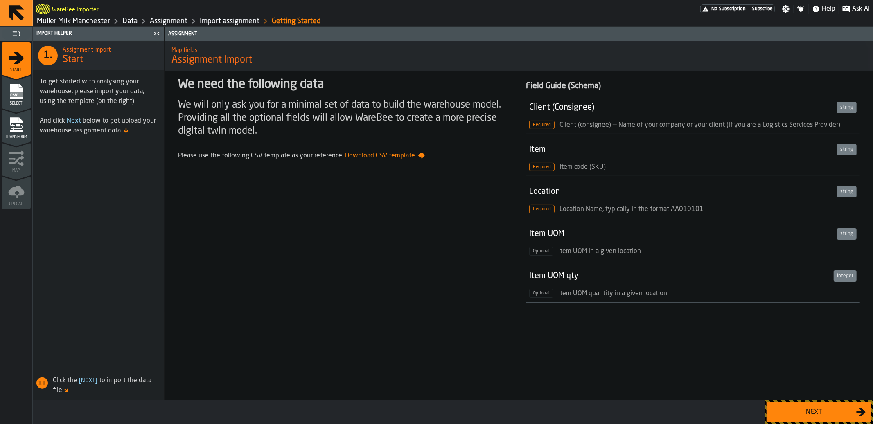
click at [817, 412] on div "Next" at bounding box center [814, 413] width 84 height 10
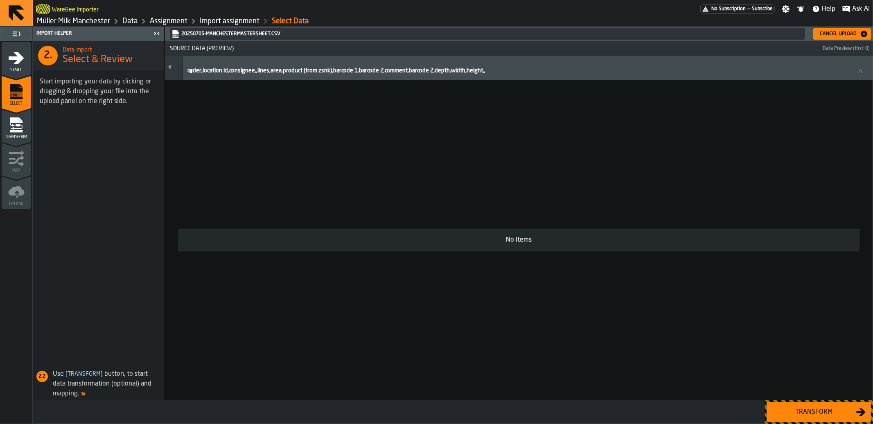
click at [867, 36] on icon "button-Cancel Upload" at bounding box center [864, 34] width 8 height 8
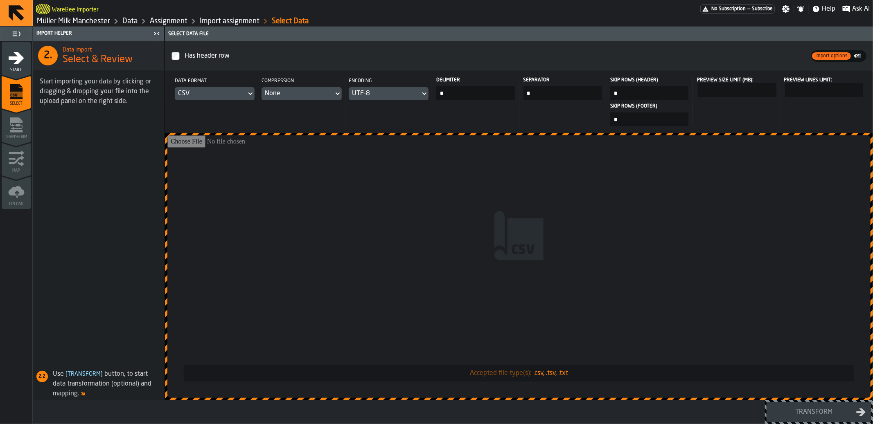
click at [480, 93] on input "*" at bounding box center [475, 93] width 78 height 14
type input "*"
click at [746, 290] on input "Accepted file type(s): .csv, .tsv, .txt" at bounding box center [518, 266] width 703 height 263
type input "**********"
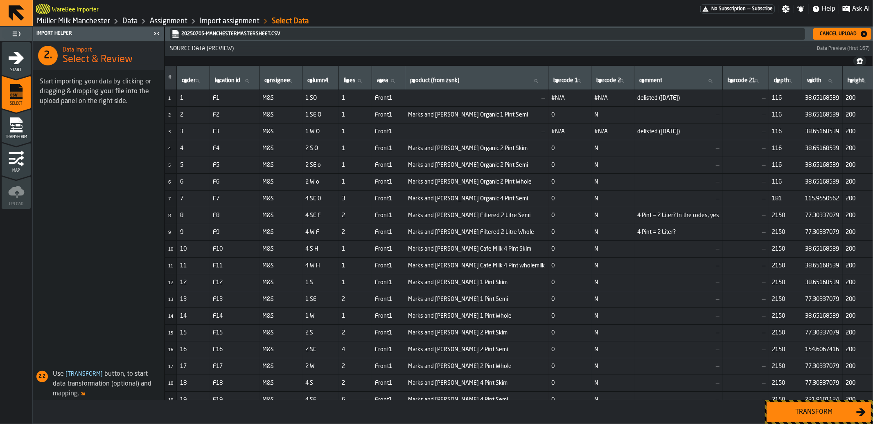
click at [800, 408] on div "Transform" at bounding box center [814, 413] width 84 height 10
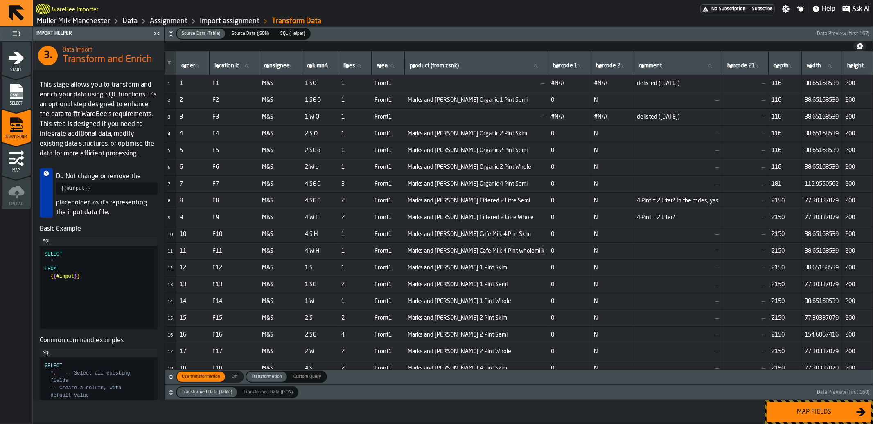
click at [800, 408] on div "Map fields" at bounding box center [814, 413] width 84 height 10
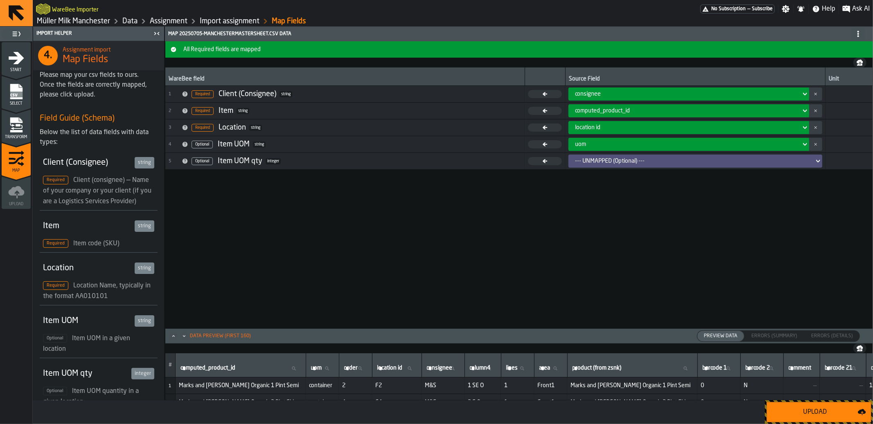
click at [800, 408] on div "Upload" at bounding box center [815, 413] width 86 height 10
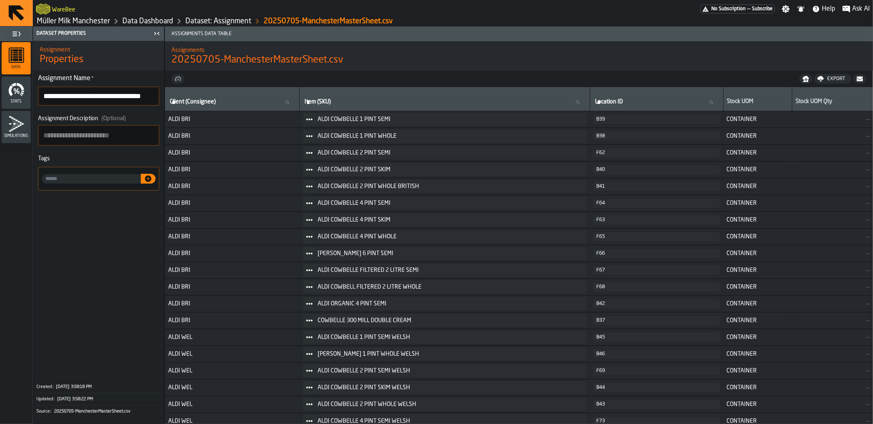
click at [206, 20] on link "Dataset: Assignment" at bounding box center [218, 21] width 66 height 9
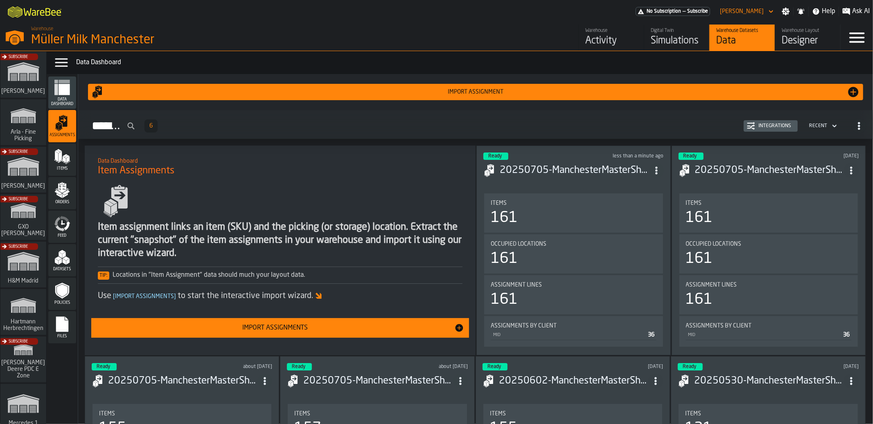
click at [60, 165] on icon "menu Items" at bounding box center [62, 157] width 16 height 16
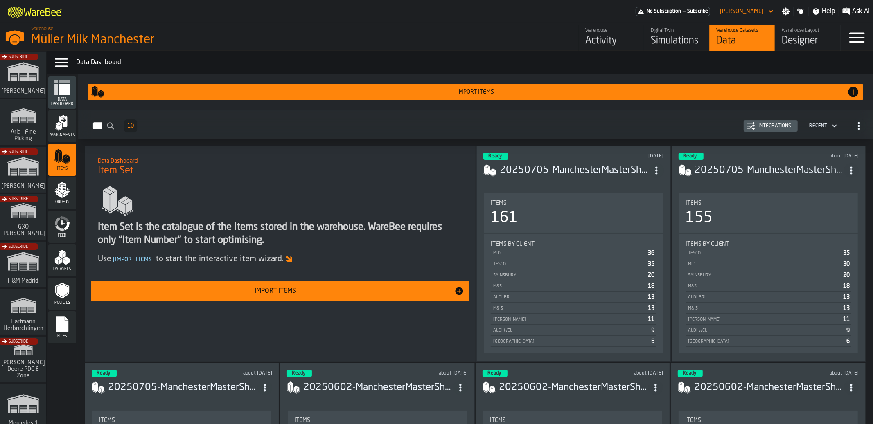
click at [296, 289] on div "Import Items" at bounding box center [275, 292] width 358 height 10
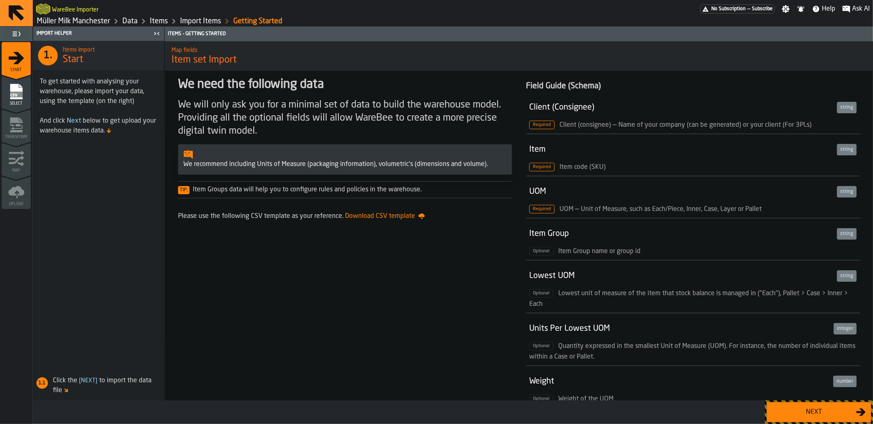
click at [801, 401] on div "Optional Weight of the UOM" at bounding box center [692, 399] width 327 height 11
click at [801, 409] on div "Next" at bounding box center [814, 413] width 84 height 10
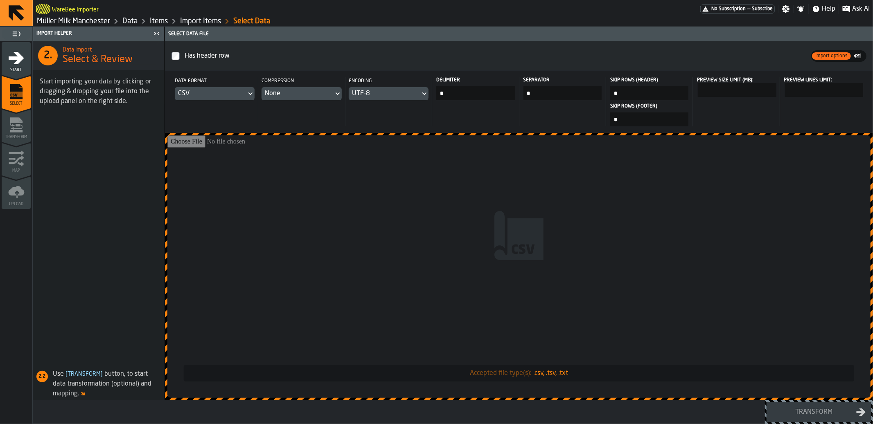
click at [571, 239] on input "Accepted file type(s): .csv, .tsv, .txt" at bounding box center [518, 266] width 703 height 263
click at [486, 97] on input "*" at bounding box center [475, 93] width 78 height 14
type input "*"
click at [491, 193] on input "Accepted file type(s): .csv, .tsv, .txt" at bounding box center [518, 266] width 703 height 263
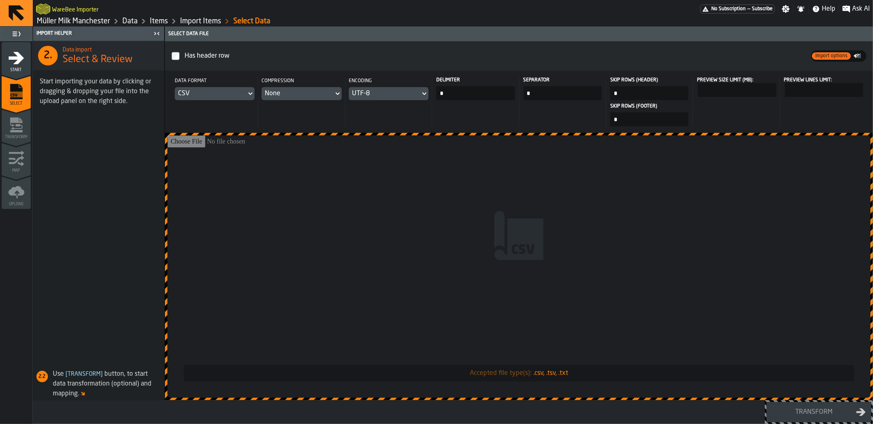
type input "**********"
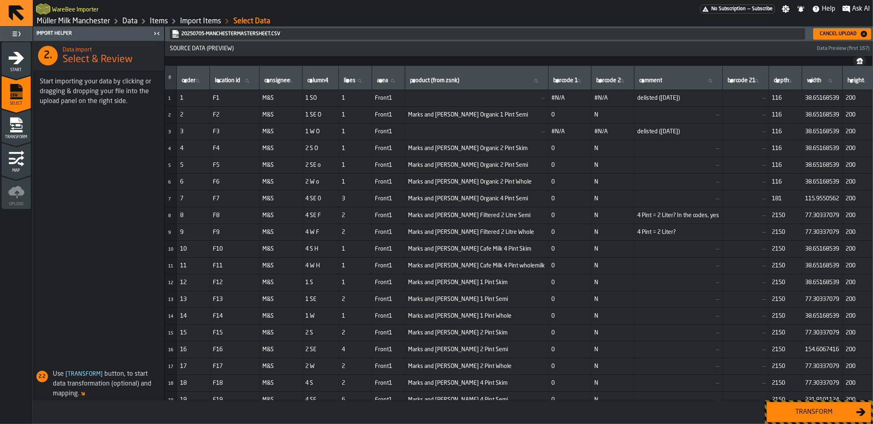
click at [828, 414] on div "Transform" at bounding box center [814, 413] width 84 height 10
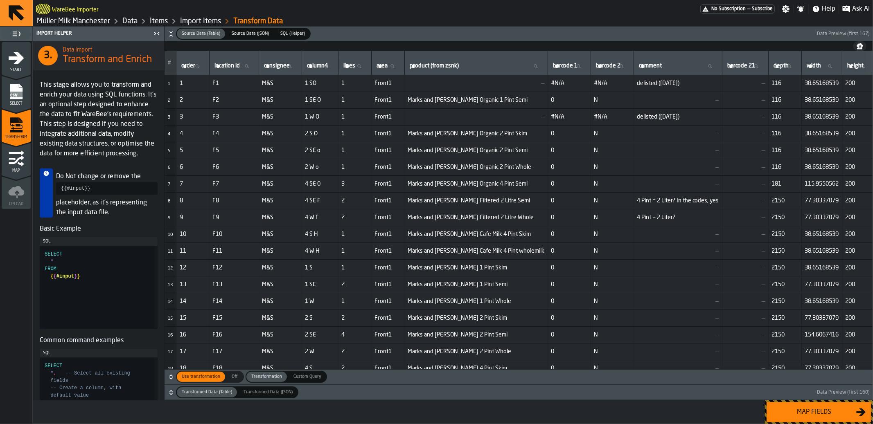
click at [810, 394] on span "button-" at bounding box center [556, 393] width 517 height 12
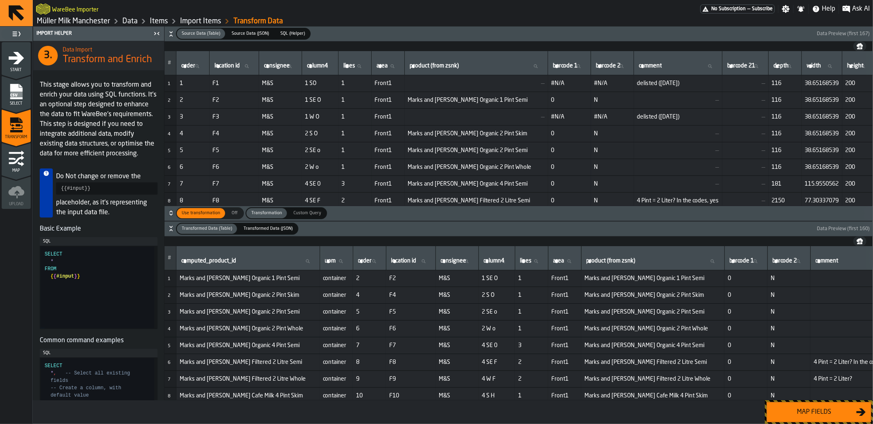
click at [815, 420] on button "Map fields" at bounding box center [819, 412] width 105 height 20
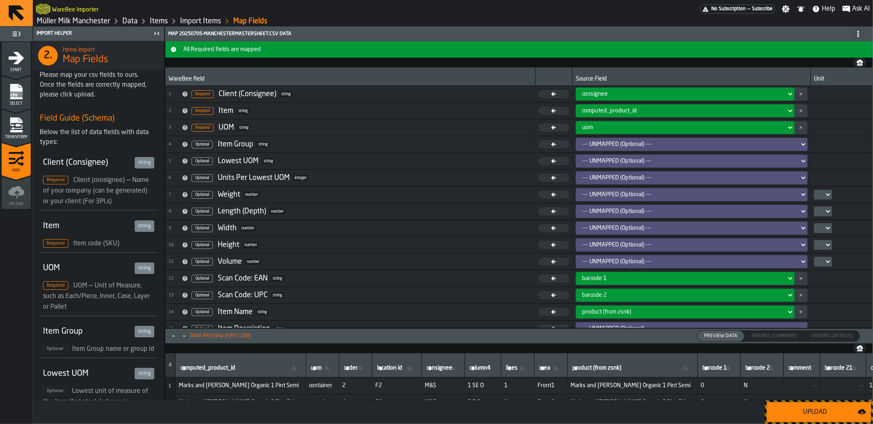
click at [815, 417] on div "Upload" at bounding box center [815, 413] width 86 height 10
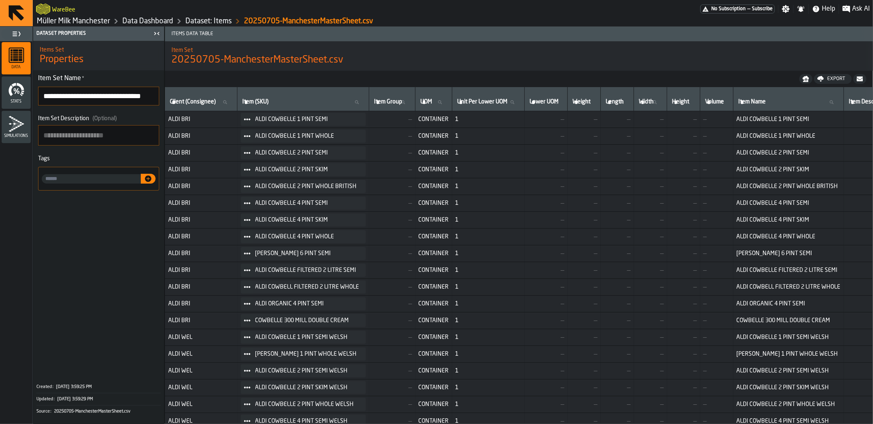
click at [151, 15] on div "WareBee" at bounding box center [368, 9] width 664 height 15
click at [153, 21] on link "Data Dashboard" at bounding box center [147, 21] width 51 height 9
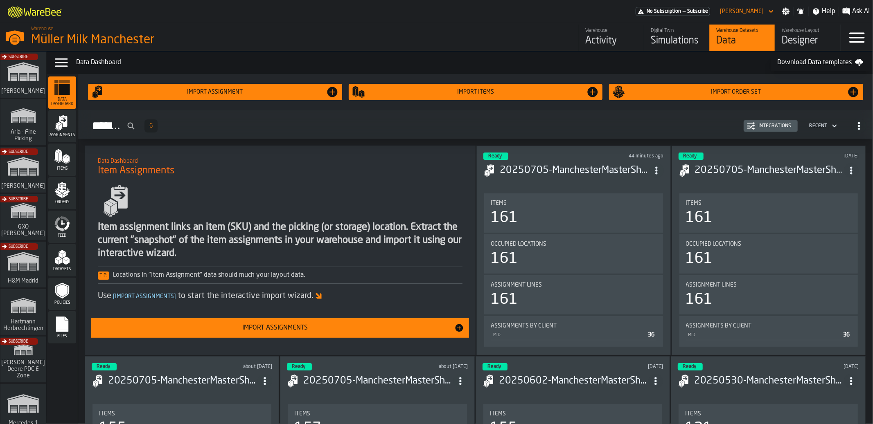
click at [604, 32] on div "Warehouse" at bounding box center [611, 31] width 52 height 6
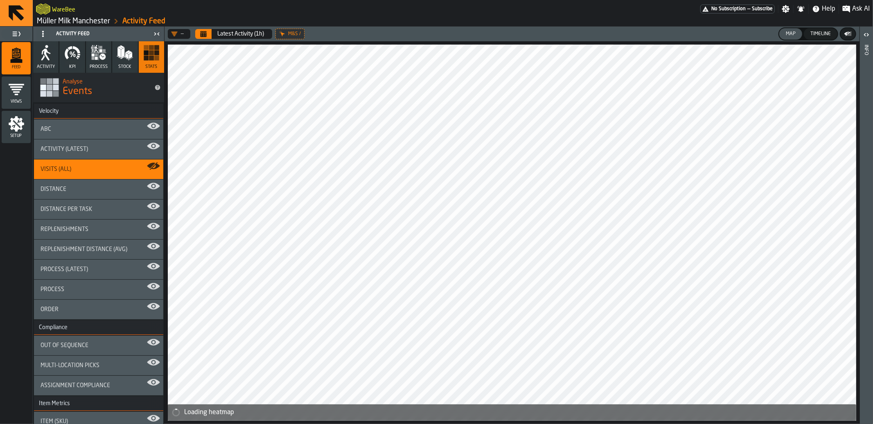
click at [102, 64] on span "process" at bounding box center [99, 66] width 18 height 5
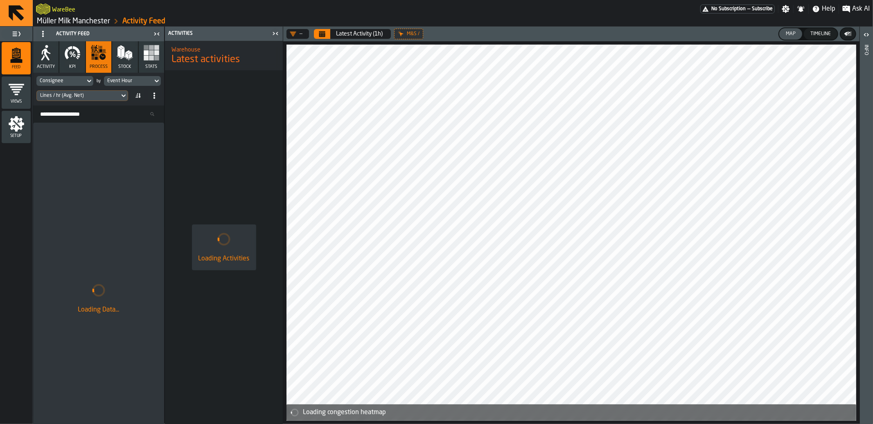
click at [0, 0] on icon at bounding box center [0, 0] width 0 height 0
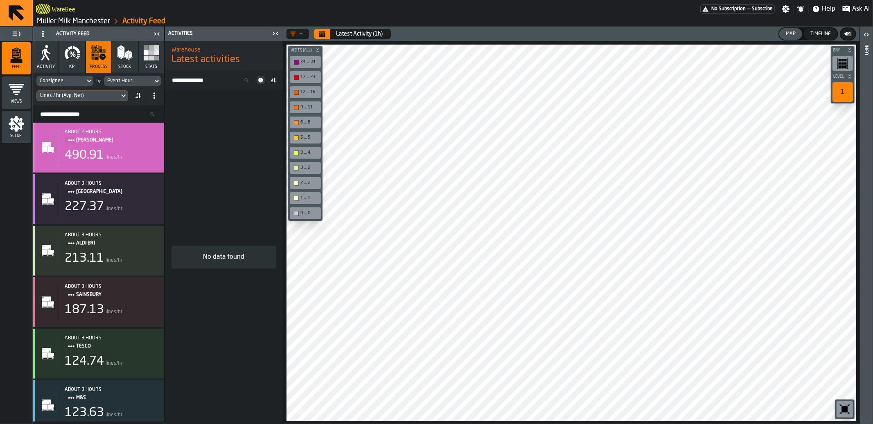
click at [146, 125] on div "about 2 hours [PERSON_NAME] 490.91 lines/hr" at bounding box center [98, 148] width 131 height 50
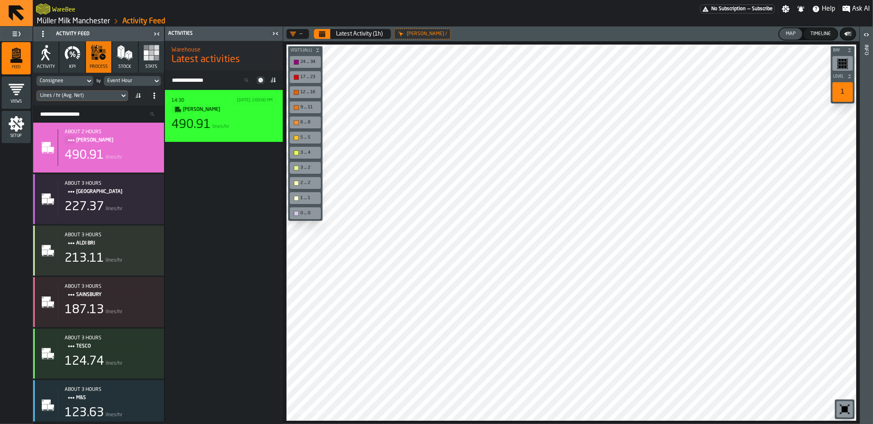
click at [214, 96] on div "14:30 [DATE] 2:00:00 PM [PERSON_NAME] 490.91 lines/hr" at bounding box center [224, 116] width 118 height 52
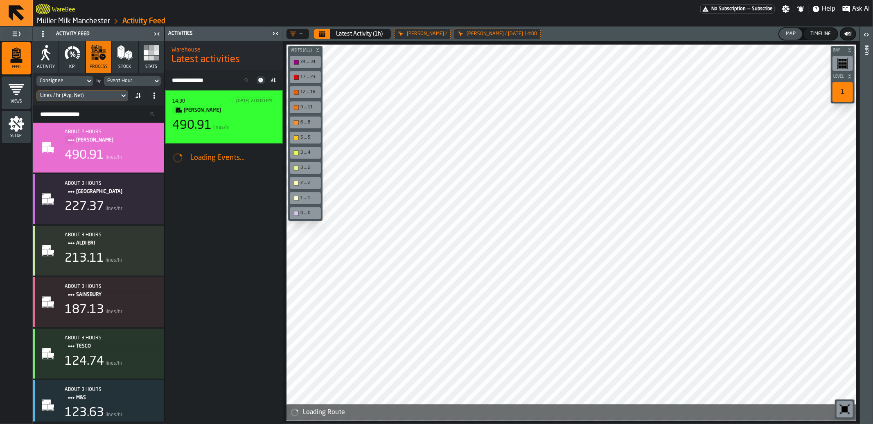
click at [849, 413] on icon "button-toolbar-undefined" at bounding box center [844, 409] width 13 height 13
click at [78, 18] on link "Müller Milk Manchester" at bounding box center [73, 21] width 73 height 9
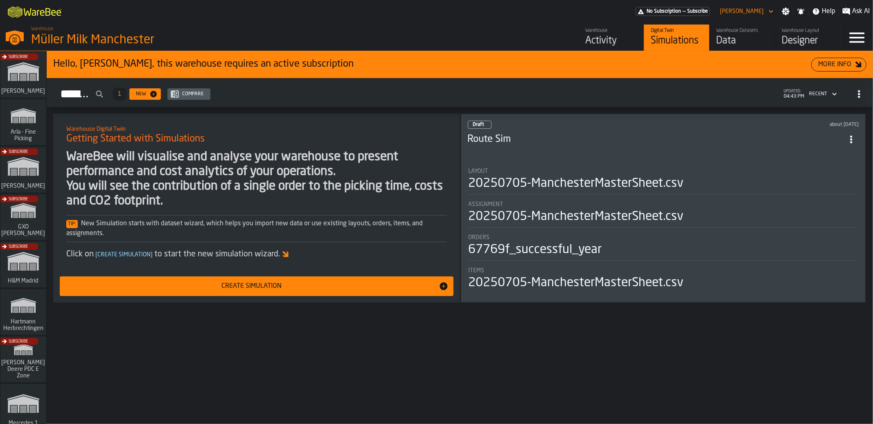
click at [726, 39] on div "Data" at bounding box center [742, 40] width 52 height 13
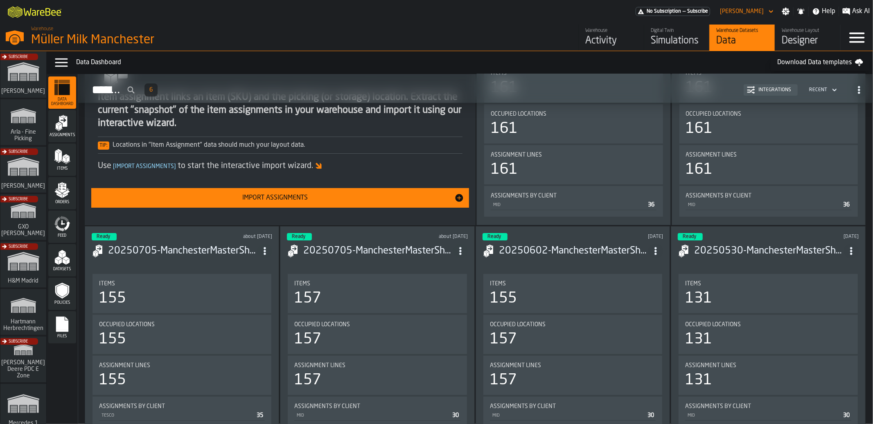
scroll to position [138, 0]
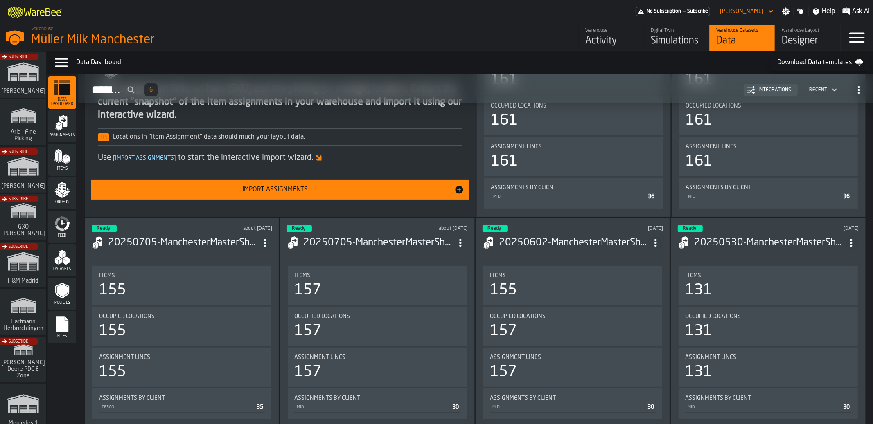
click at [62, 264] on icon "menu Datasets" at bounding box center [62, 257] width 16 height 16
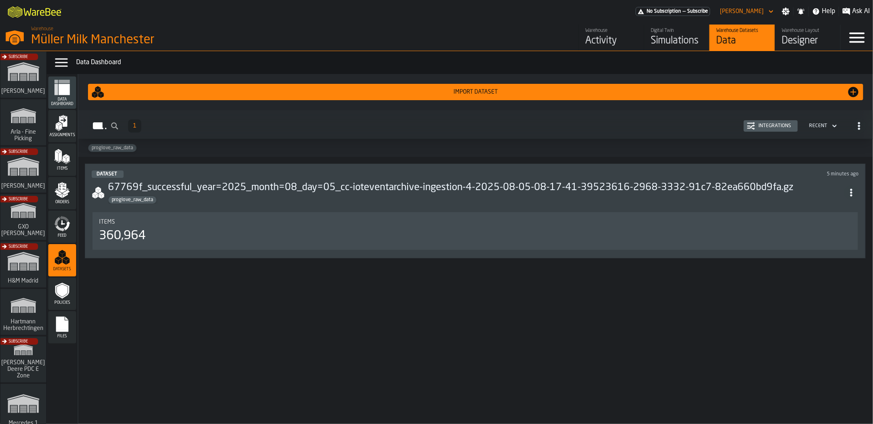
click at [62, 235] on span "Feed" at bounding box center [62, 236] width 28 height 5
